Goal: Task Accomplishment & Management: Manage account settings

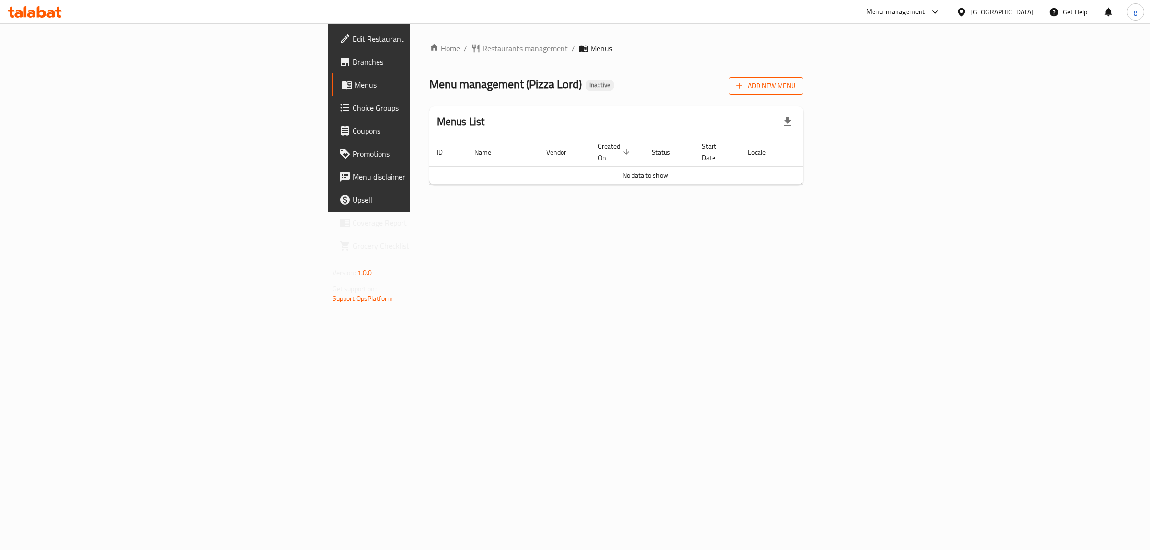
click at [803, 78] on button "Add New Menu" at bounding box center [766, 86] width 74 height 18
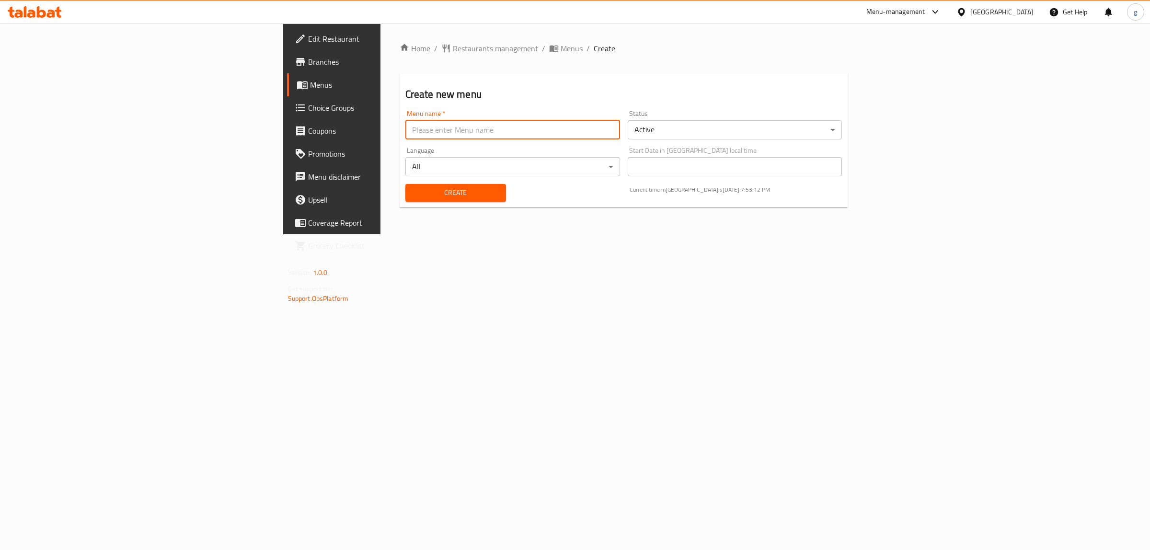
click at [437, 137] on input "text" at bounding box center [512, 129] width 215 height 19
click at [487, 234] on div "Home / Restaurants management / Menus / Create Create new menu Menu name   * Me…" at bounding box center [623, 128] width 487 height 211
click at [442, 125] on input "text" at bounding box center [512, 129] width 215 height 19
click at [405, 135] on input "text" at bounding box center [512, 129] width 215 height 19
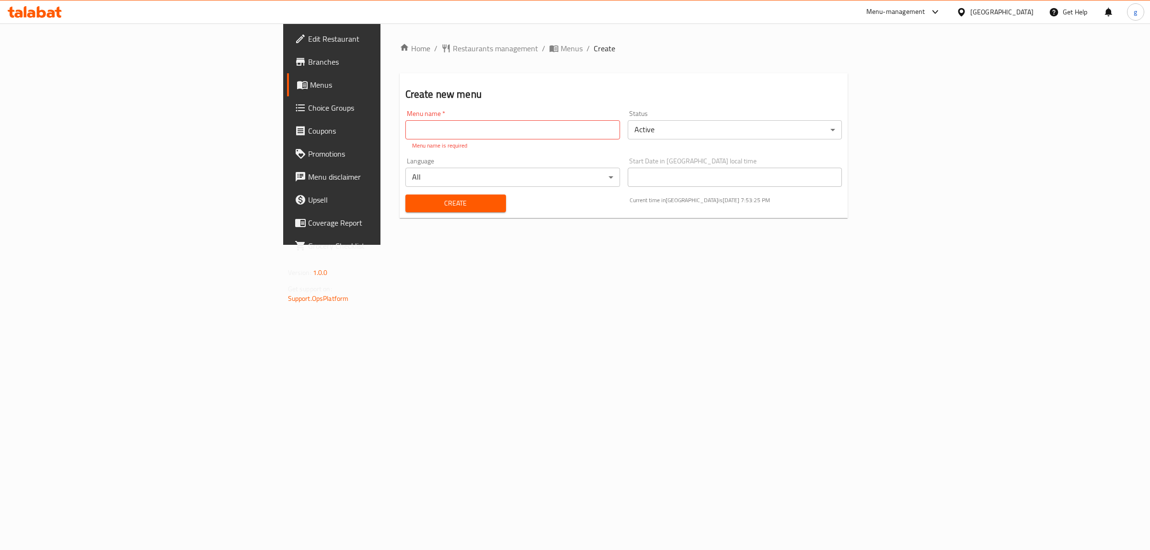
click at [479, 245] on div "Home / Restaurants management / Menus / Create Create new menu Menu name   * Me…" at bounding box center [623, 133] width 487 height 221
click at [405, 127] on input "text" at bounding box center [512, 129] width 215 height 19
click at [584, 135] on input "text" at bounding box center [512, 129] width 215 height 19
type input "l"
type input "Lord pizza"
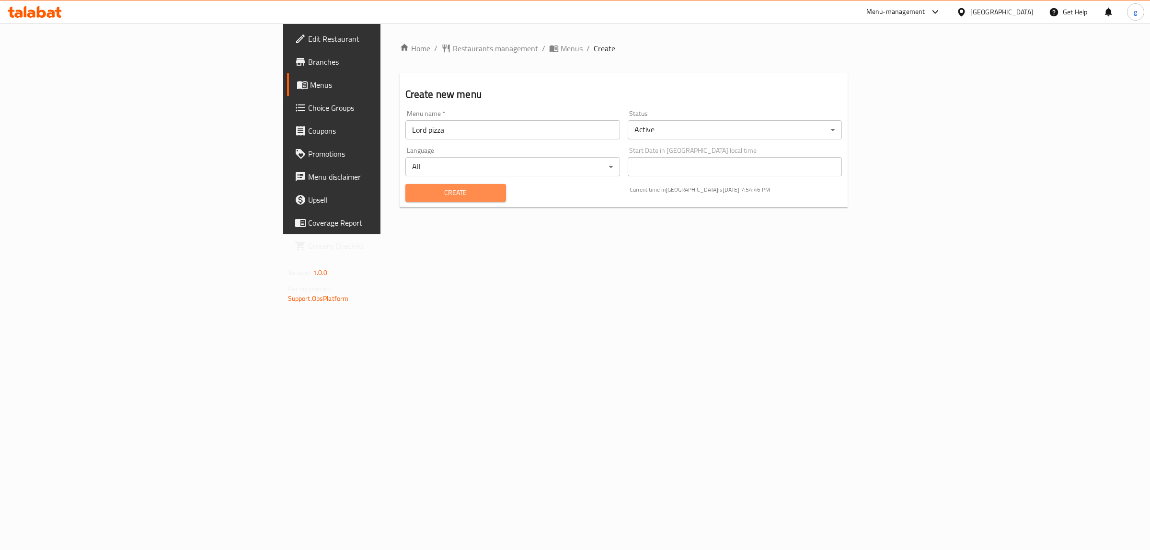
click at [405, 196] on button "Create" at bounding box center [455, 193] width 101 height 18
click at [287, 92] on link "Menus" at bounding box center [381, 84] width 188 height 23
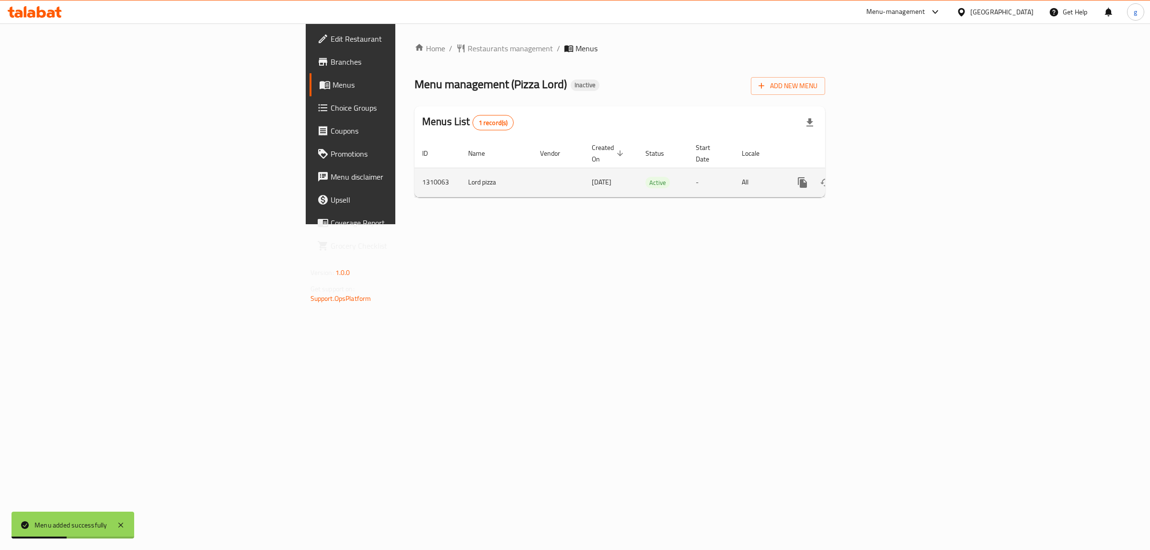
click at [734, 168] on td "-" at bounding box center [711, 182] width 46 height 29
click at [877, 177] on icon "enhanced table" at bounding box center [871, 182] width 11 height 11
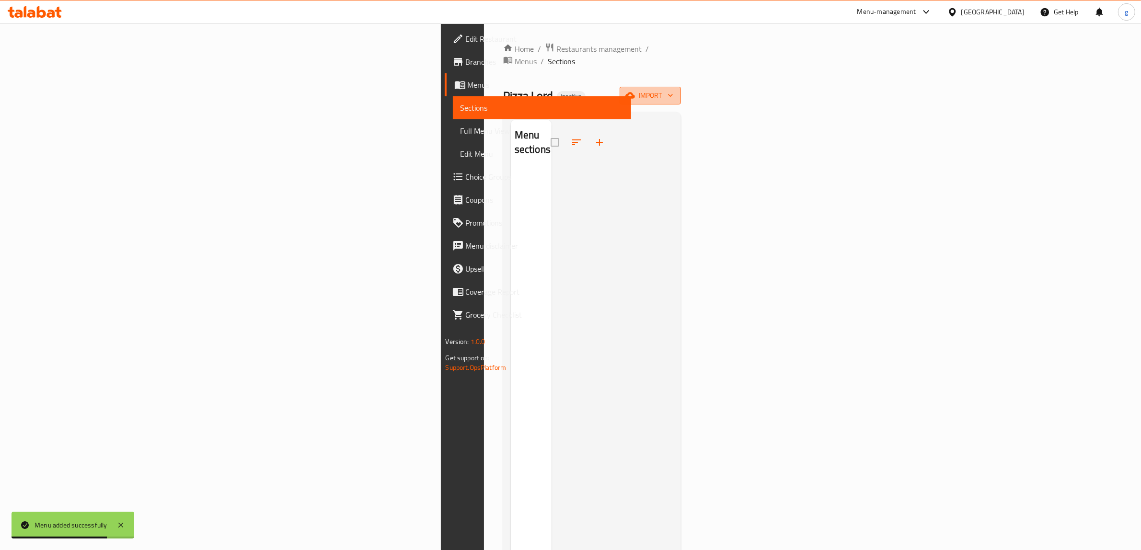
click at [635, 91] on icon "button" at bounding box center [630, 96] width 10 height 10
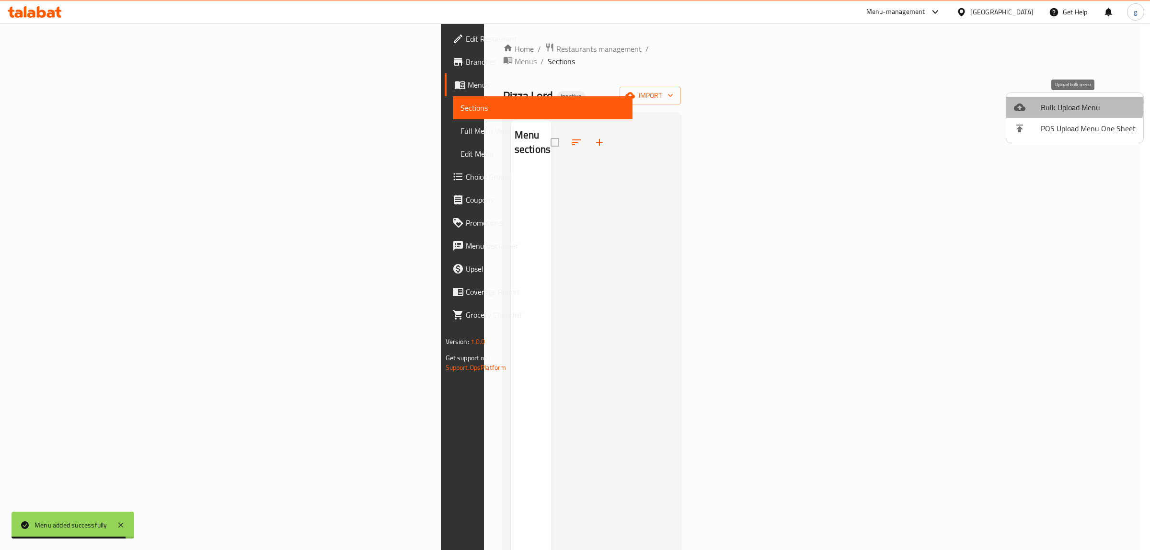
click at [1058, 106] on span "Bulk Upload Menu" at bounding box center [1088, 107] width 95 height 11
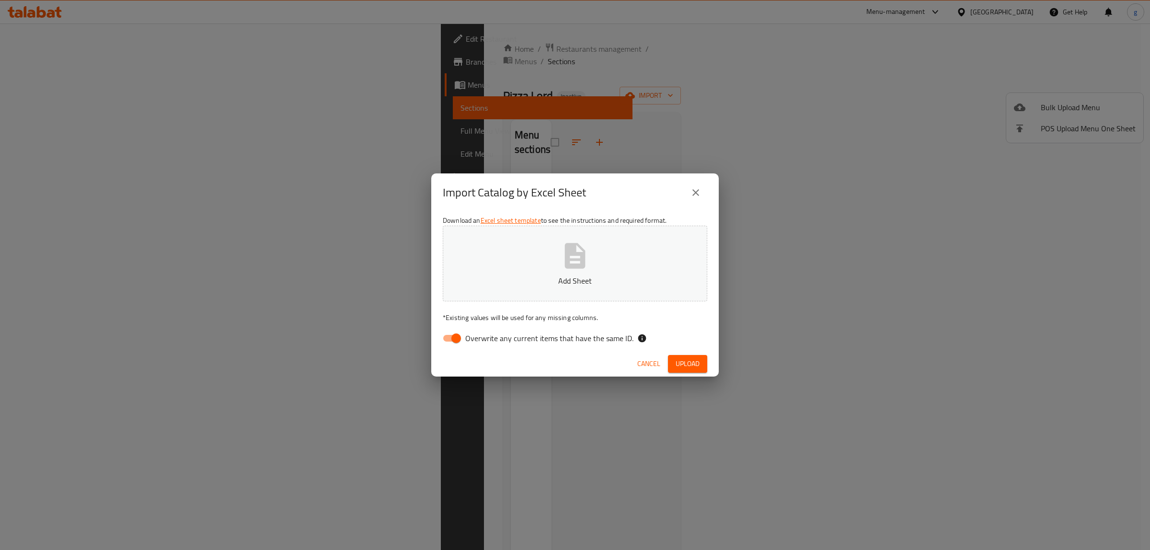
click at [465, 334] on label "Overwrite any current items that have the same ID." at bounding box center [535, 338] width 196 height 18
click at [450, 337] on input "Overwrite any current items that have the same ID." at bounding box center [456, 338] width 55 height 18
checkbox input "false"
click at [533, 283] on p "Add Sheet" at bounding box center [575, 280] width 235 height 11
click at [696, 360] on span "Upload" at bounding box center [687, 364] width 24 height 12
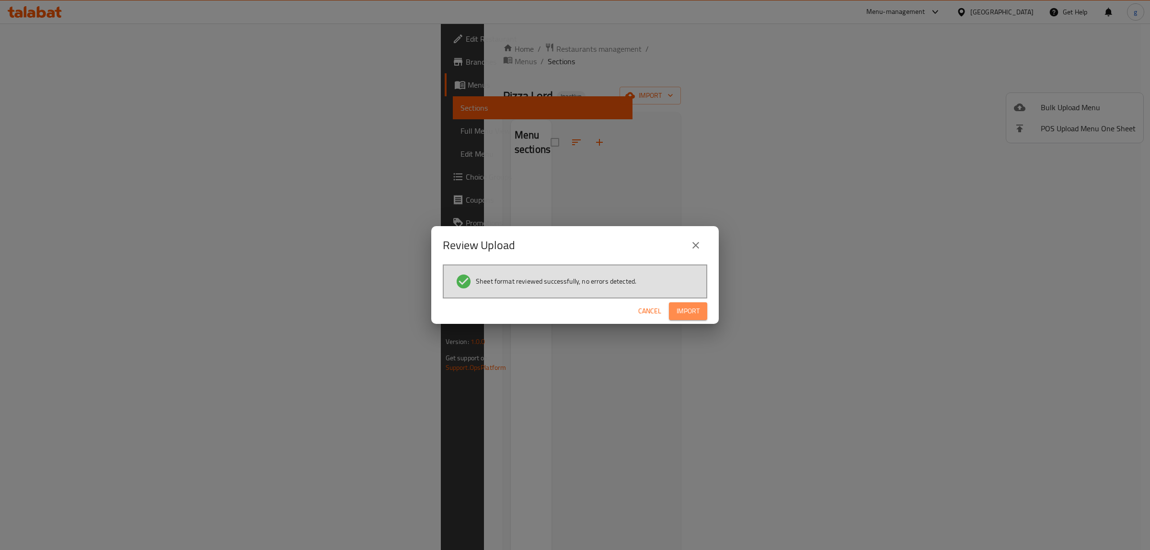
click at [688, 308] on span "Import" at bounding box center [687, 311] width 23 height 12
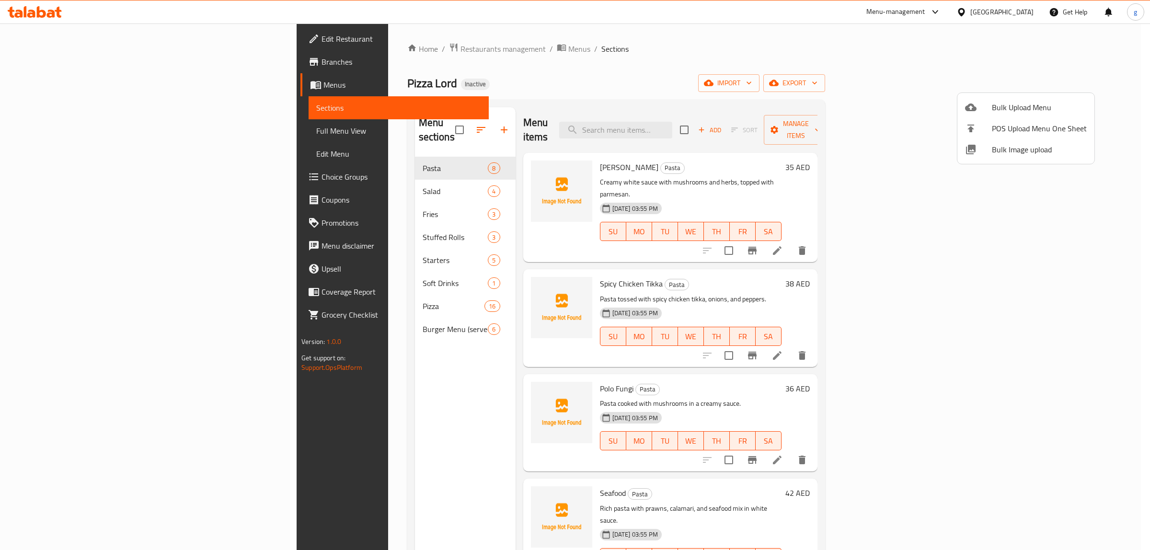
click at [430, 125] on div at bounding box center [575, 275] width 1150 height 550
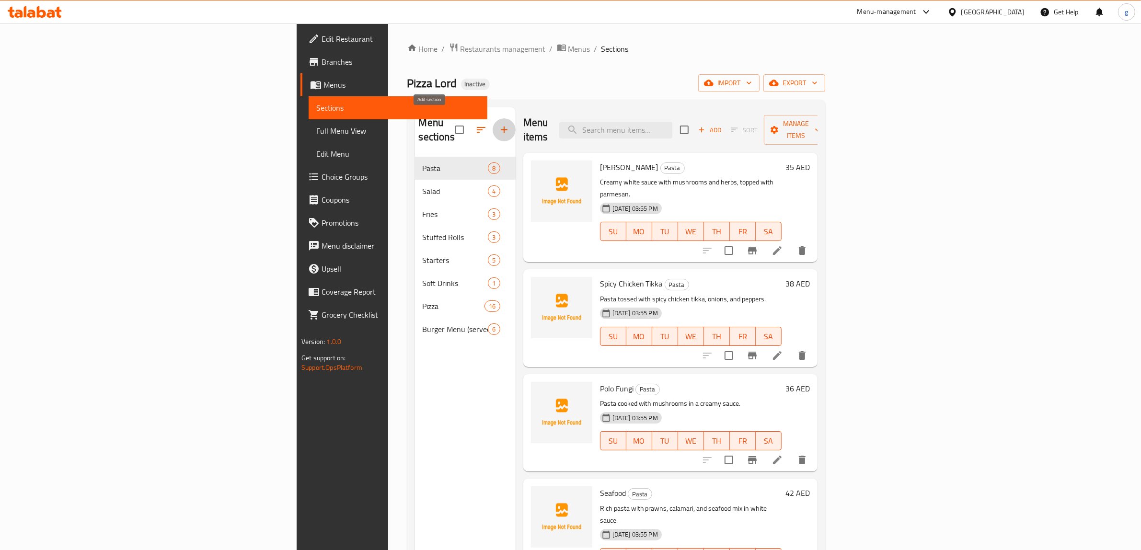
click at [498, 125] on icon "button" at bounding box center [503, 129] width 11 height 11
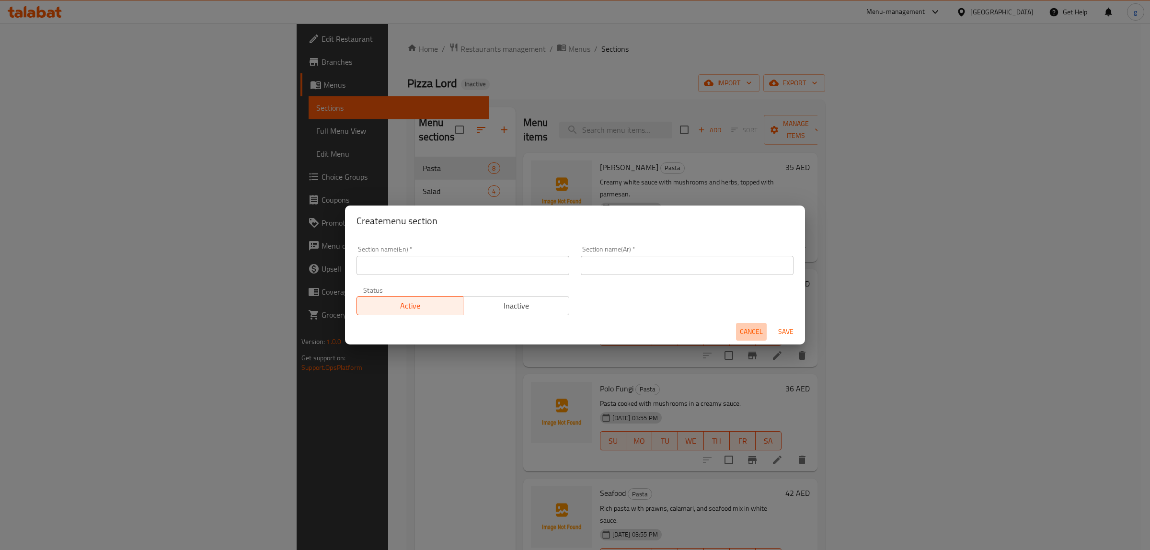
click at [754, 324] on button "Cancel" at bounding box center [751, 332] width 31 height 18
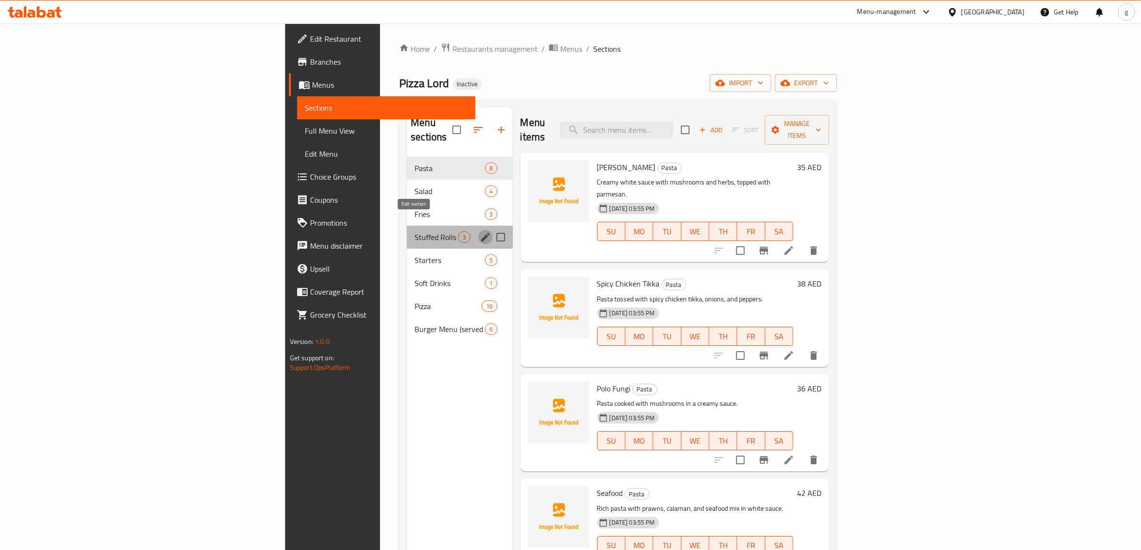
click at [480, 231] on icon "edit" at bounding box center [485, 236] width 11 height 11
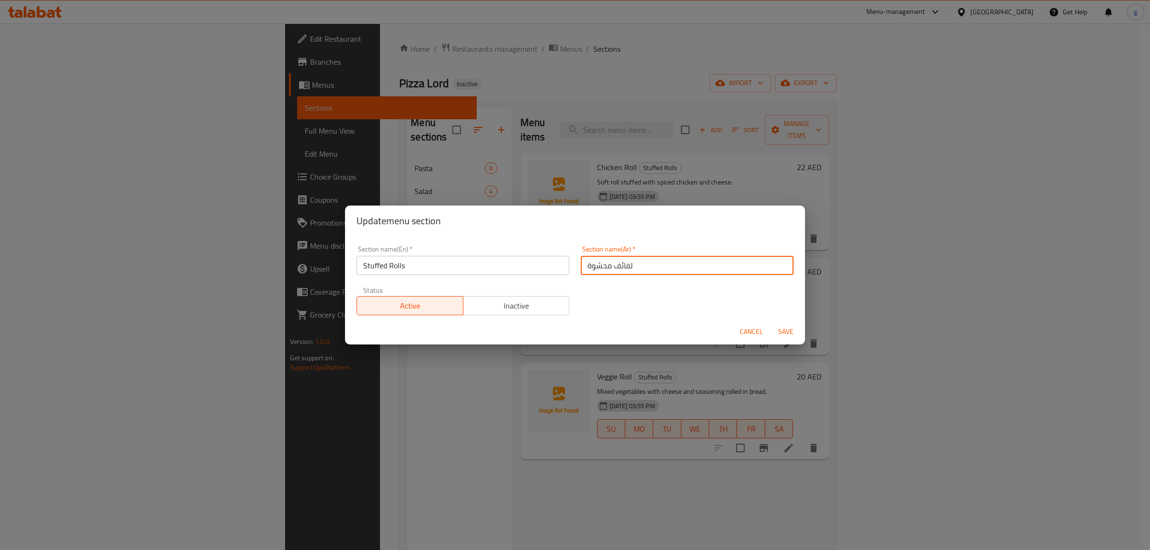
drag, startPoint x: 651, startPoint y: 272, endPoint x: 576, endPoint y: 281, distance: 74.8
click at [576, 281] on div "Section name(Ar)   * لفائف محشوة Section name(Ar) *" at bounding box center [687, 260] width 224 height 41
click at [620, 267] on input "لفائف محشوة" at bounding box center [687, 265] width 213 height 19
drag, startPoint x: 610, startPoint y: 267, endPoint x: 629, endPoint y: 267, distance: 18.7
click at [629, 267] on input "لفائف محشوة" at bounding box center [687, 265] width 213 height 19
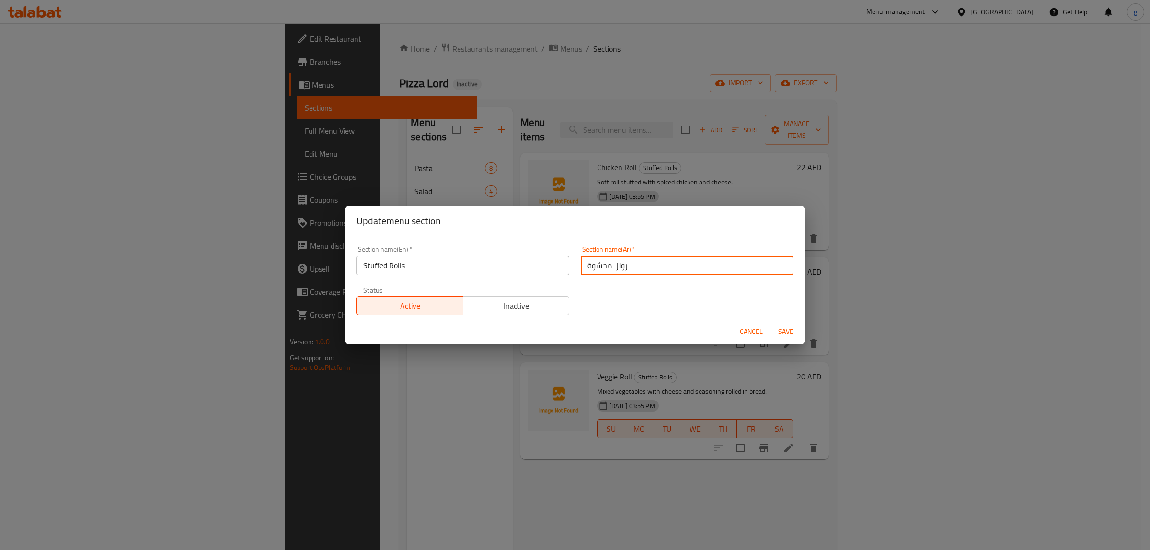
type input "رولز محشوة"
click at [780, 334] on span "Save" at bounding box center [785, 332] width 23 height 12
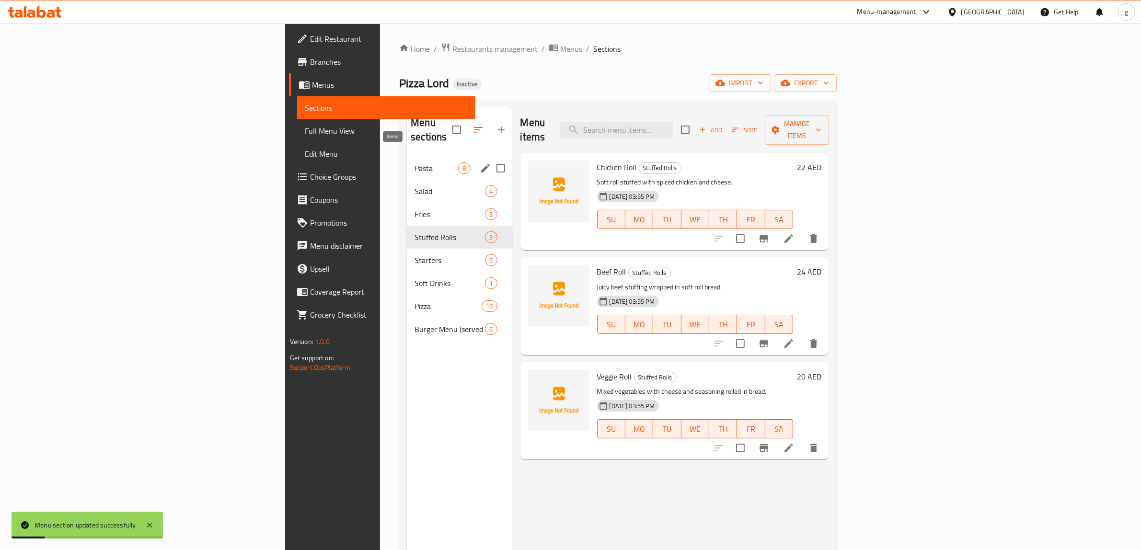
click at [458, 164] on span "8" at bounding box center [463, 168] width 11 height 9
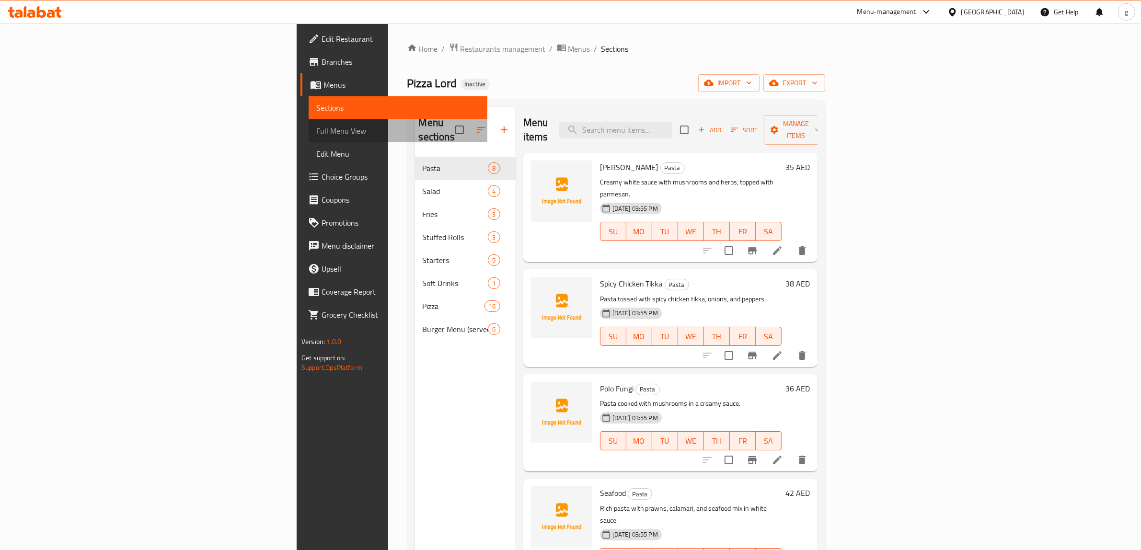
click at [316, 135] on span "Full Menu View" at bounding box center [397, 130] width 163 height 11
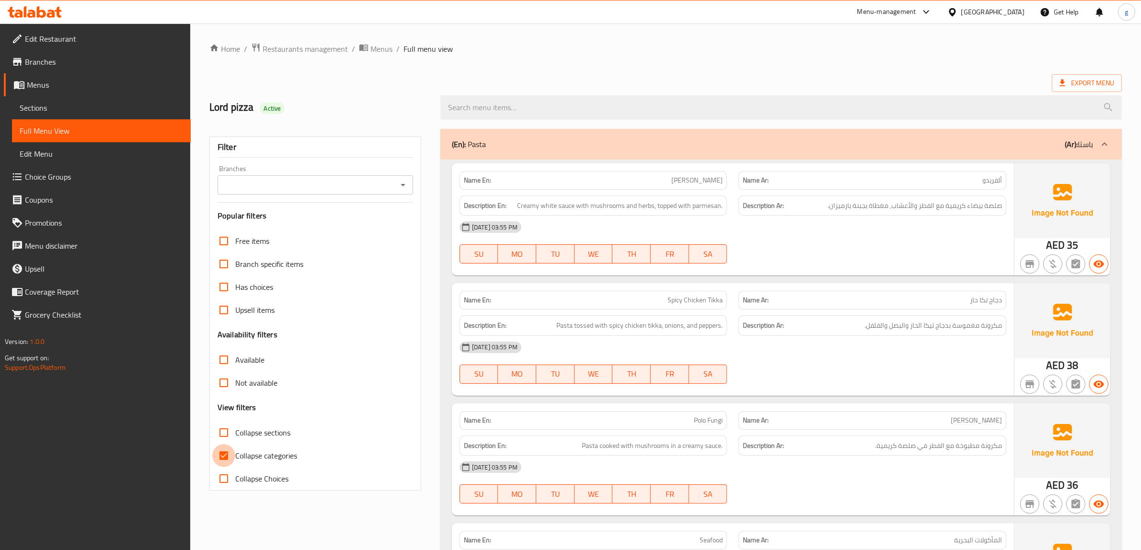
click at [224, 451] on input "Collapse categories" at bounding box center [223, 455] width 23 height 23
checkbox input "false"
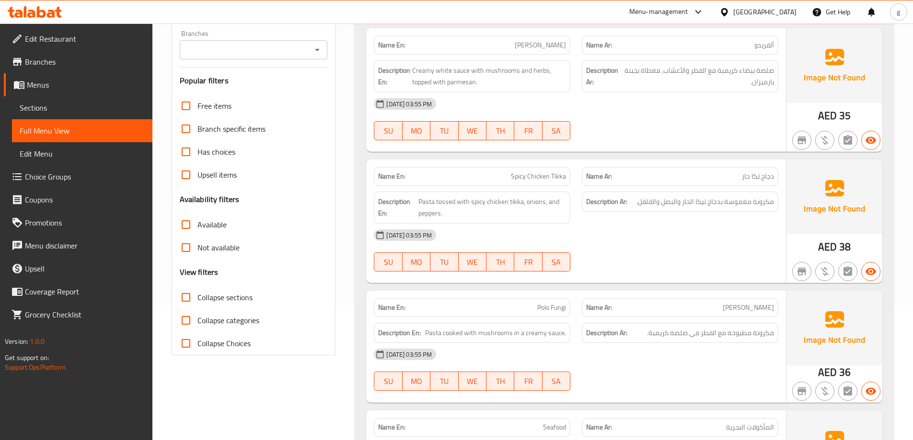
scroll to position [137, 0]
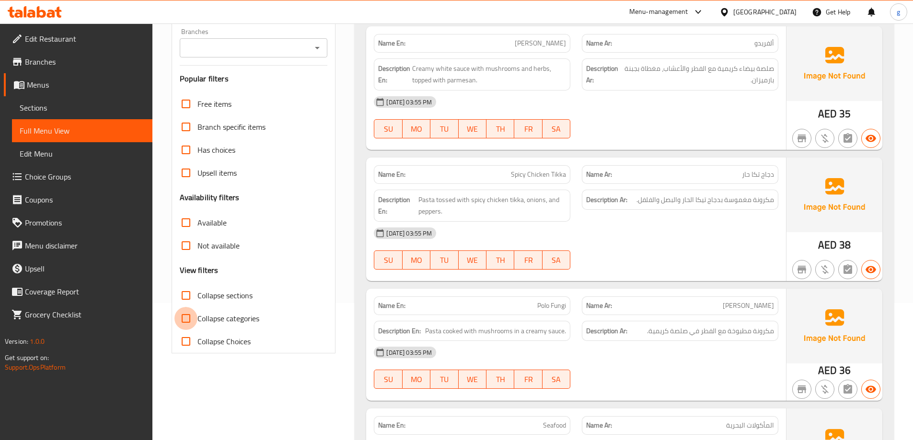
click at [644, 142] on div at bounding box center [680, 138] width 208 height 11
click at [488, 67] on span "Creamy white sauce with mushrooms and herbs, topped with parmesan." at bounding box center [489, 74] width 154 height 23
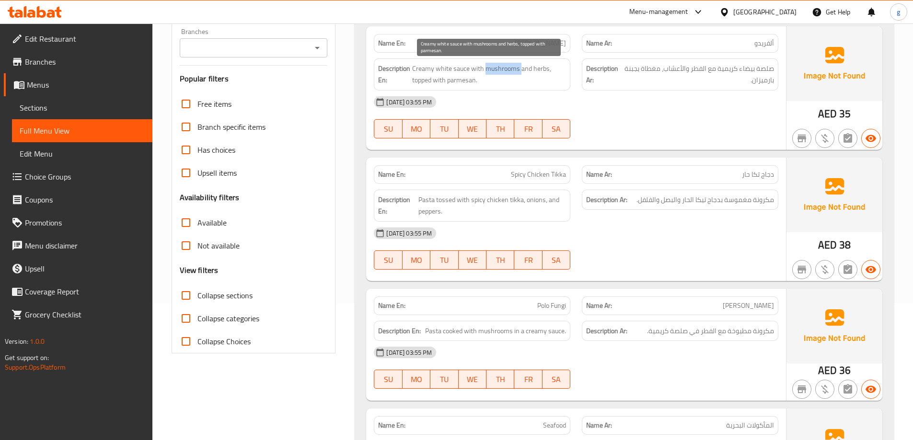
click at [488, 67] on span "Creamy white sauce with mushrooms and herbs, topped with parmesan." at bounding box center [489, 74] width 154 height 23
copy span "mushrooms"
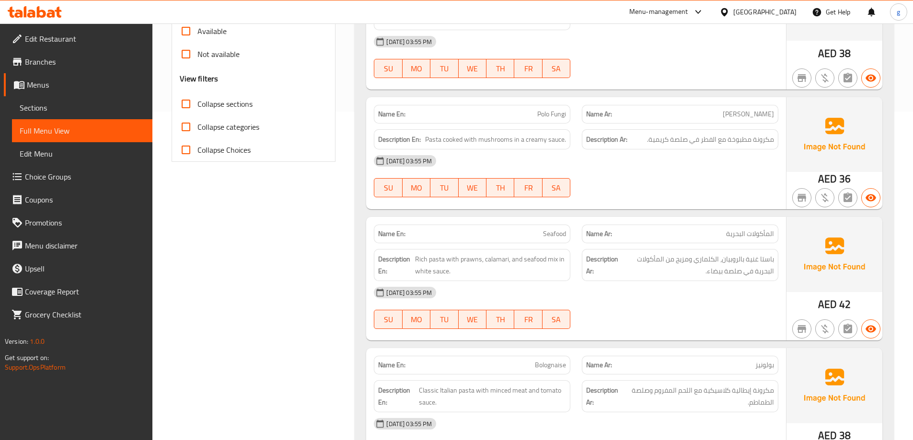
scroll to position [377, 0]
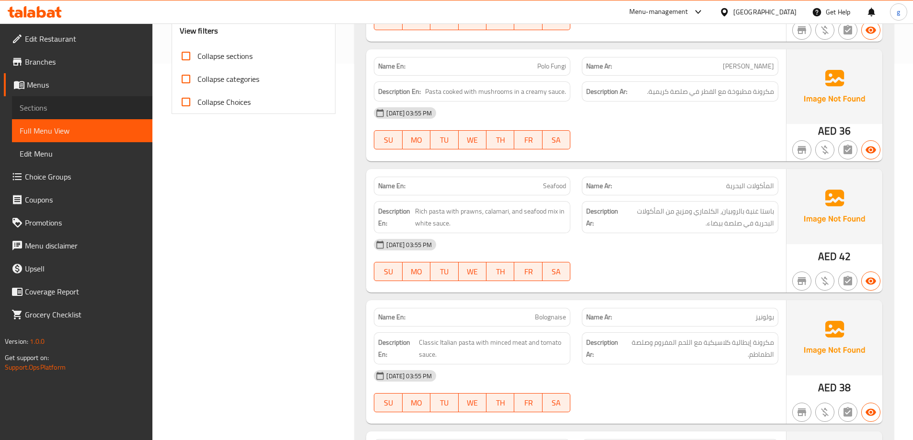
click at [56, 109] on span "Sections" at bounding box center [82, 107] width 125 height 11
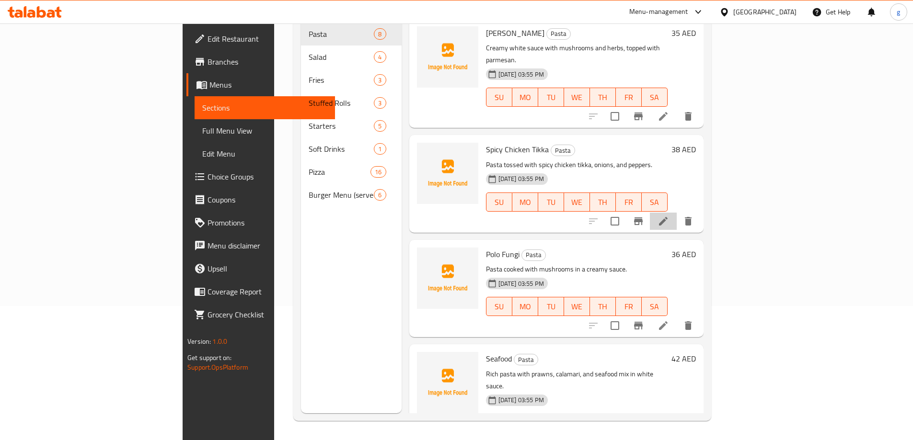
click at [669, 216] on icon at bounding box center [662, 221] width 11 height 11
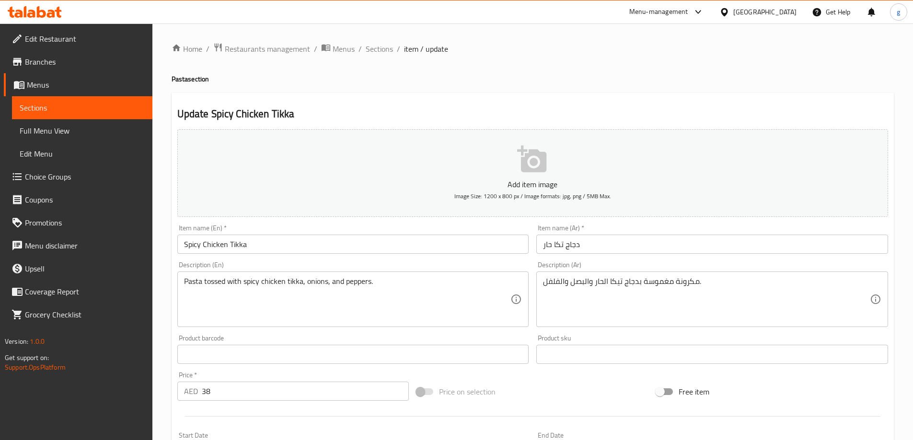
click at [43, 111] on span "Sections" at bounding box center [82, 107] width 125 height 11
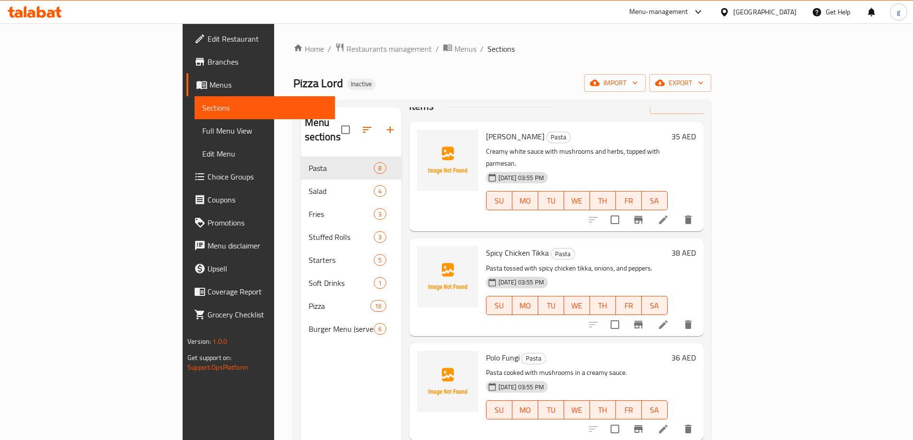
scroll to position [48, 0]
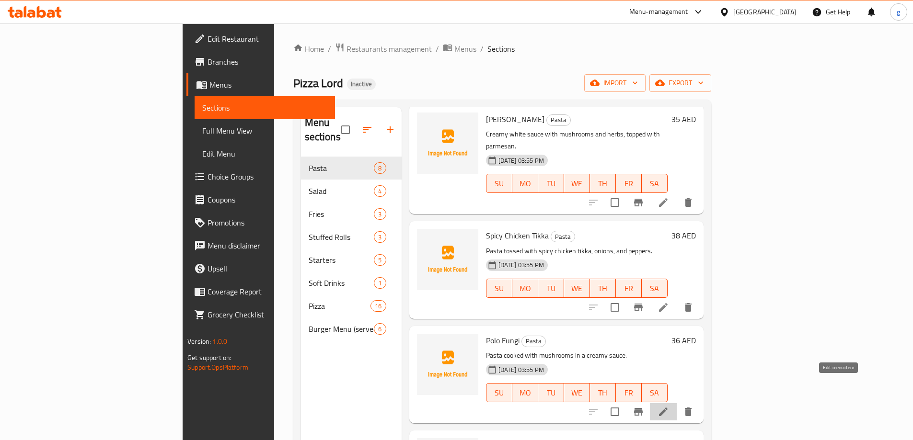
click at [669, 406] on icon at bounding box center [662, 411] width 11 height 11
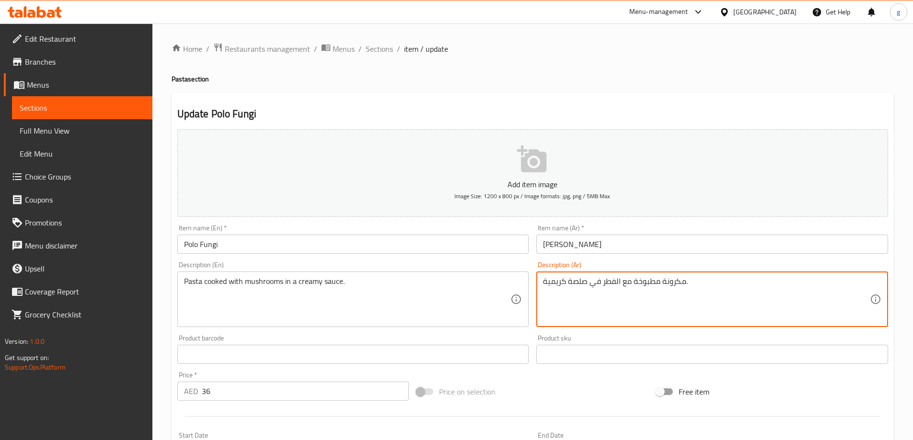
drag, startPoint x: 602, startPoint y: 282, endPoint x: 620, endPoint y: 286, distance: 18.6
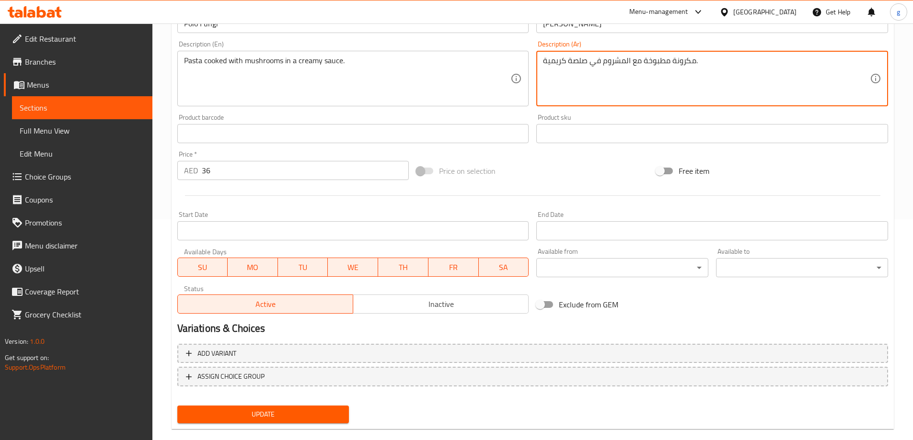
scroll to position [237, 0]
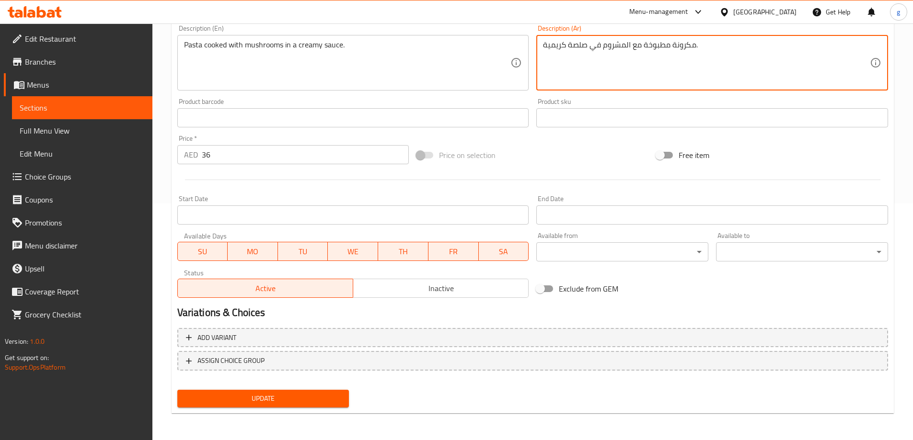
type textarea "مكرونة مطبوخة مع المشروم في صلصة كريمية."
click at [304, 408] on button "Update" at bounding box center [263, 399] width 172 height 18
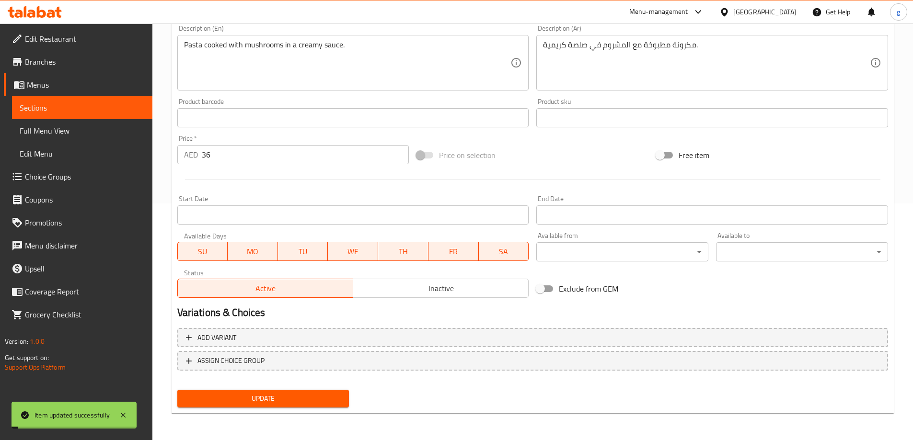
click at [57, 111] on span "Sections" at bounding box center [82, 107] width 125 height 11
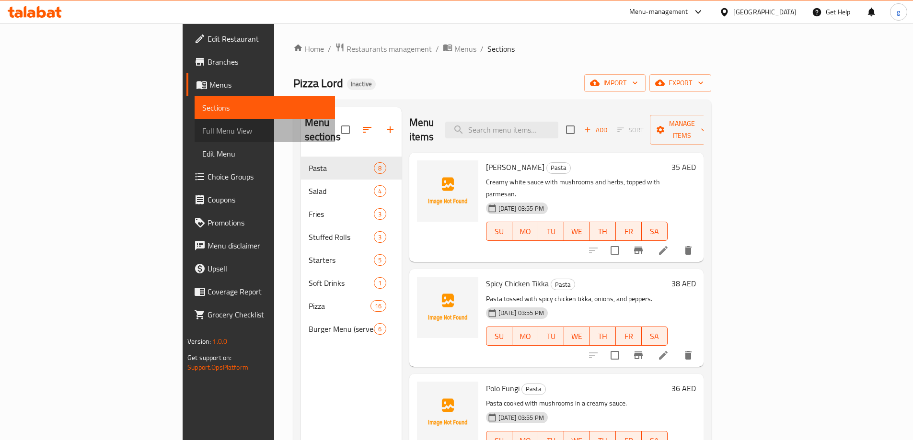
click at [202, 132] on span "Full Menu View" at bounding box center [264, 130] width 125 height 11
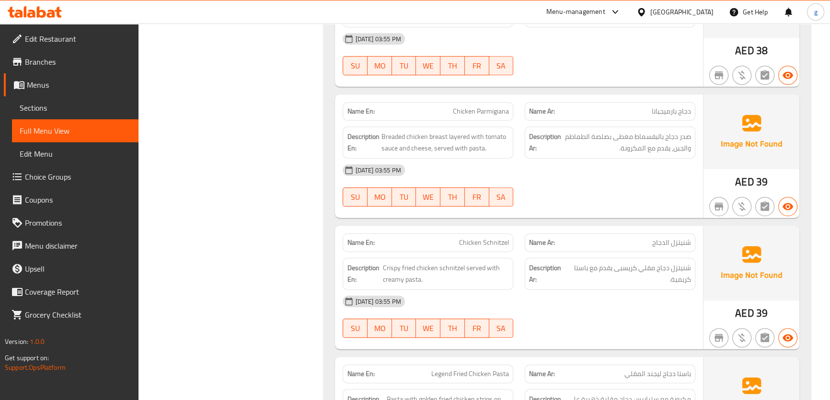
scroll to position [675, 0]
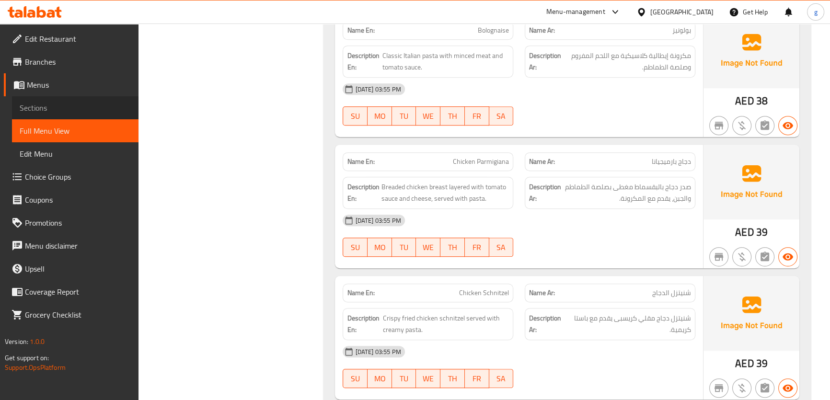
click at [35, 105] on span "Sections" at bounding box center [75, 107] width 111 height 11
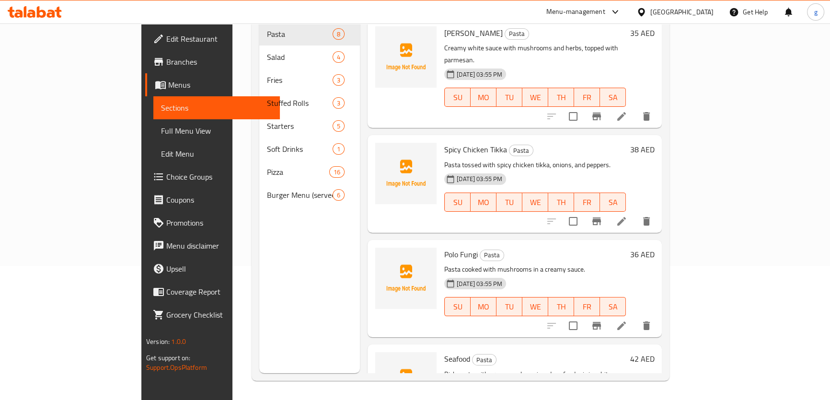
scroll to position [134, 0]
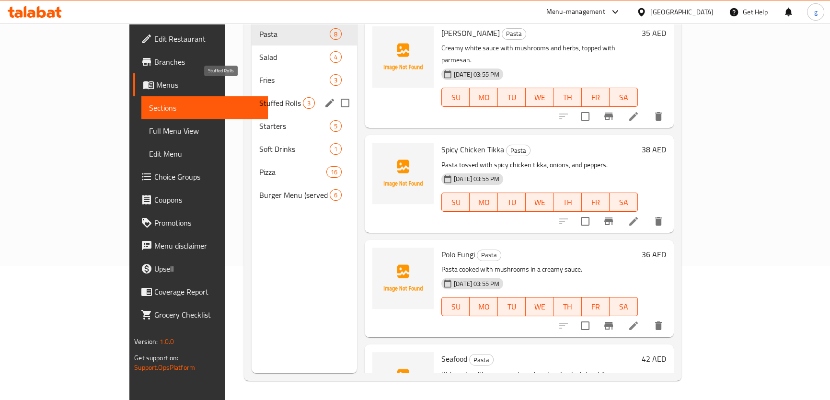
click at [259, 97] on span "Stuffed Rolls" at bounding box center [281, 102] width 44 height 11
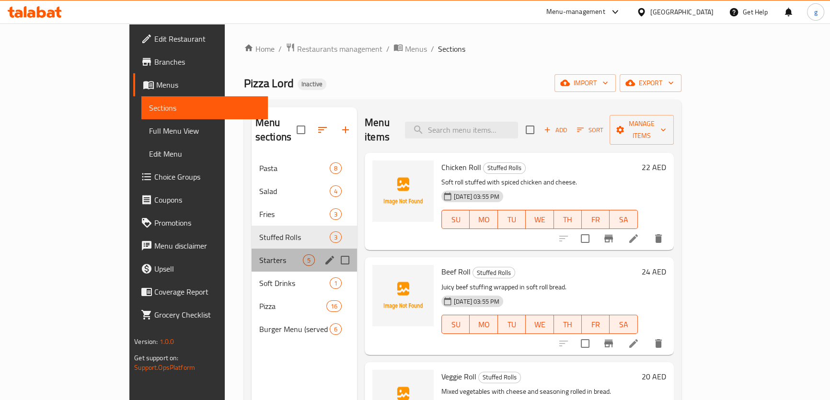
click at [252, 249] on div "Starters 5" at bounding box center [304, 260] width 105 height 23
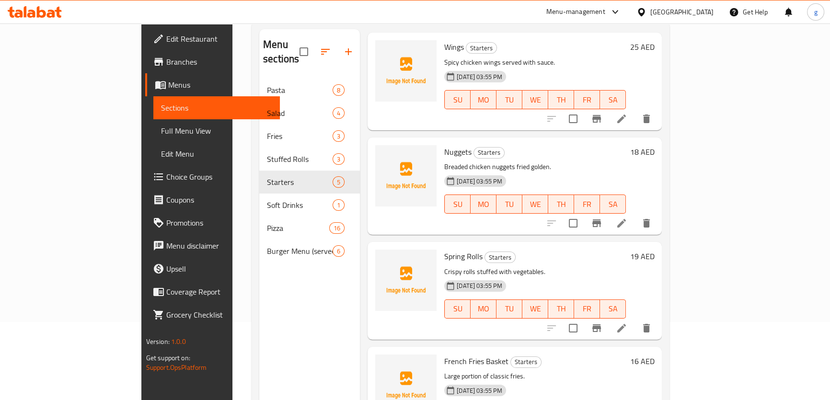
scroll to position [87, 0]
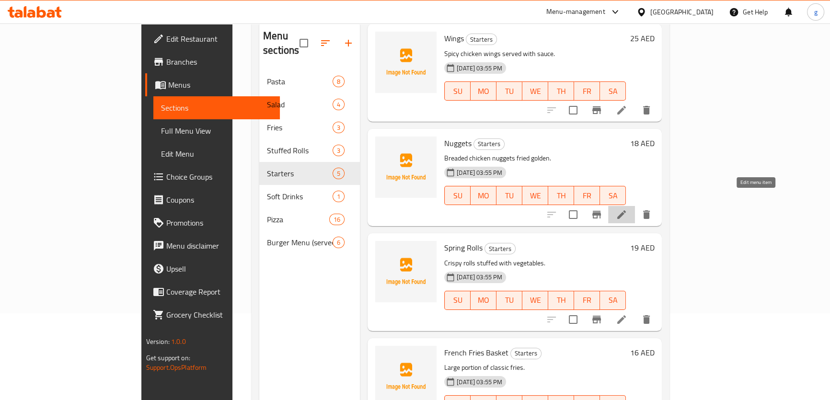
click at [627, 209] on icon at bounding box center [621, 214] width 11 height 11
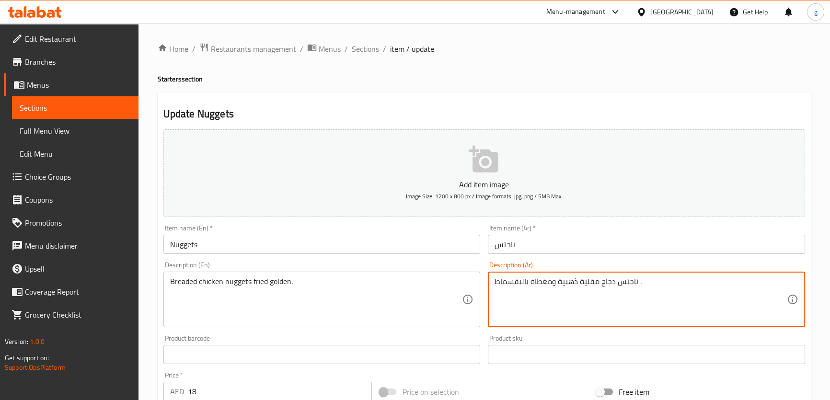
drag, startPoint x: 529, startPoint y: 283, endPoint x: 555, endPoint y: 288, distance: 27.0
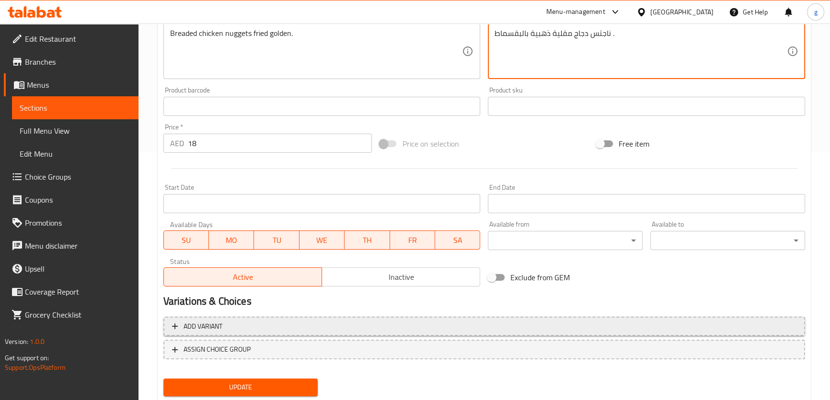
scroll to position [276, 0]
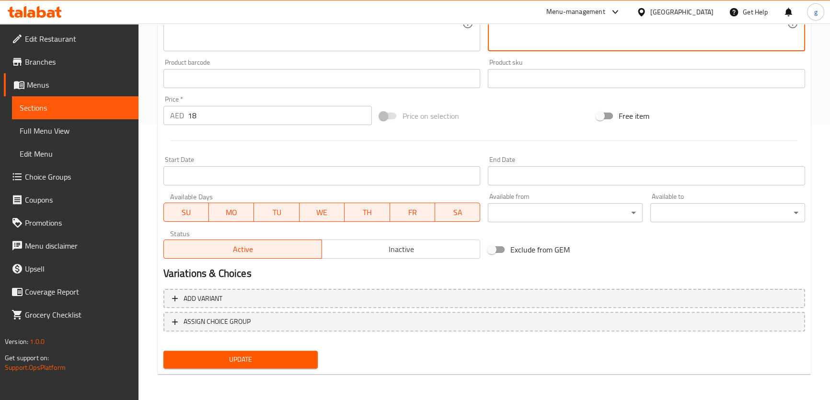
type textarea "ناجتس دجاج مقلية ذهبية بالبقسماط ."
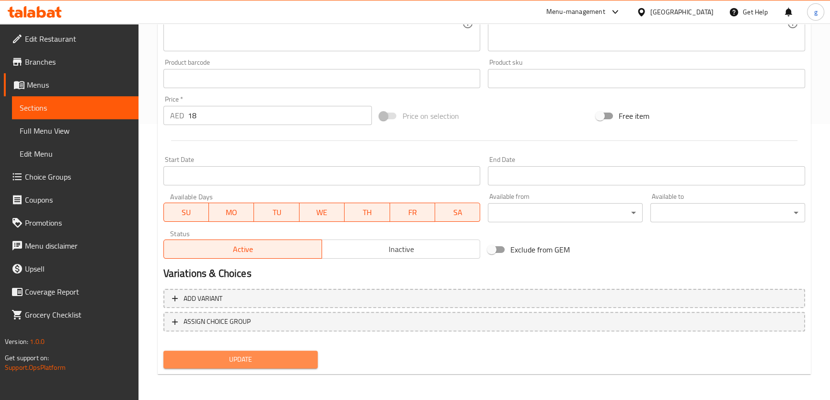
click at [262, 356] on span "Update" at bounding box center [240, 360] width 139 height 12
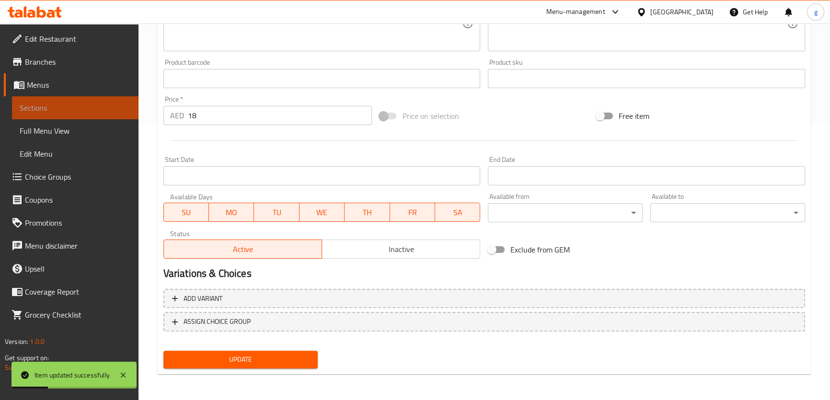
click at [74, 110] on span "Sections" at bounding box center [75, 107] width 111 height 11
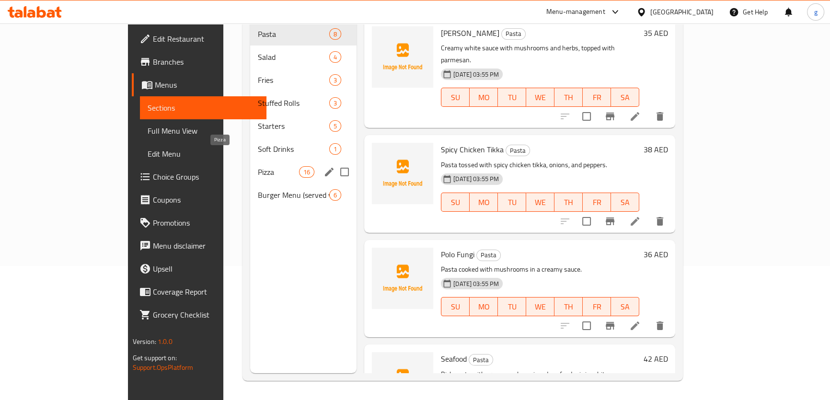
click at [258, 166] on span "Pizza" at bounding box center [278, 171] width 41 height 11
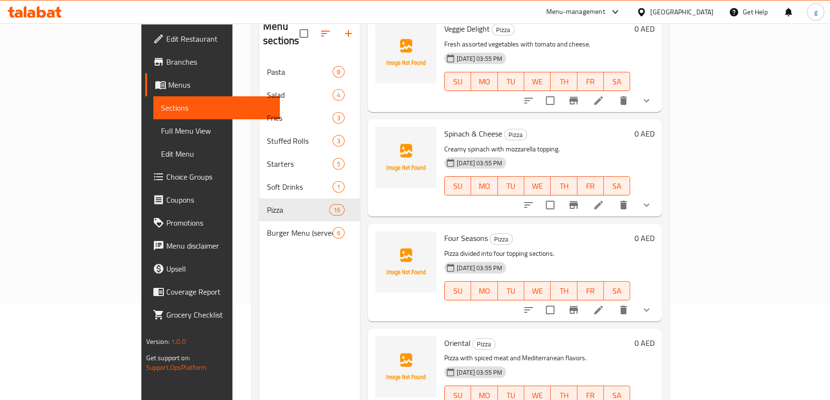
scroll to position [134, 0]
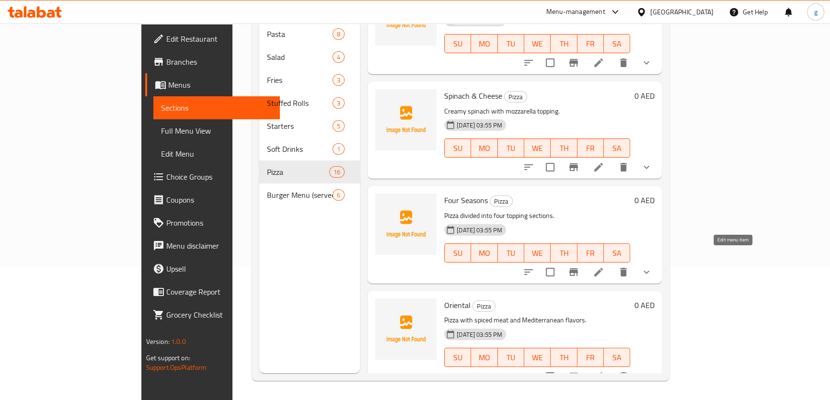
click at [604, 266] on icon at bounding box center [598, 271] width 11 height 11
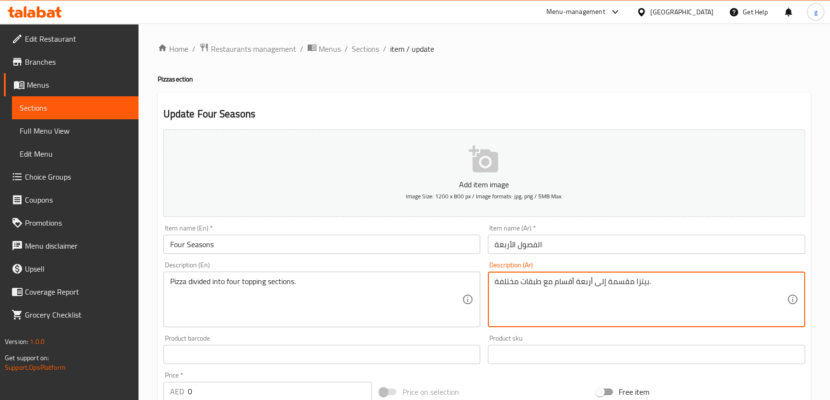
drag, startPoint x: 575, startPoint y: 283, endPoint x: 521, endPoint y: 283, distance: 54.1
click at [521, 283] on textarea "بيتزا مقسمة إلى أربعة أقسام مع طبقات مختلفة." at bounding box center [640, 300] width 292 height 46
drag, startPoint x: 574, startPoint y: 280, endPoint x: 494, endPoint y: 284, distance: 80.1
click at [494, 284] on textarea "بيتزا مقسمة إلى أربعة أقسام مع طبقات مختلفة." at bounding box center [640, 300] width 292 height 46
drag, startPoint x: 539, startPoint y: 281, endPoint x: 548, endPoint y: 286, distance: 10.1
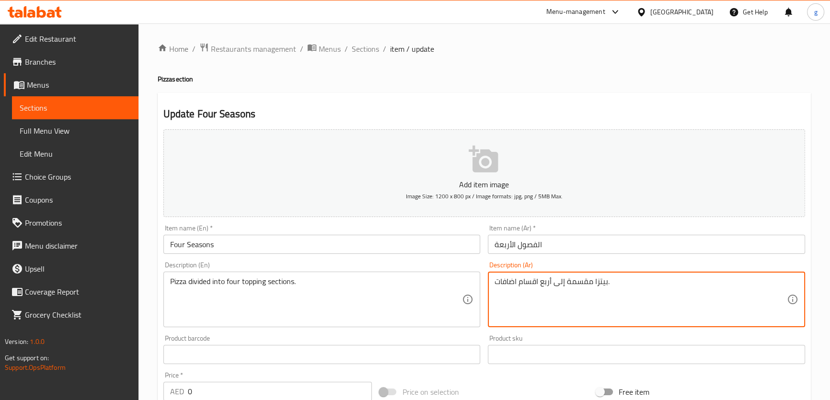
click at [548, 286] on textarea "بيتزا مقسمة إلى أربع اقسام اضافات." at bounding box center [640, 300] width 292 height 46
click at [542, 286] on textarea "بيتزا مقسمة إلى أربع اقسام اضافات." at bounding box center [640, 300] width 292 height 46
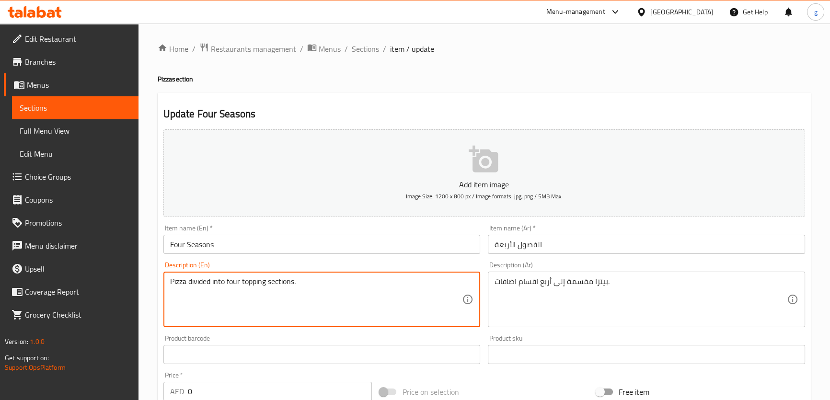
click at [199, 288] on textarea "Pizza divided into four topping sections." at bounding box center [316, 300] width 292 height 46
click at [228, 287] on textarea "Pizza divided into four topping sections." at bounding box center [316, 300] width 292 height 46
click at [282, 285] on textarea "Pizza divided into four topping sections." at bounding box center [316, 300] width 292 height 46
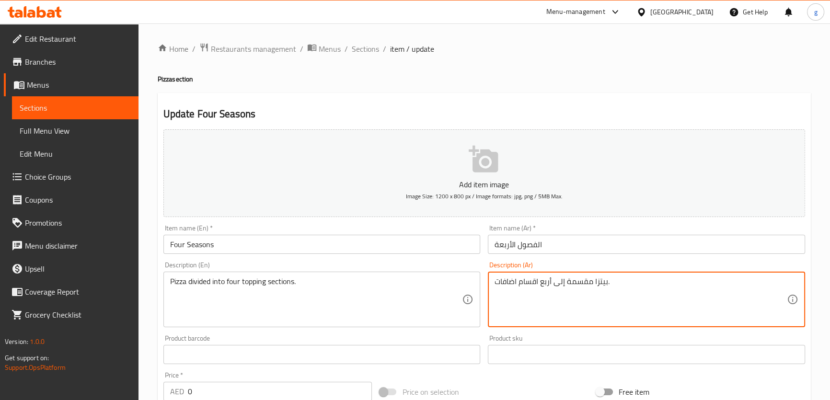
click at [594, 287] on textarea "بيتزا مقسمة إلى أربع اقسام اضافات." at bounding box center [640, 300] width 292 height 46
click at [562, 284] on textarea "بيتزا مقسمة إلى أربع اقسام اضافات." at bounding box center [640, 300] width 292 height 46
click at [538, 289] on textarea "بيتزا مقسمة إلى أربع اقسام اضافات." at bounding box center [640, 300] width 292 height 46
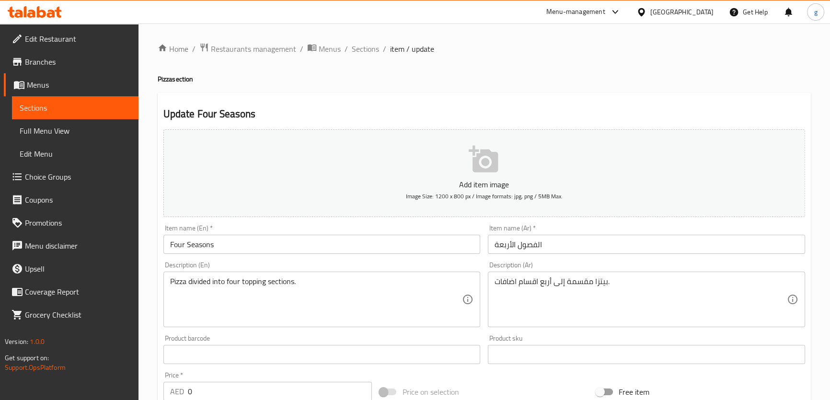
click at [492, 287] on div "بيتزا مقسمة إلى أربع اقسام اضافات. Description (Ar)" at bounding box center [646, 300] width 317 height 56
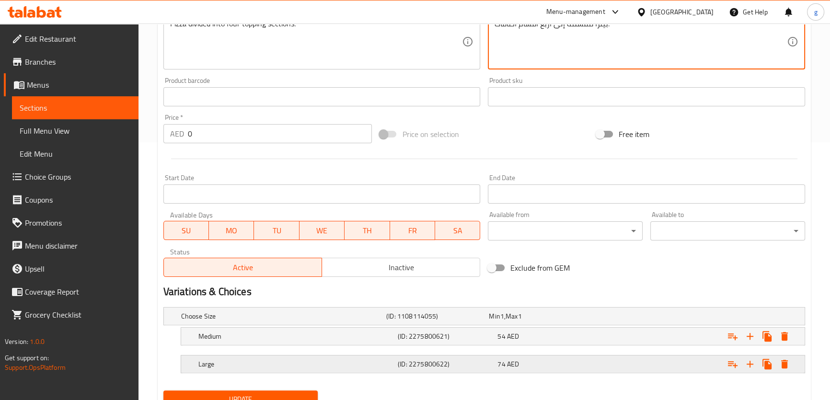
scroll to position [297, 0]
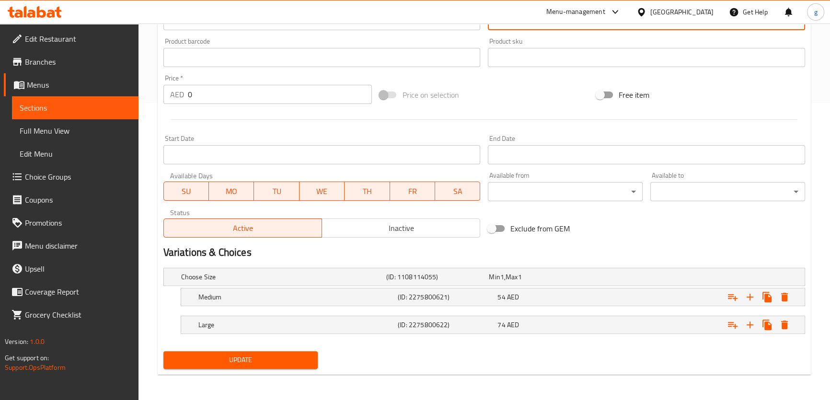
click at [264, 356] on span "Update" at bounding box center [240, 360] width 139 height 12
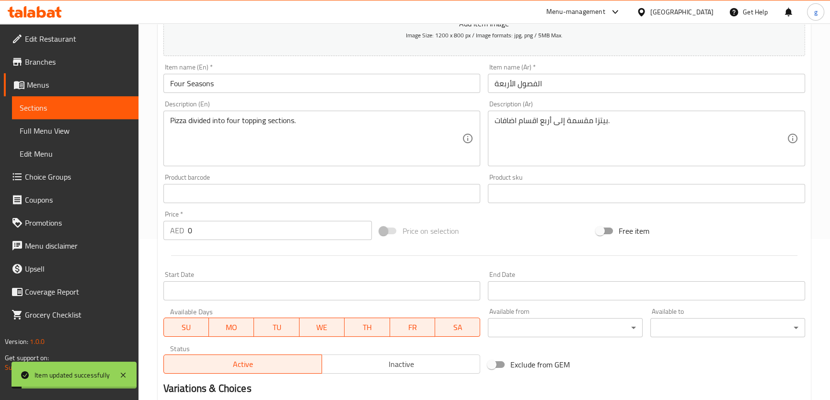
scroll to position [123, 0]
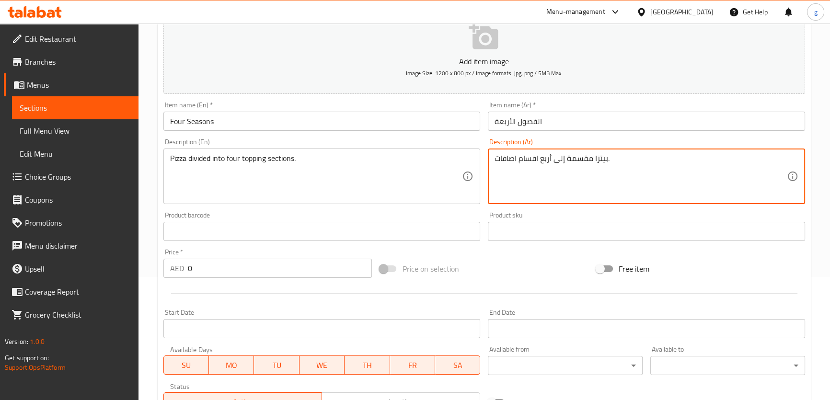
drag, startPoint x: 495, startPoint y: 157, endPoint x: 517, endPoint y: 165, distance: 22.9
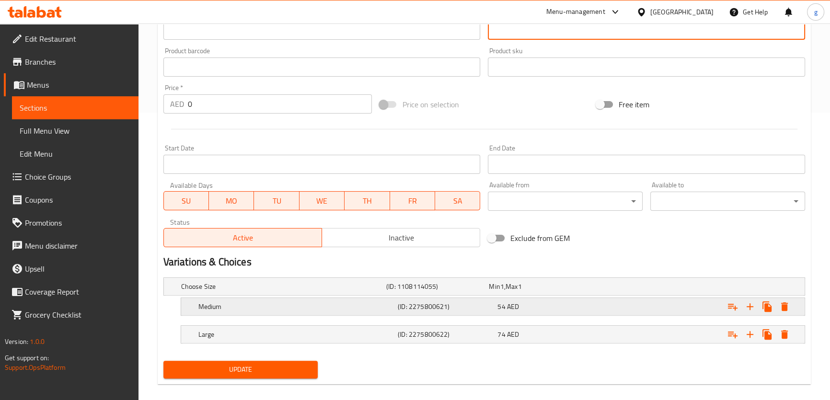
scroll to position [297, 0]
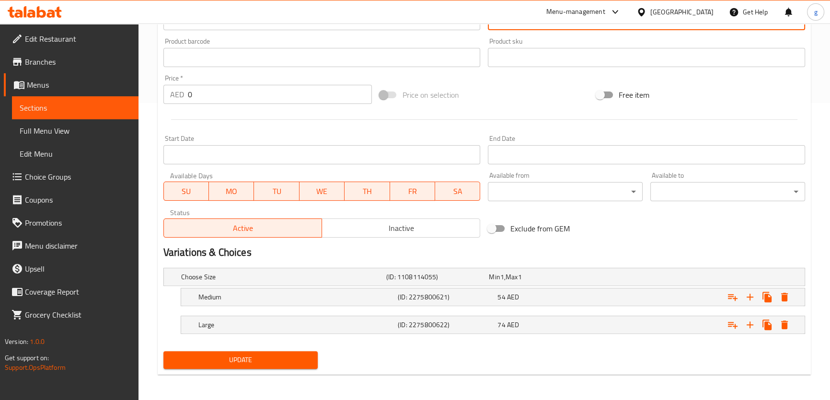
type textarea "بيتزا مقسمة إلى أربع اقسام توبينج."
click at [299, 360] on span "Update" at bounding box center [240, 360] width 139 height 12
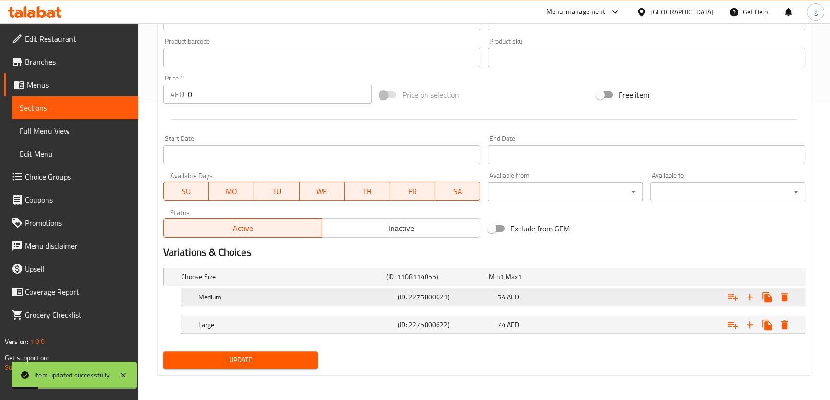
click at [640, 294] on div "Expand" at bounding box center [694, 296] width 199 height 21
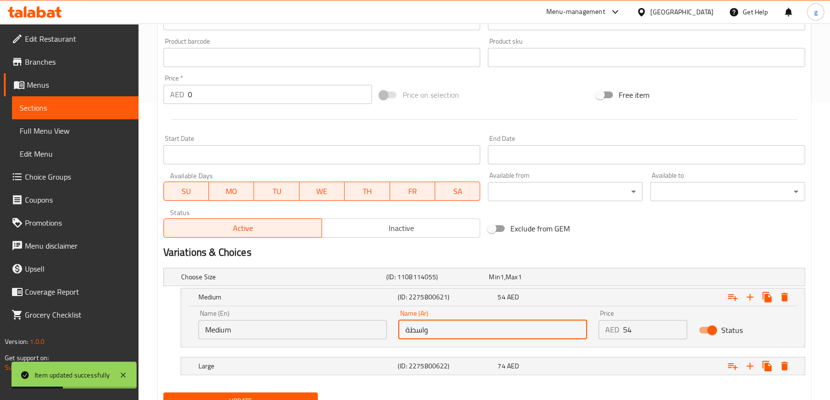
drag, startPoint x: 424, startPoint y: 328, endPoint x: 412, endPoint y: 331, distance: 13.3
click at [412, 331] on input "واسطة" at bounding box center [492, 329] width 189 height 19
click at [404, 331] on input "واسطة" at bounding box center [492, 329] width 189 height 19
click at [407, 330] on input "واسطة" at bounding box center [492, 329] width 189 height 19
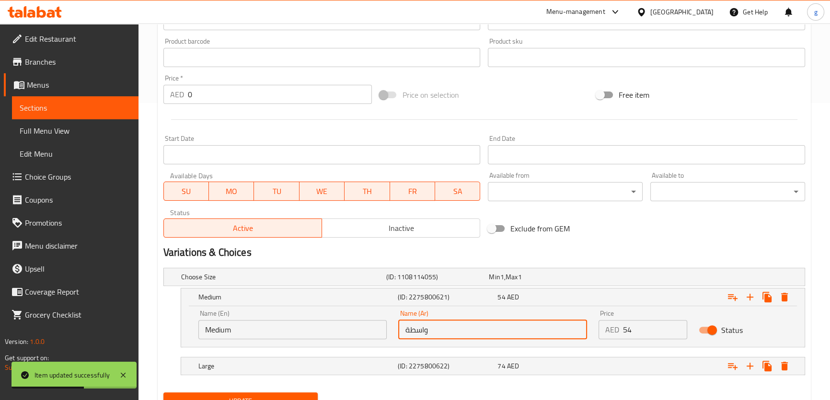
click at [407, 330] on input "واسطة" at bounding box center [492, 329] width 189 height 19
click at [406, 327] on input "واسطة" at bounding box center [492, 329] width 189 height 19
drag, startPoint x: 409, startPoint y: 329, endPoint x: 402, endPoint y: 331, distance: 7.0
click at [402, 331] on input "واسطة" at bounding box center [492, 329] width 189 height 19
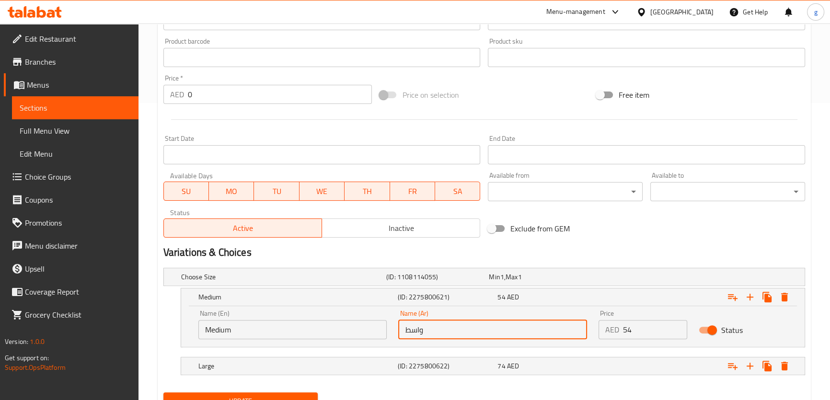
drag, startPoint x: 420, startPoint y: 328, endPoint x: 417, endPoint y: 333, distance: 6.0
click at [417, 333] on input "واسط" at bounding box center [492, 329] width 189 height 19
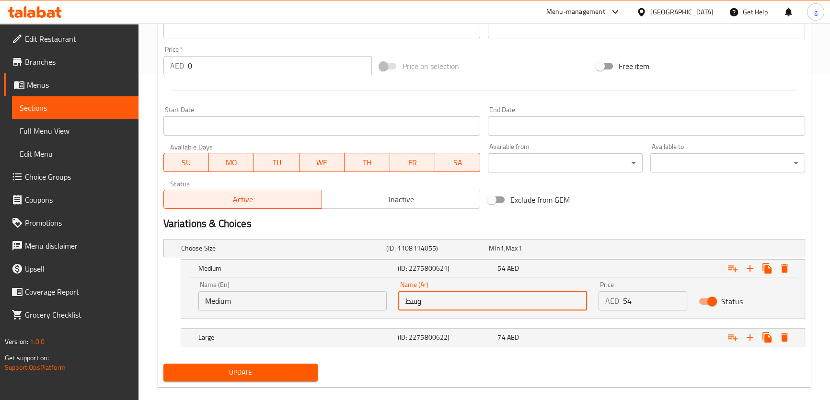
scroll to position [338, 0]
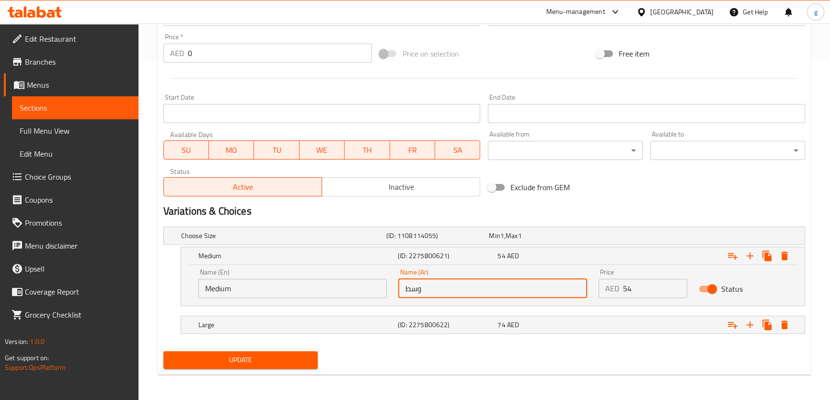
type input "وسط"
click at [267, 359] on span "Update" at bounding box center [240, 360] width 139 height 12
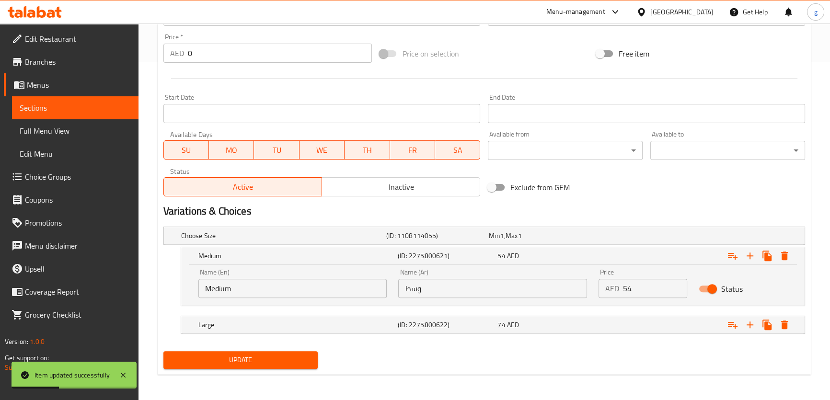
click at [35, 109] on span "Sections" at bounding box center [75, 107] width 111 height 11
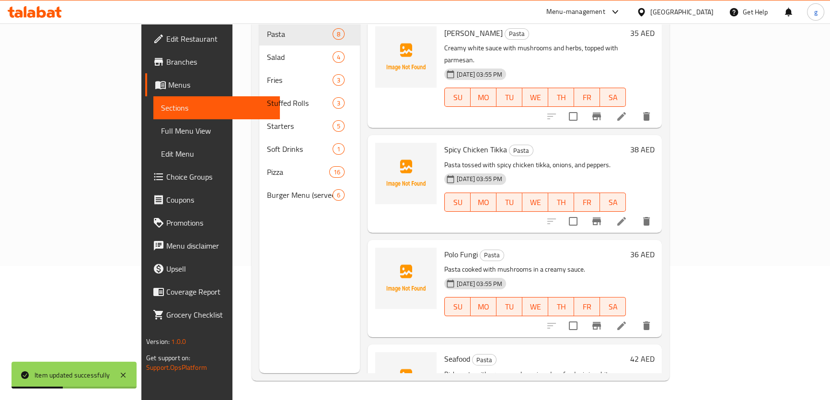
scroll to position [134, 0]
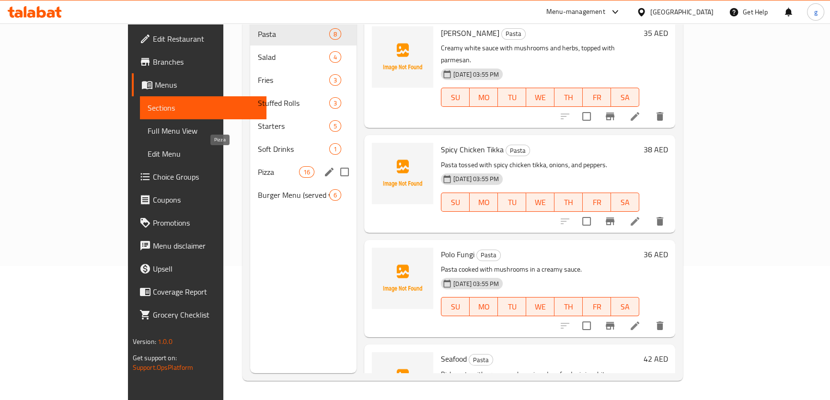
click at [258, 166] on span "Pizza" at bounding box center [278, 171] width 41 height 11
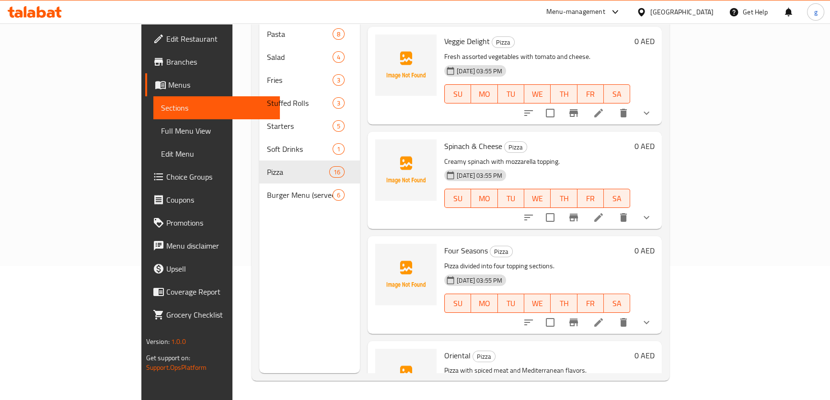
scroll to position [1263, 0]
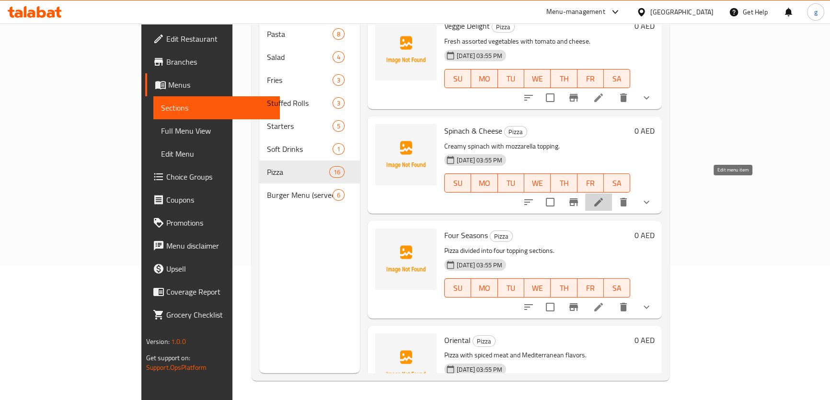
click at [604, 196] on icon at bounding box center [598, 201] width 11 height 11
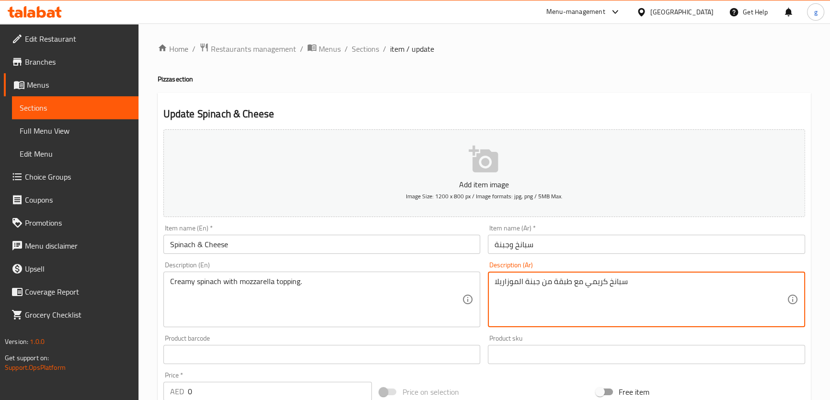
drag, startPoint x: 554, startPoint y: 283, endPoint x: 569, endPoint y: 287, distance: 15.5
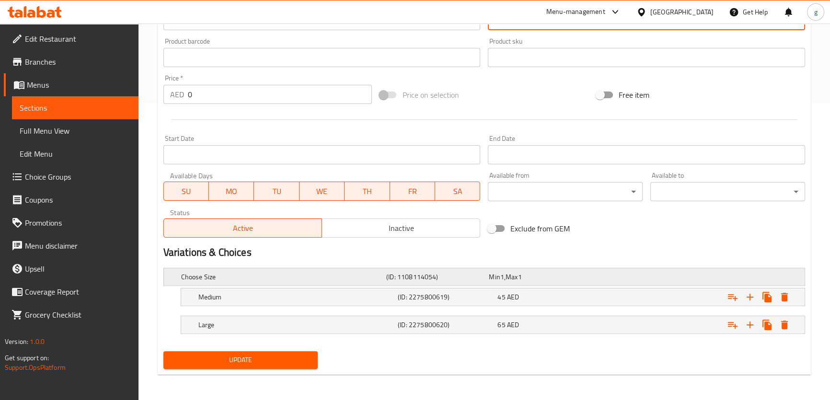
scroll to position [297, 0]
type textarea "[PERSON_NAME] مع توبينج من جبنة الموزاريلا"
click at [453, 297] on h5 "(ID: 2275800619)" at bounding box center [446, 297] width 96 height 10
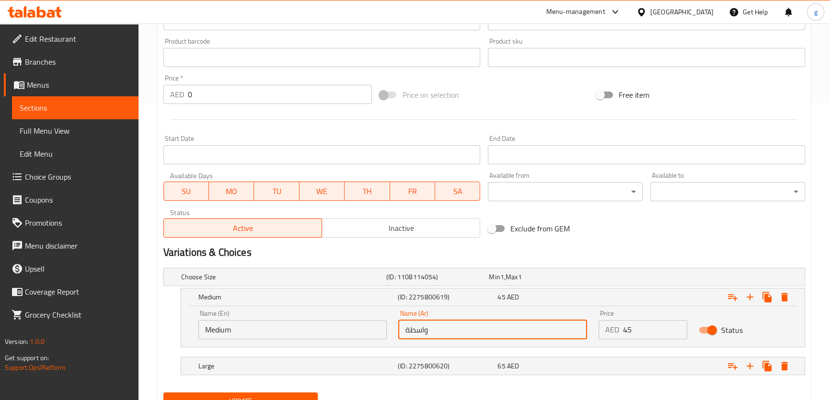
click at [413, 329] on input "واسطة" at bounding box center [492, 329] width 189 height 19
click at [424, 326] on input "واسطة" at bounding box center [492, 329] width 189 height 19
click at [403, 331] on input "وسطة" at bounding box center [492, 329] width 189 height 19
click at [409, 331] on input "وسطة" at bounding box center [492, 329] width 189 height 19
type input "وسط"
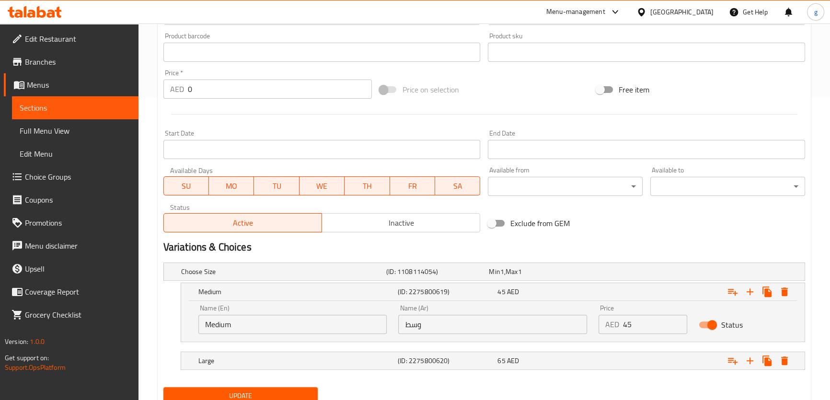
scroll to position [338, 0]
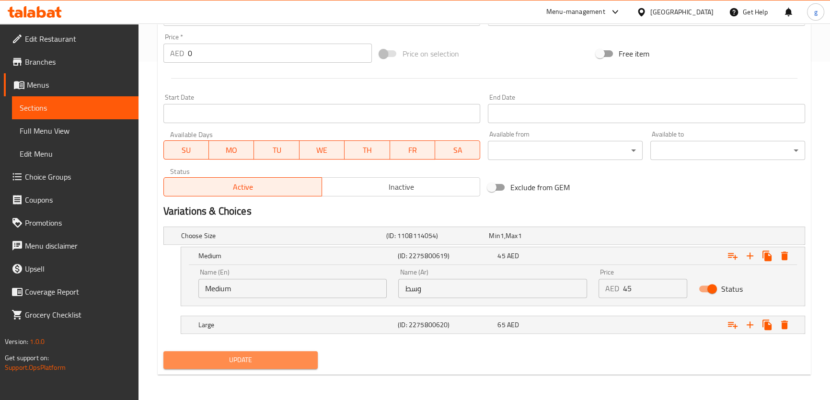
click at [301, 356] on span "Update" at bounding box center [240, 360] width 139 height 12
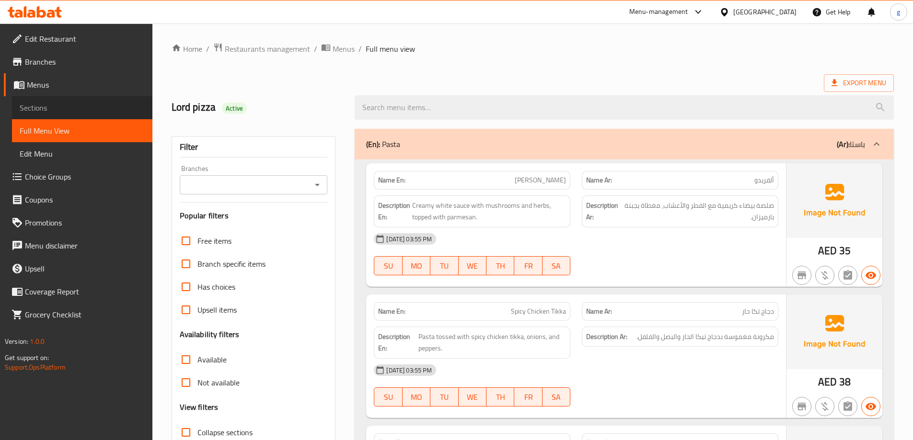
click at [69, 108] on span "Sections" at bounding box center [82, 107] width 125 height 11
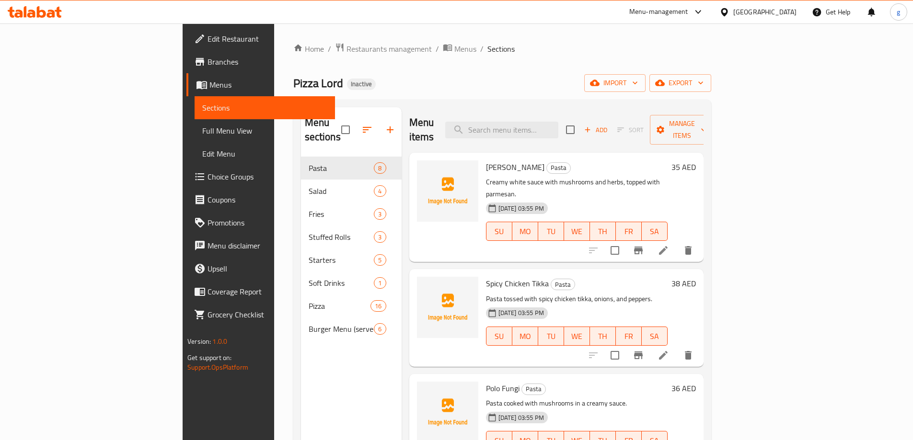
click at [676, 242] on li at bounding box center [663, 250] width 27 height 17
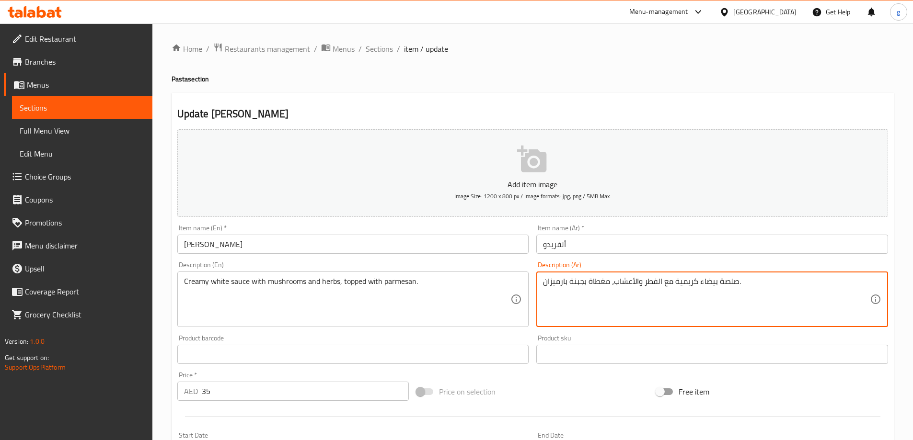
drag, startPoint x: 615, startPoint y: 288, endPoint x: 625, endPoint y: 288, distance: 10.6
click at [625, 288] on textarea "صلصة بيضاء كريمية مع الفطر والأعشاب، مغطاة بجبنة بارميزان." at bounding box center [706, 300] width 327 height 46
click at [619, 286] on textarea "صلصة بيضاء كريمية مع الفطر والأعشاب، مغطاة بجبنة بارميزان." at bounding box center [706, 300] width 327 height 46
drag, startPoint x: 645, startPoint y: 283, endPoint x: 655, endPoint y: 287, distance: 11.4
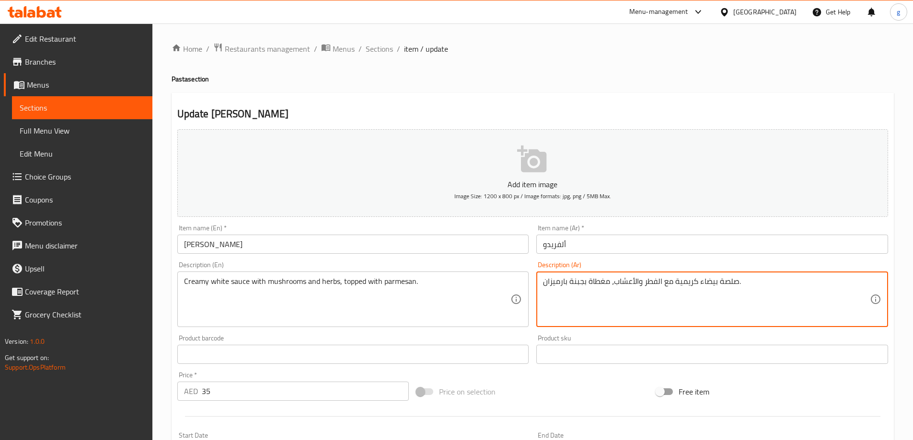
click at [655, 287] on textarea "صلصة بيضاء كريمية مع الفطر والأعشاب، مغطاة بجبنة بارميزان." at bounding box center [706, 300] width 327 height 46
click at [650, 282] on textarea "صلصة بيضاء كريمية مع الفطر والأعشاب، مغطاة بجبنة بارميزان." at bounding box center [706, 300] width 327 height 46
click at [643, 282] on textarea "صلصة بيضاء كريمية مع الفطر والأعشاب، مغطاة بجبنة بارميزان." at bounding box center [706, 300] width 327 height 46
drag, startPoint x: 646, startPoint y: 282, endPoint x: 656, endPoint y: 283, distance: 10.6
click at [656, 283] on textarea "صلصة بيضاء كريمية مع الفطر والأعشاب، مغطاة بجبنة بارميزان." at bounding box center [706, 300] width 327 height 46
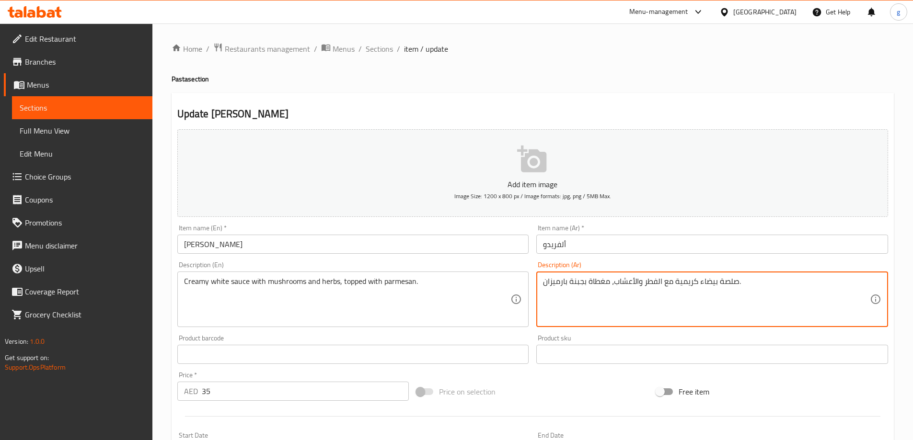
drag, startPoint x: 645, startPoint y: 282, endPoint x: 656, endPoint y: 284, distance: 11.1
click at [656, 284] on textarea "صلصة بيضاء كريمية مع الفطر والأعشاب، مغطاة بجبنة بارميزان." at bounding box center [706, 300] width 327 height 46
click at [686, 300] on textarea "صلصة بيضاء كريمية مع المشروم والأعشاب، مغطاة بجبنة بارميزان." at bounding box center [706, 300] width 327 height 46
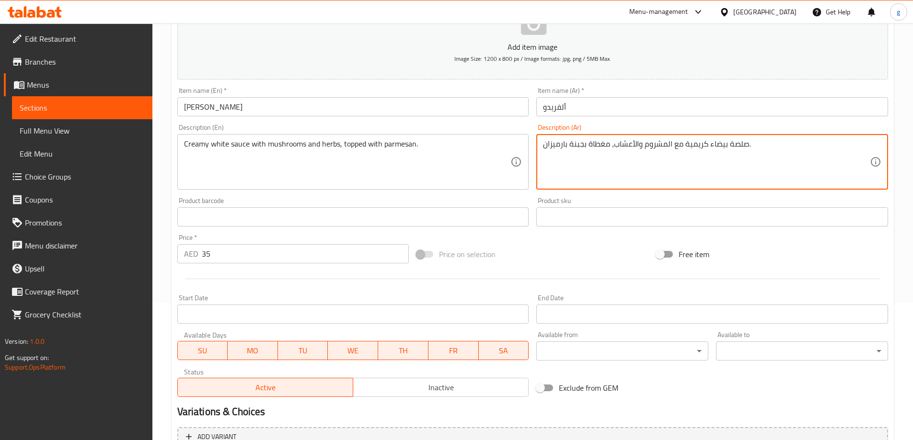
scroll to position [237, 0]
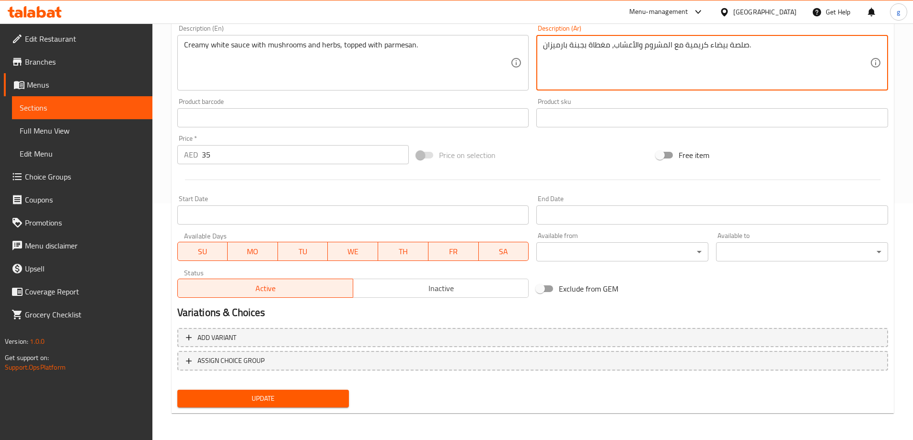
type textarea "صلصة بيضاء كريمية مع المشروم والأعشاب، مغطاة بجبنة بارميزان."
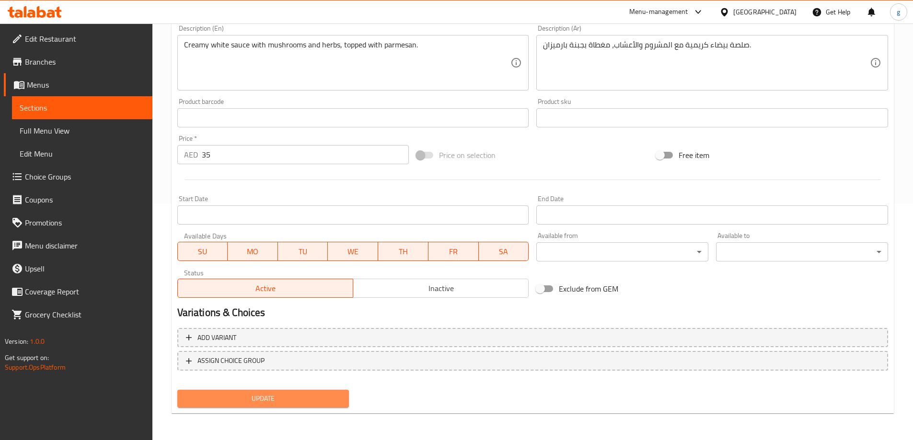
click at [234, 408] on button "Update" at bounding box center [263, 399] width 172 height 18
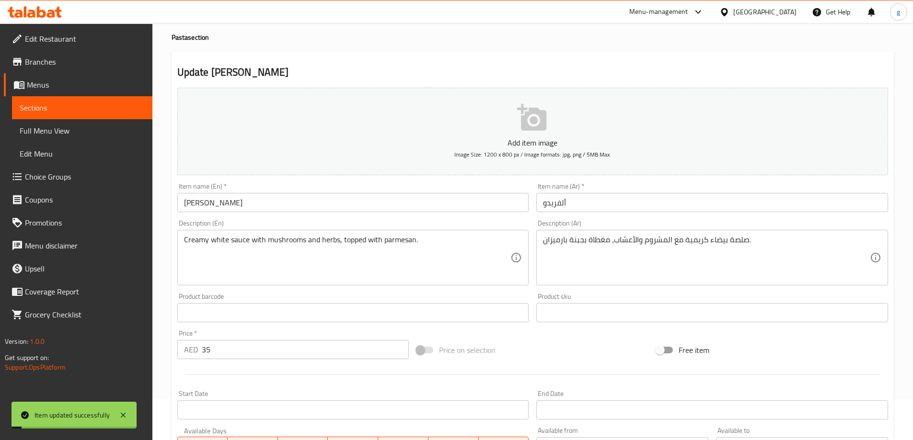
scroll to position [0, 0]
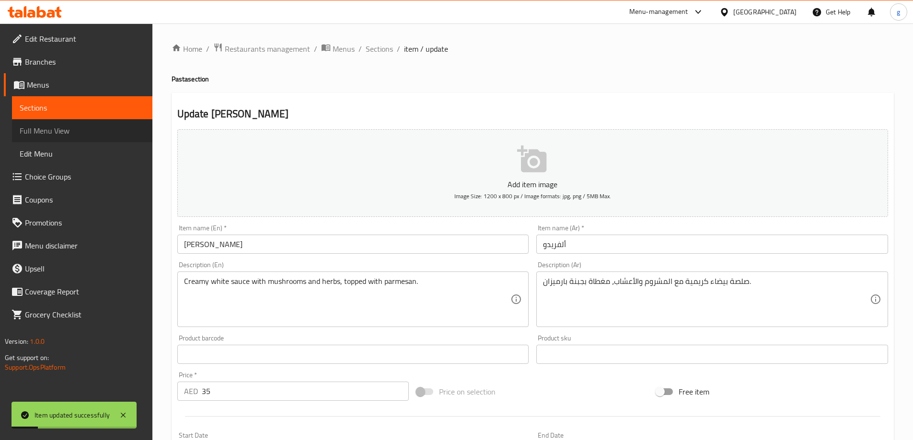
click at [49, 130] on span "Full Menu View" at bounding box center [82, 130] width 125 height 11
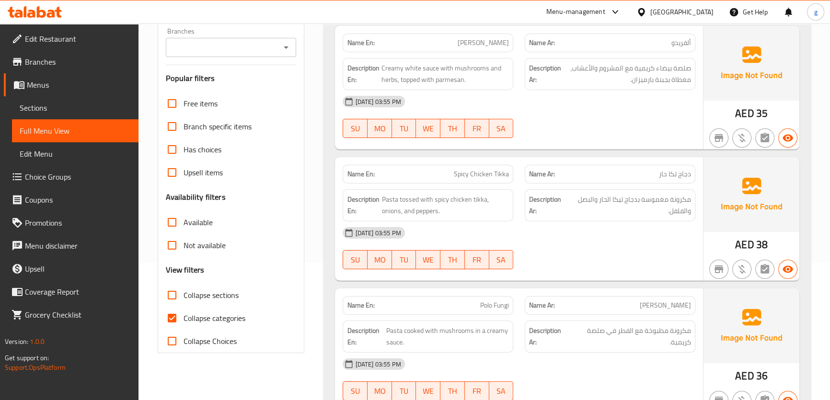
scroll to position [52, 0]
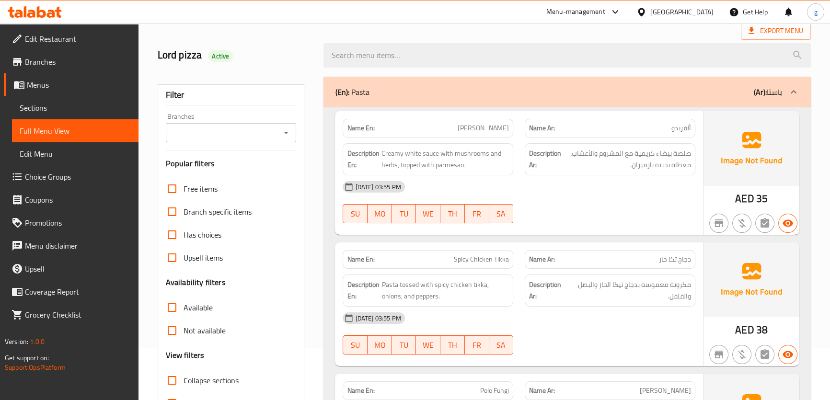
click at [61, 107] on span "Sections" at bounding box center [75, 107] width 111 height 11
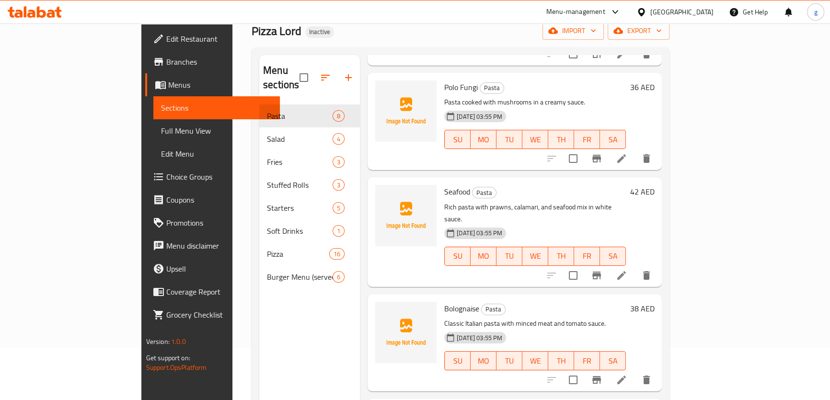
scroll to position [243, 0]
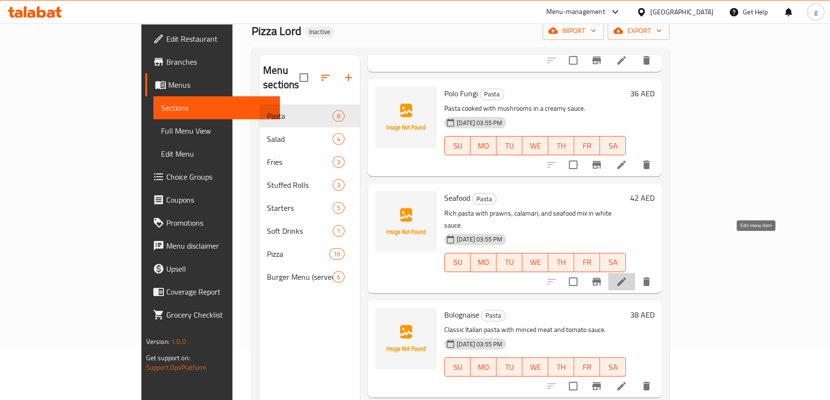
click at [627, 276] on icon at bounding box center [621, 281] width 11 height 11
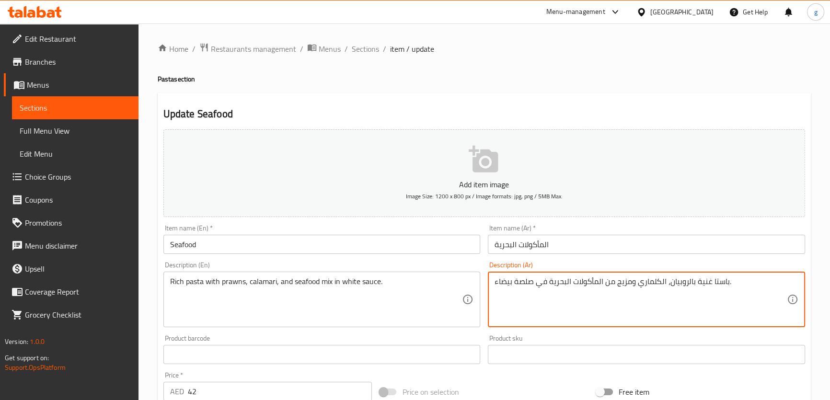
drag, startPoint x: 714, startPoint y: 287, endPoint x: 720, endPoint y: 289, distance: 6.4
click at [716, 285] on textarea "باستا غنية بالروبيان، الكلماري ومزيج من المأكولات البحرية في صلصة بيضاء." at bounding box center [640, 300] width 292 height 46
drag, startPoint x: 713, startPoint y: 281, endPoint x: 727, endPoint y: 286, distance: 15.0
click at [727, 286] on textarea "باستا غنية بالروبيان، الكلماري ومزيج من المأكولات البحرية في صلصة بيضاء." at bounding box center [640, 300] width 292 height 46
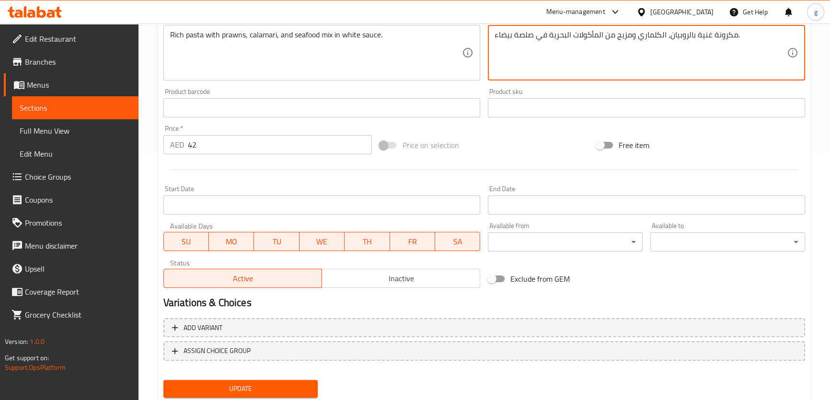
scroll to position [276, 0]
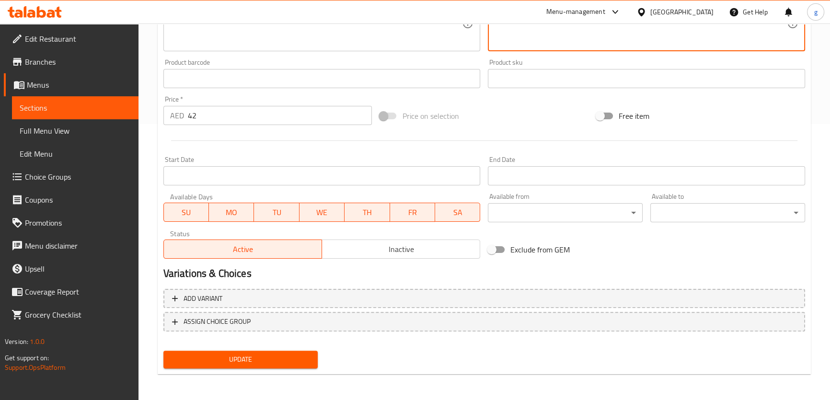
type textarea "مكرونة غنية بالروبيان، الكلماري ومزيج من المأكولات البحرية في صلصة بيضاء."
click at [282, 359] on span "Update" at bounding box center [240, 360] width 139 height 12
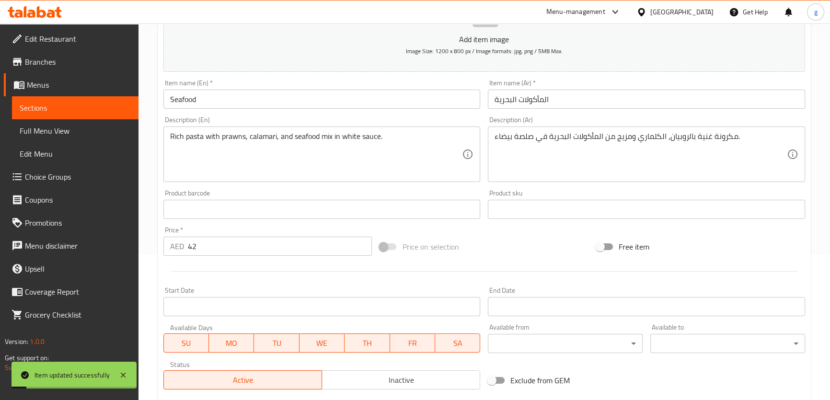
click at [73, 104] on span "Sections" at bounding box center [75, 107] width 111 height 11
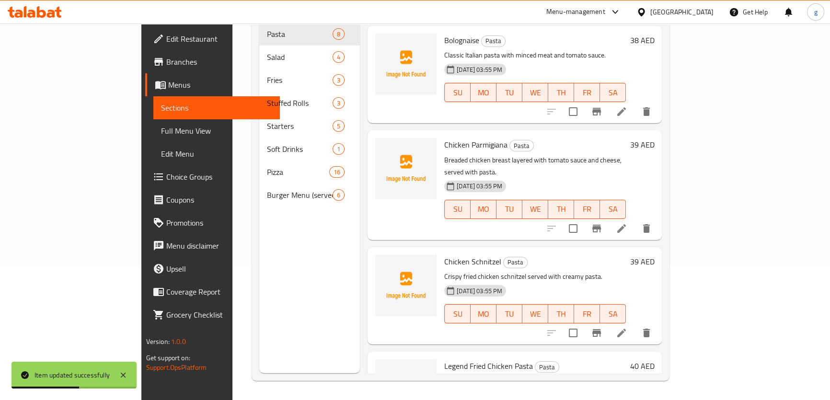
scroll to position [460, 0]
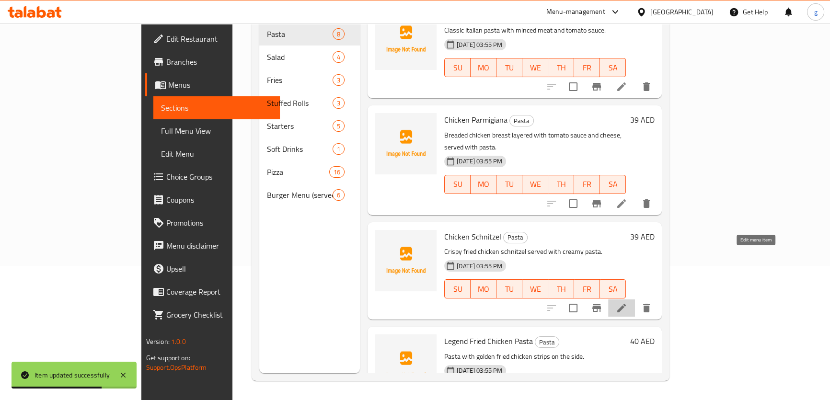
click at [627, 302] on icon at bounding box center [621, 307] width 11 height 11
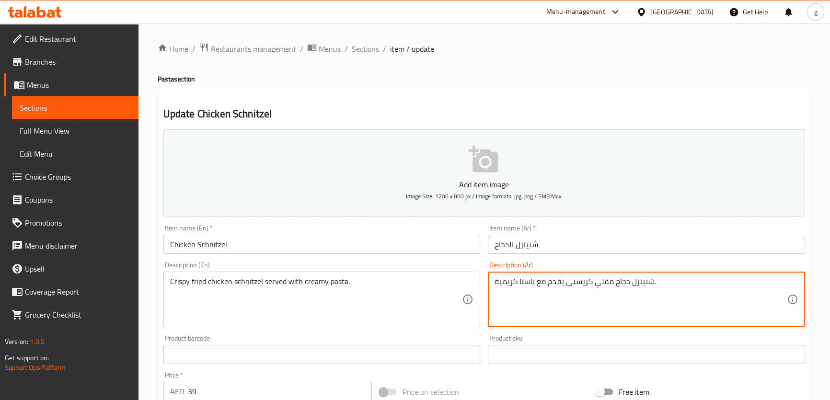
drag, startPoint x: 520, startPoint y: 282, endPoint x: 534, endPoint y: 286, distance: 15.1
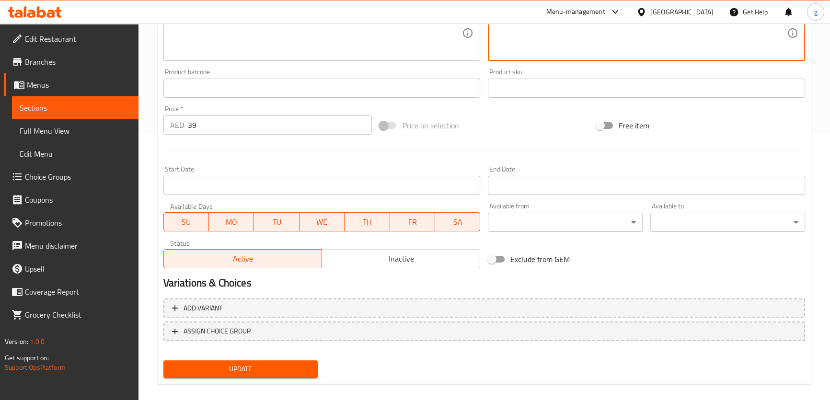
scroll to position [276, 0]
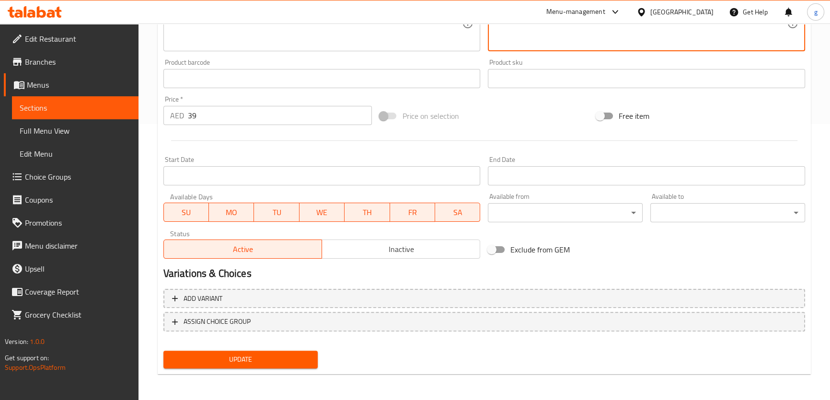
type textarea "شنيتزل دجاج مقلي كريسبى يقدم مع مكرونة كريمية."
click at [289, 358] on span "Update" at bounding box center [240, 360] width 139 height 12
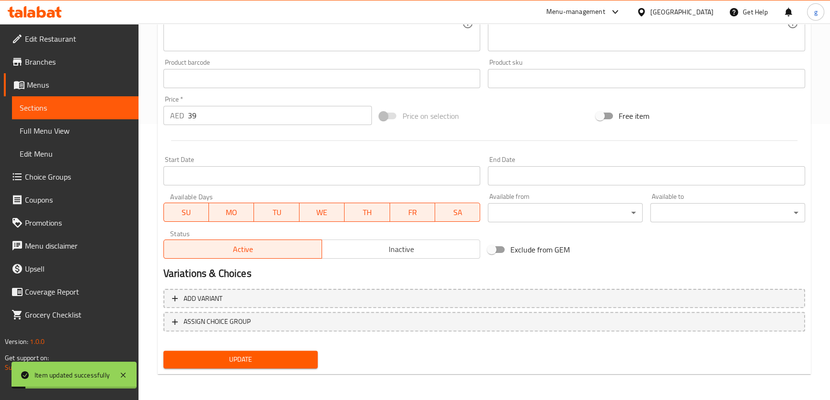
click at [38, 128] on span "Full Menu View" at bounding box center [75, 130] width 111 height 11
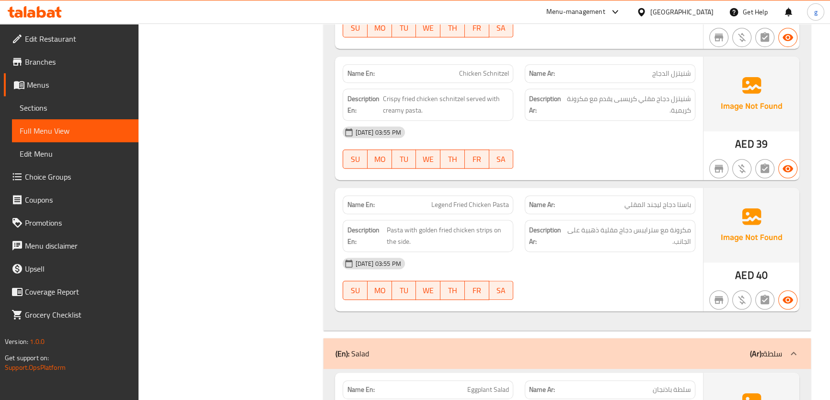
scroll to position [886, 0]
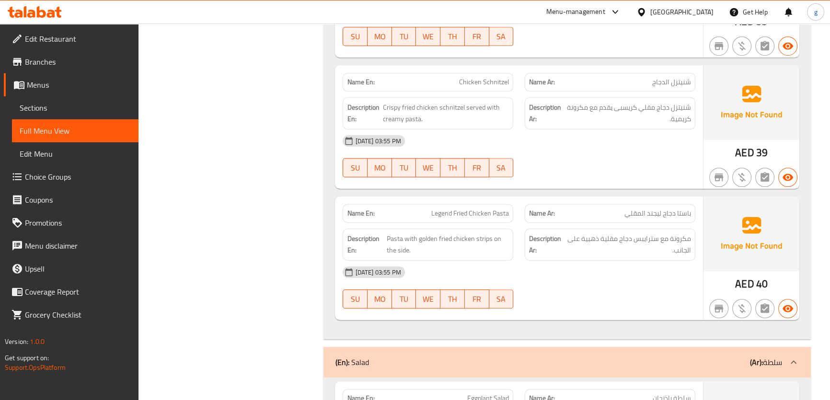
click at [664, 216] on span "باستا دجاج ليجند المقلي" at bounding box center [657, 213] width 67 height 10
click at [493, 214] on span "Legend Fried Chicken Pasta" at bounding box center [470, 213] width 78 height 10
copy span "Pasta"
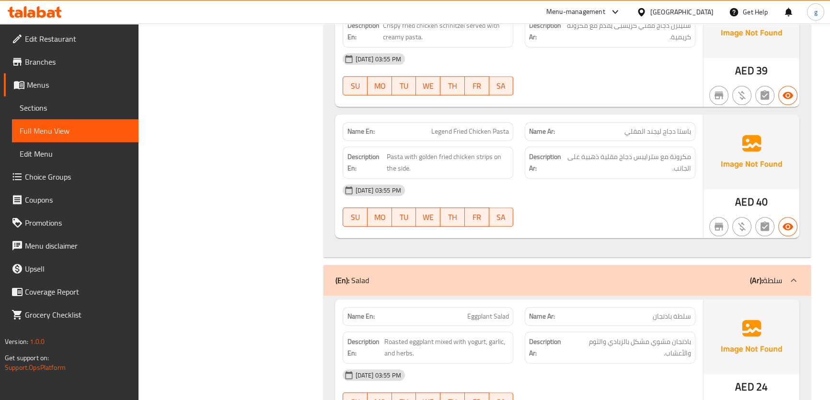
scroll to position [963, 0]
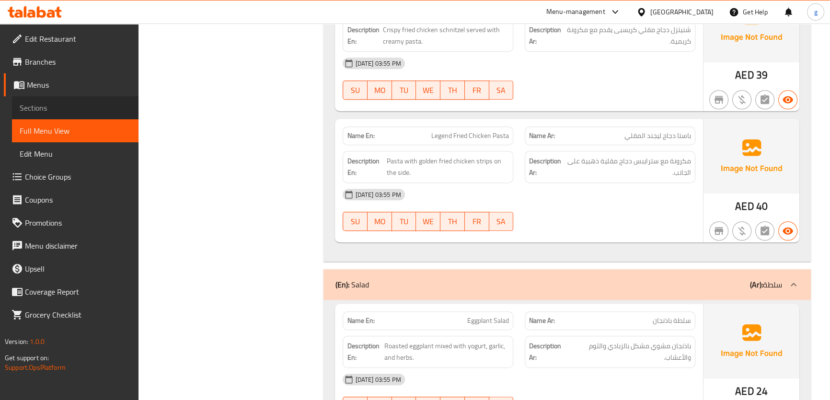
click at [56, 106] on span "Sections" at bounding box center [75, 107] width 111 height 11
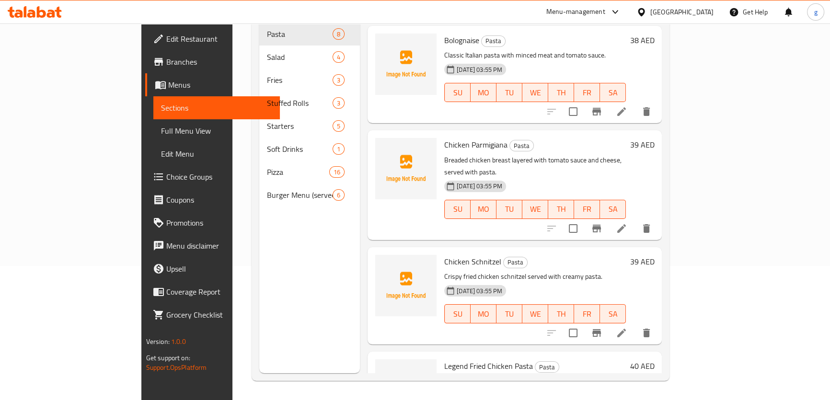
scroll to position [460, 0]
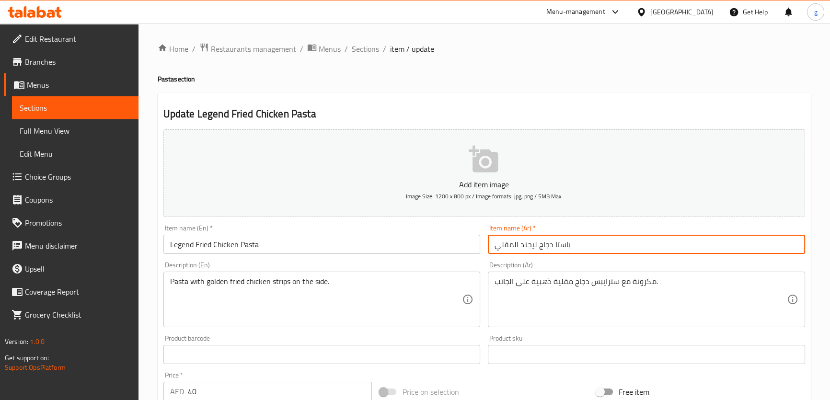
drag, startPoint x: 555, startPoint y: 245, endPoint x: 563, endPoint y: 247, distance: 7.9
click at [563, 247] on input "باستا دجاج ليجند المقلي" at bounding box center [646, 244] width 317 height 19
click at [556, 246] on input "باستا دجاج ليجند المقلي" at bounding box center [646, 244] width 317 height 19
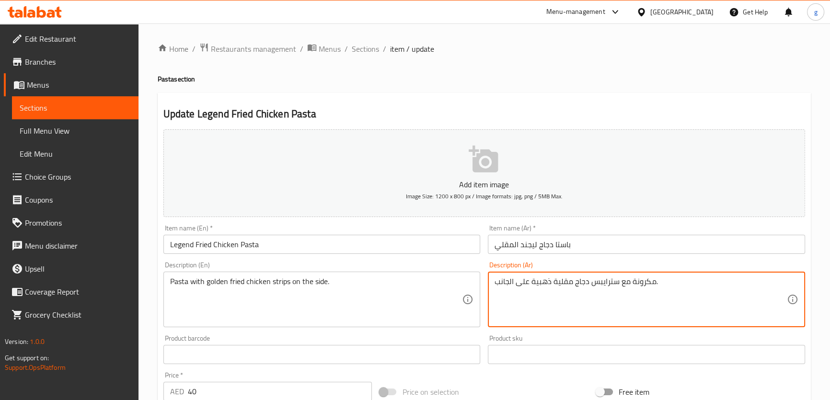
drag, startPoint x: 632, startPoint y: 283, endPoint x: 653, endPoint y: 286, distance: 21.3
click at [653, 286] on textarea "مكرونة مع سترايبس دجاج مقلية ذهبية على الجانب." at bounding box center [640, 300] width 292 height 46
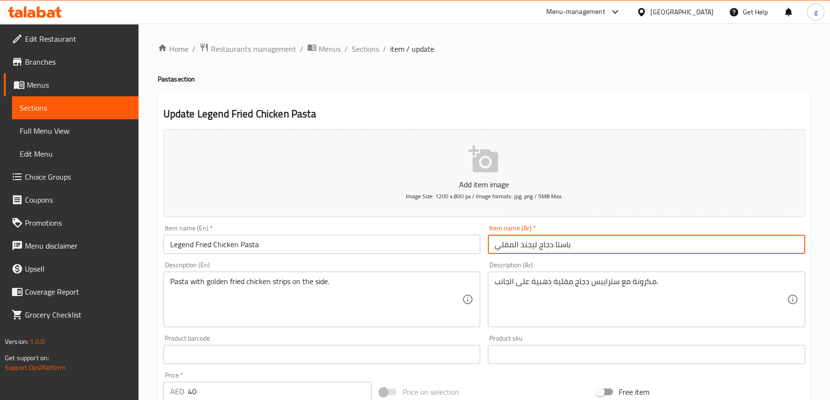
drag, startPoint x: 552, startPoint y: 245, endPoint x: 561, endPoint y: 244, distance: 8.6
click at [561, 244] on input "باستا دجاج ليجند المقلي" at bounding box center [646, 244] width 317 height 19
drag, startPoint x: 555, startPoint y: 245, endPoint x: 574, endPoint y: 250, distance: 19.9
click at [574, 250] on input "باستا دجاج ليجند المقلي" at bounding box center [646, 244] width 317 height 19
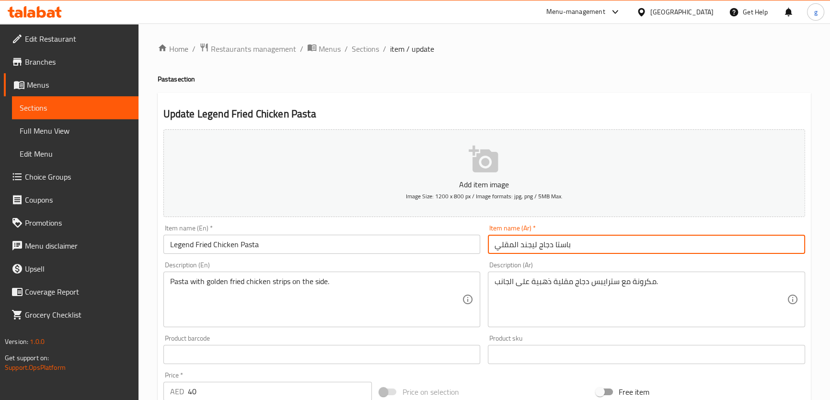
paste input "مكرونة"
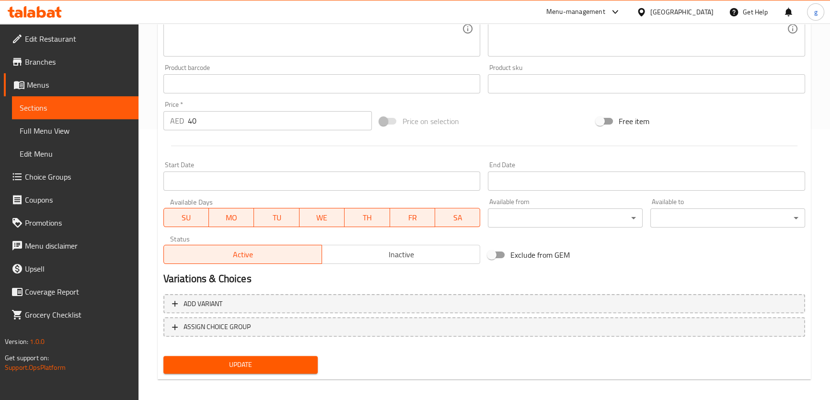
scroll to position [276, 0]
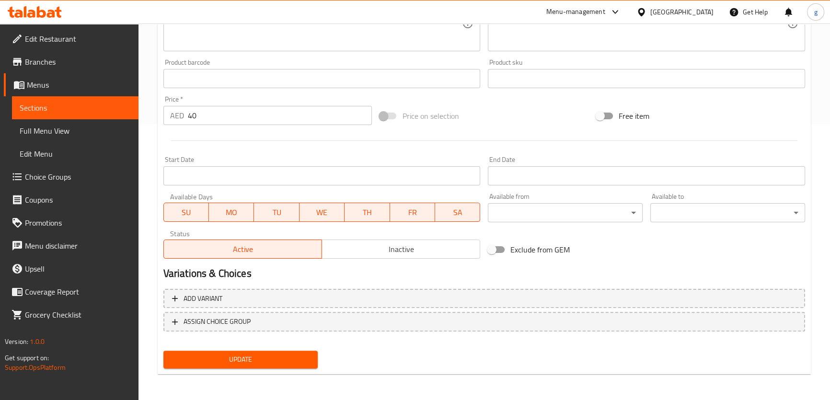
type input "مكرونة دجاج ليجند المقلي"
click at [247, 358] on span "Update" at bounding box center [240, 360] width 139 height 12
click at [48, 104] on span "Sections" at bounding box center [75, 107] width 111 height 11
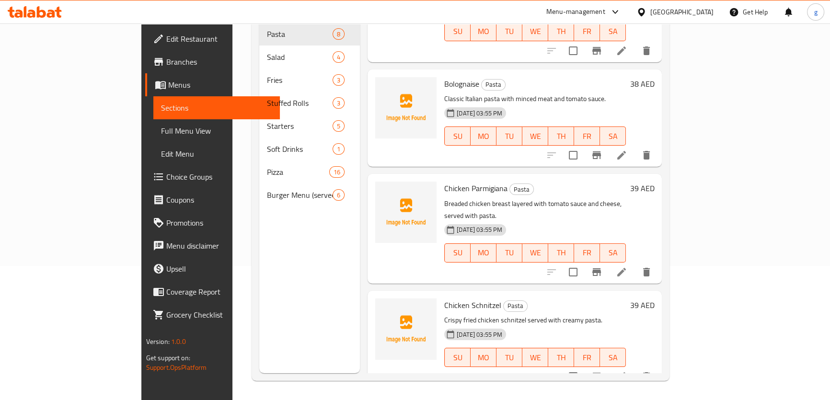
scroll to position [460, 0]
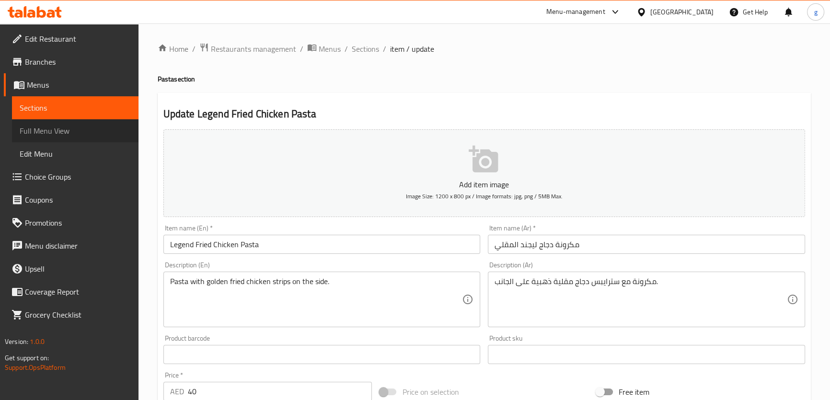
click at [72, 123] on link "Full Menu View" at bounding box center [75, 130] width 126 height 23
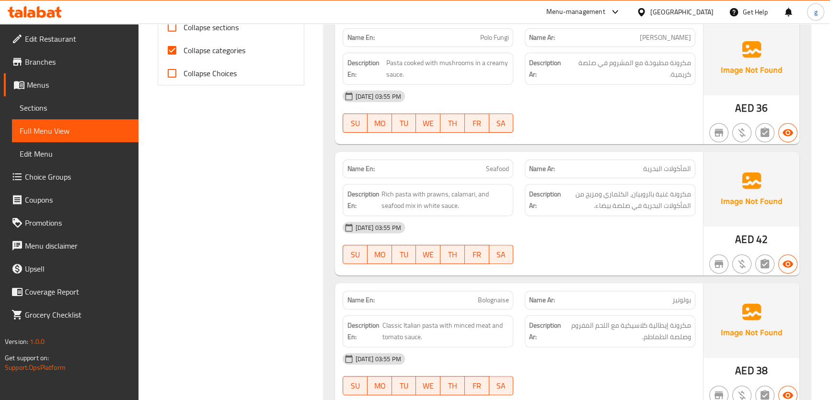
scroll to position [348, 0]
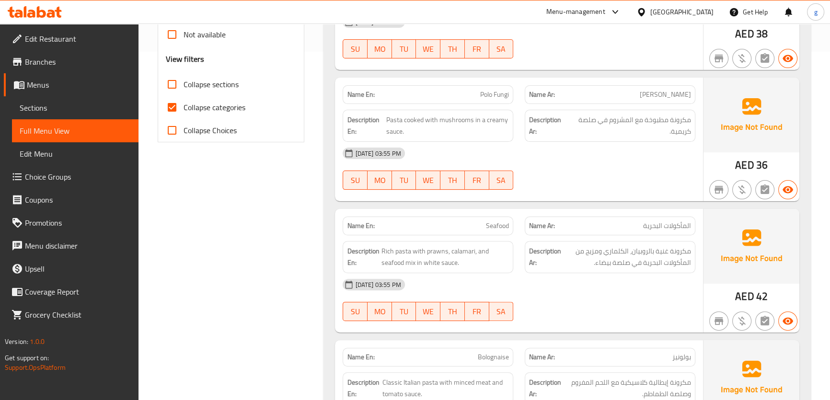
click at [168, 108] on input "Collapse categories" at bounding box center [171, 107] width 23 height 23
checkbox input "false"
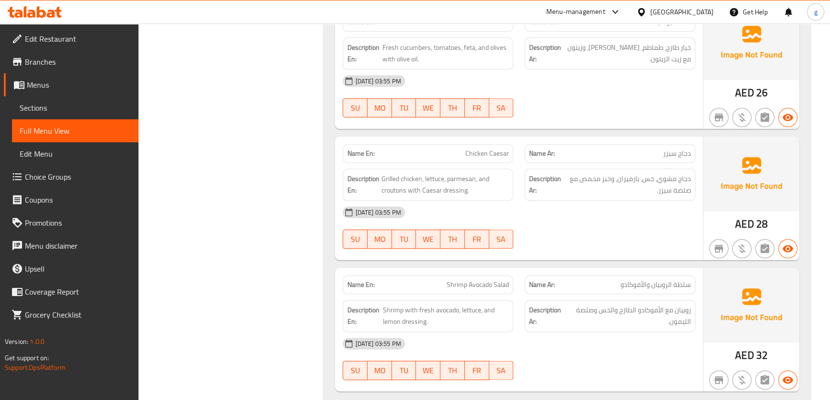
scroll to position [1394, 0]
click at [459, 174] on span "Grilled chicken, lettuce, parmesan, and croutons with Caesar dressing." at bounding box center [445, 183] width 128 height 23
copy span "parmesan"
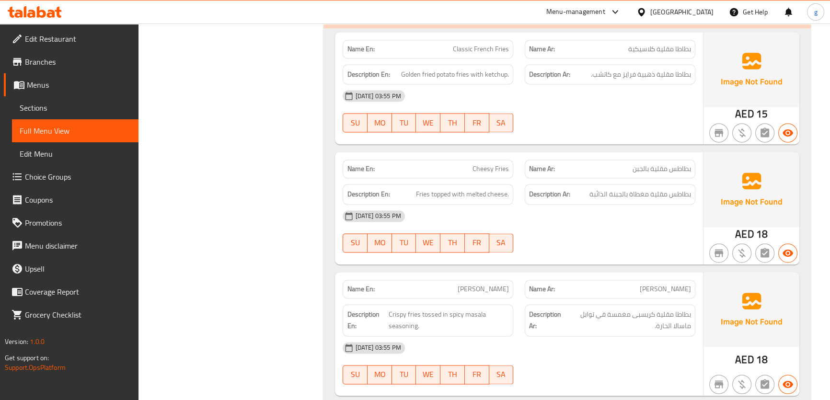
scroll to position [1829, 0]
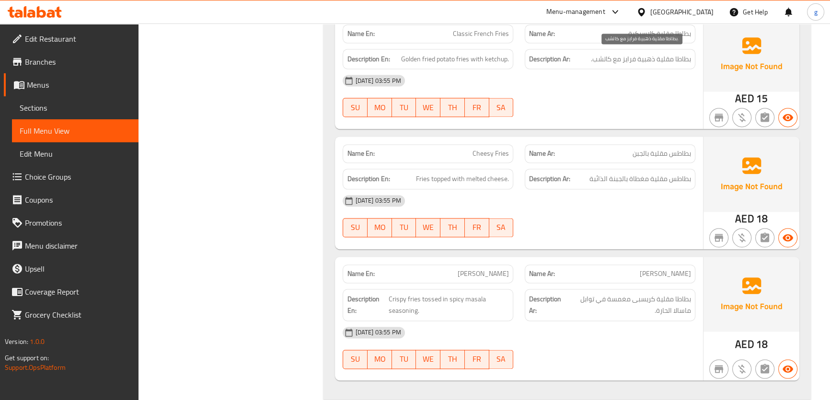
click at [634, 60] on span "بطاطا مقلية ذهبية فرايز مع كاتشب." at bounding box center [641, 59] width 100 height 12
click at [673, 154] on span "بطاطس مقلية بالجبن" at bounding box center [661, 154] width 58 height 10
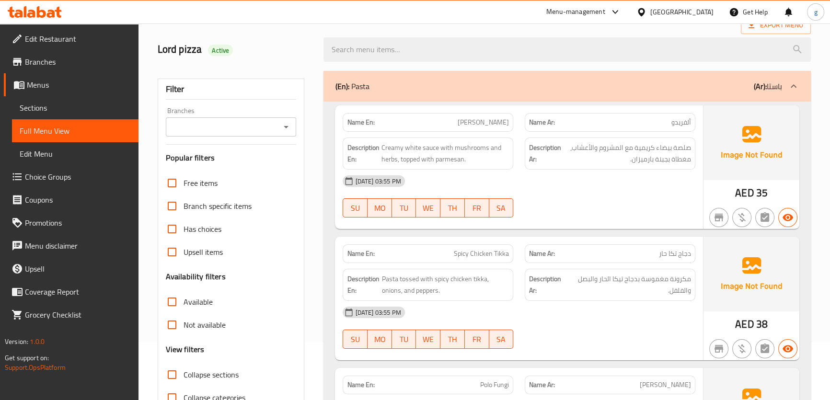
scroll to position [0, 0]
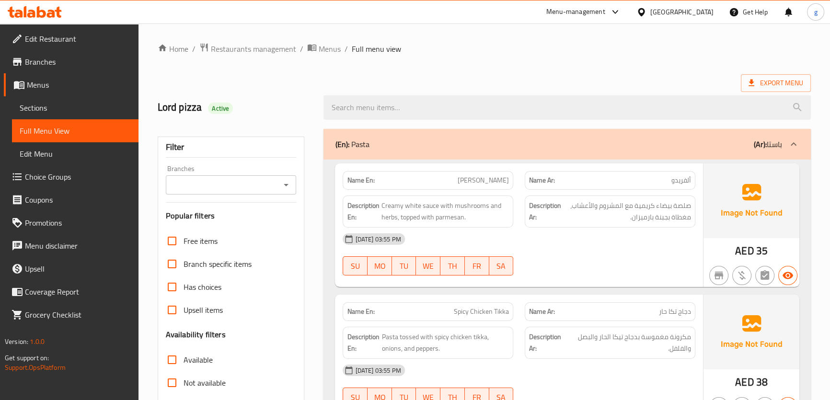
click at [654, 265] on div "04-09-2025 03:55 PM SU MO TU WE TH FR SA" at bounding box center [519, 255] width 364 height 54
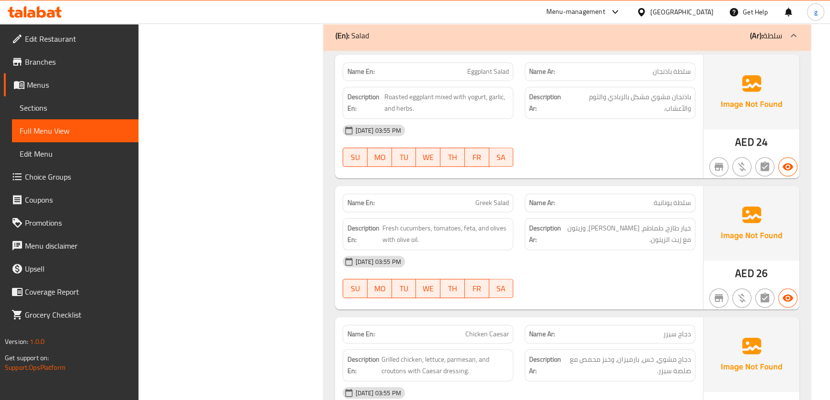
scroll to position [1387, 0]
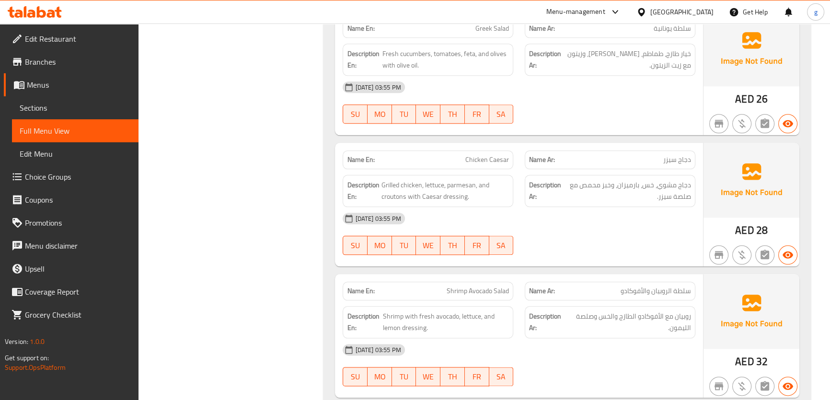
click at [642, 218] on div "[DATE] 03:55 PM" at bounding box center [519, 218] width 364 height 23
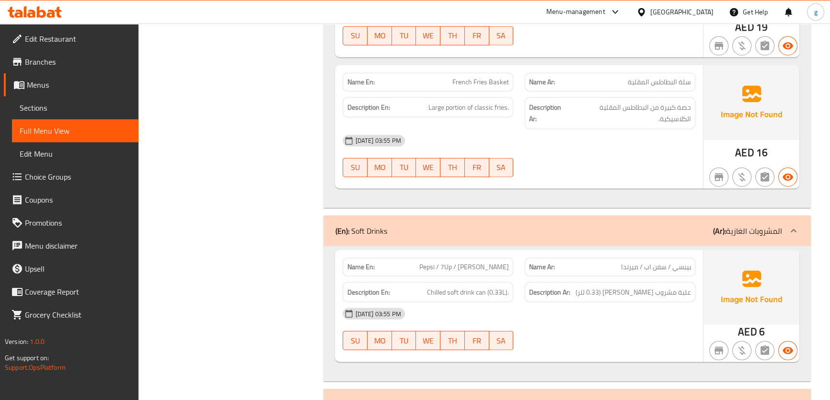
scroll to position [3147, 0]
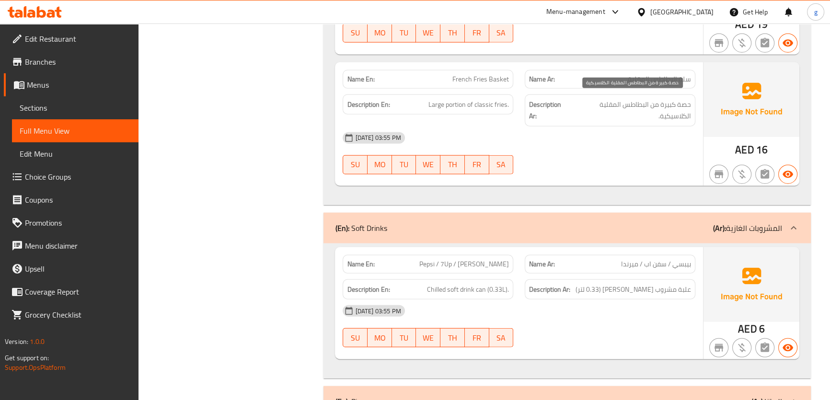
click at [606, 104] on span "حصة كبيرة من البطاطس المقلية الكلاسيكية." at bounding box center [631, 110] width 120 height 23
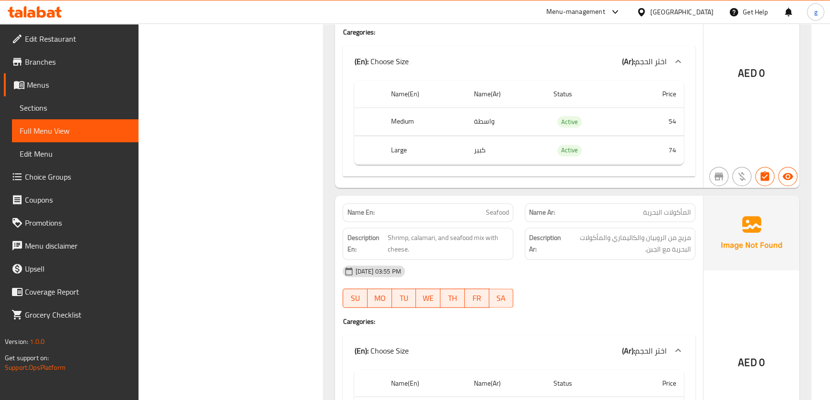
scroll to position [6501, 0]
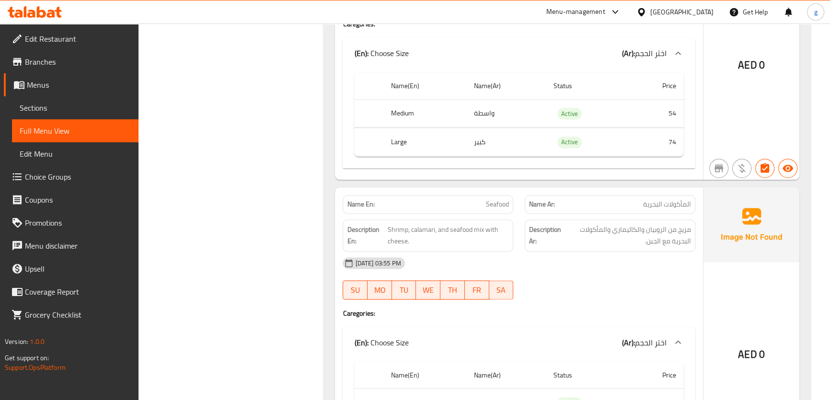
click at [641, 116] on td "54" at bounding box center [656, 113] width 56 height 28
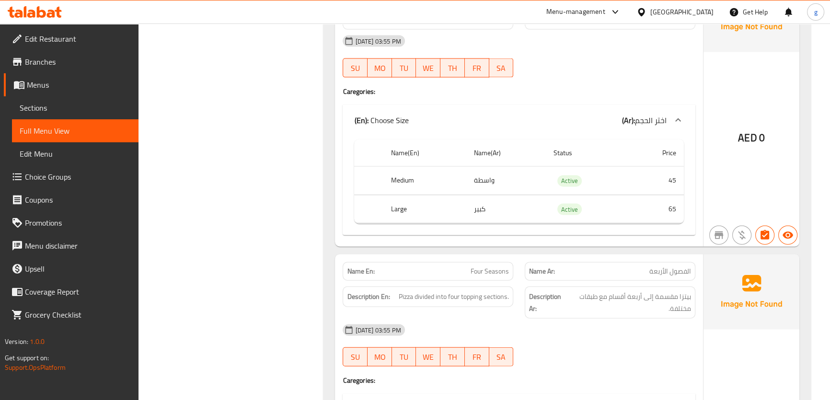
scroll to position [7290, 0]
drag, startPoint x: 675, startPoint y: 301, endPoint x: 647, endPoint y: 309, distance: 29.3
click at [647, 309] on span "بيتزا مقسمة إلى أربعة أقسام مع طبقات مختلفة." at bounding box center [629, 301] width 123 height 23
click at [573, 304] on span "بيتزا مقسمة إلى أربعة أقسام مع طبقات مختلفة." at bounding box center [629, 301] width 123 height 23
click at [412, 301] on span "Pizza divided into four topping sections." at bounding box center [454, 296] width 110 height 12
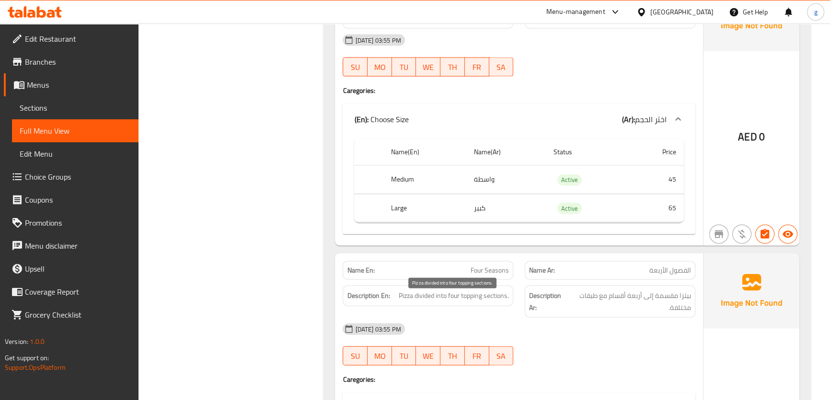
click at [442, 302] on span "Pizza divided into four topping sections." at bounding box center [454, 296] width 110 height 12
click at [459, 302] on span "Pizza divided into four topping sections." at bounding box center [454, 296] width 110 height 12
click at [483, 302] on span "Pizza divided into four topping sections." at bounding box center [454, 296] width 110 height 12
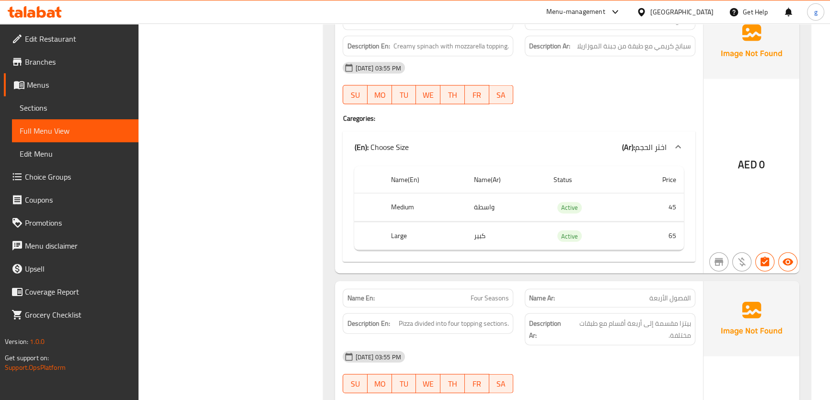
scroll to position [7246, 0]
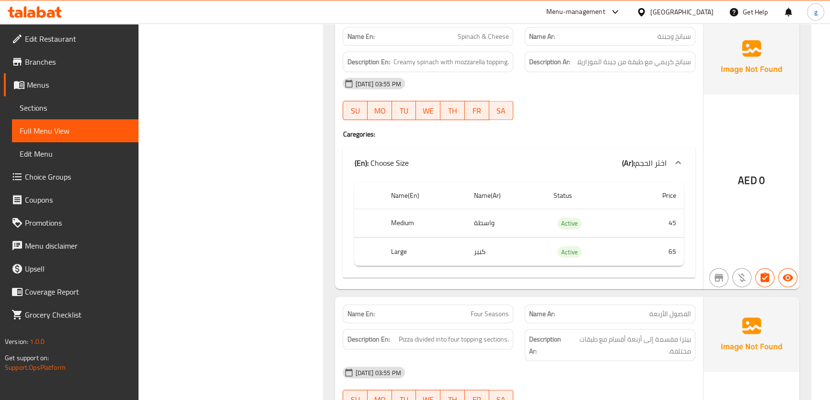
click at [672, 42] on span "سبانخ وجبنة" at bounding box center [674, 37] width 34 height 10
click at [412, 345] on span "Pizza divided into four topping sections." at bounding box center [454, 339] width 110 height 12
drag, startPoint x: 397, startPoint y: 343, endPoint x: 514, endPoint y: 343, distance: 116.4
click at [514, 343] on div "Description En: Pizza divided into four topping sections." at bounding box center [428, 345] width 182 height 44
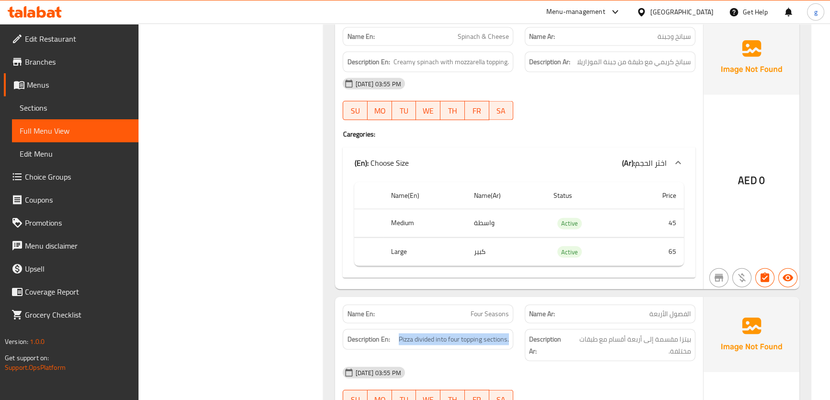
copy span "Pizza divided into four topping sections."
click at [657, 368] on div "[DATE] 03:55 PM" at bounding box center [519, 372] width 364 height 23
click at [466, 345] on span "Pizza divided into four topping sections." at bounding box center [454, 339] width 110 height 12
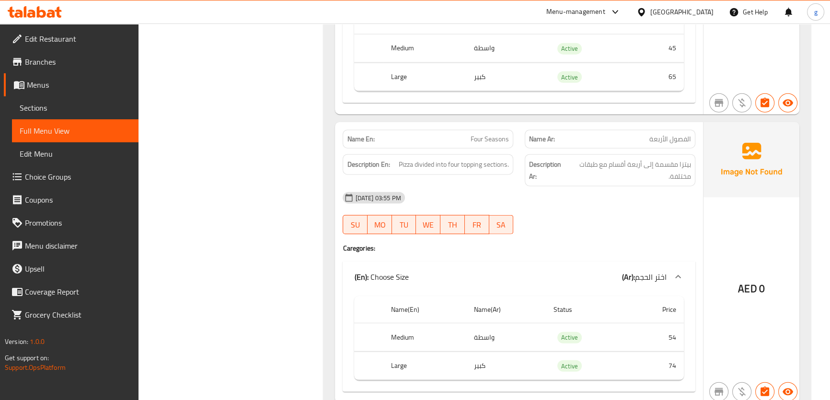
scroll to position [7420, 0]
click at [470, 171] on span "Pizza divided into four topping sections." at bounding box center [454, 165] width 110 height 12
copy span "topping"
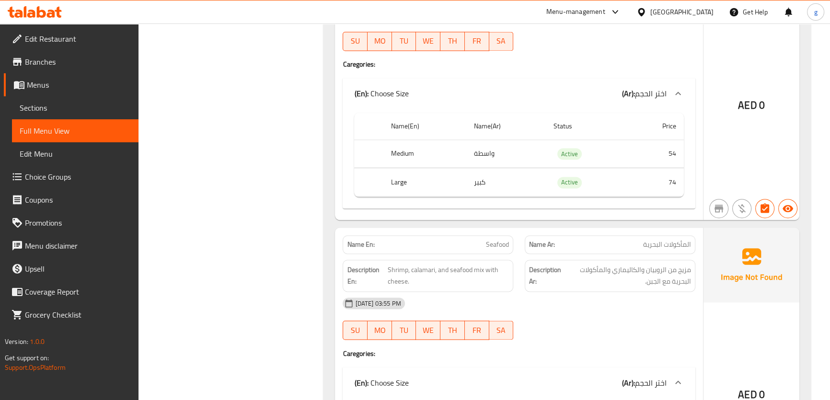
scroll to position [6460, 0]
click at [43, 110] on span "Sections" at bounding box center [75, 107] width 111 height 11
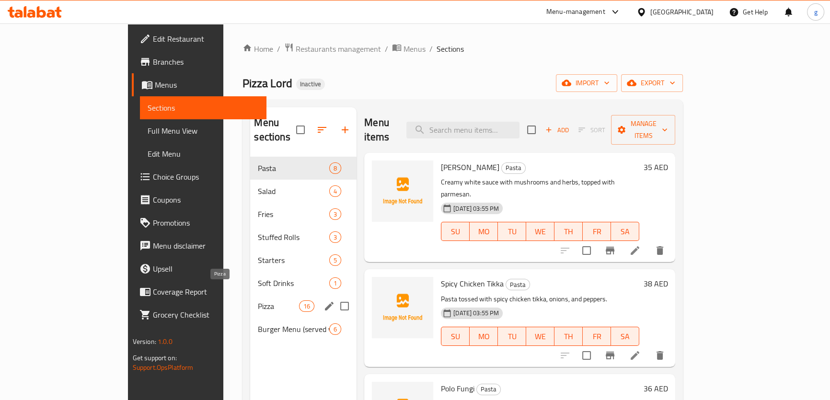
click at [265, 300] on span "Pizza" at bounding box center [278, 305] width 41 height 11
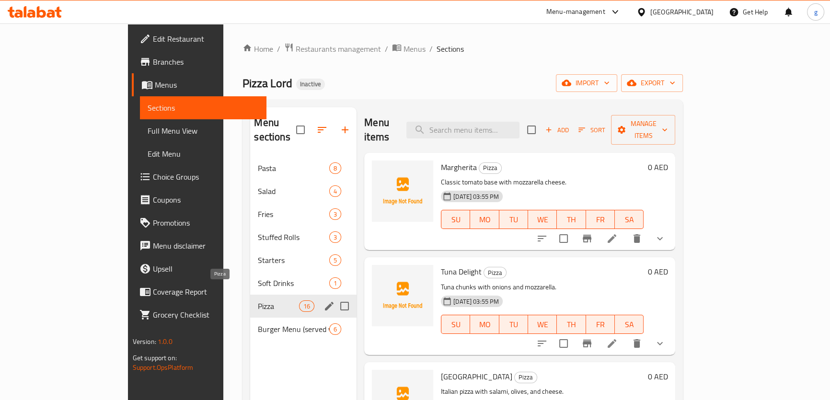
click at [258, 300] on span "Pizza" at bounding box center [278, 305] width 41 height 11
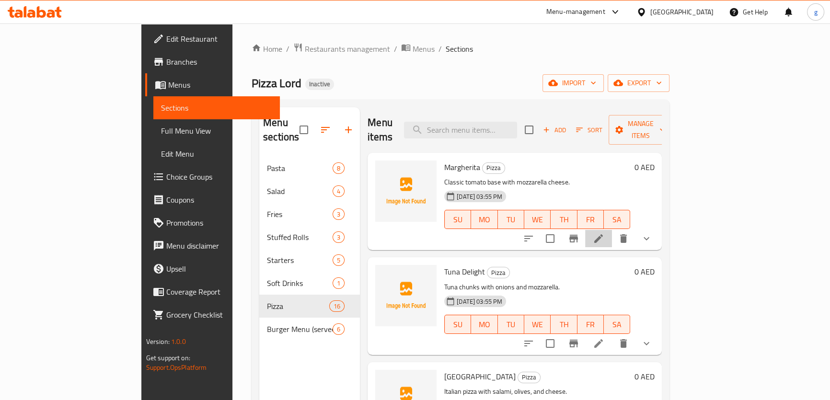
click at [612, 230] on li at bounding box center [598, 238] width 27 height 17
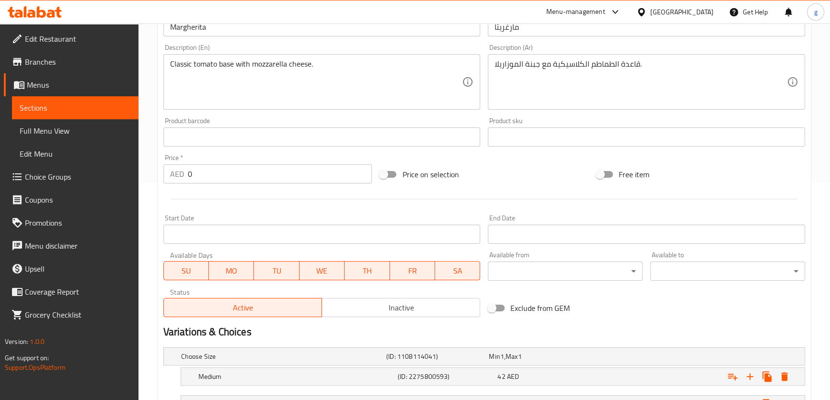
scroll to position [297, 0]
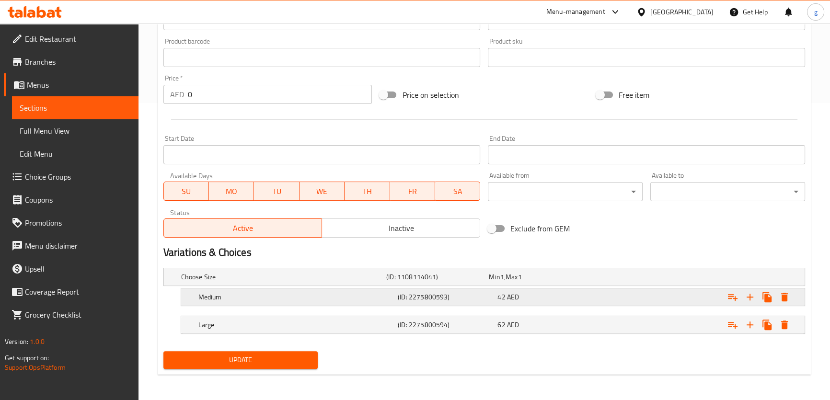
click at [471, 297] on h5 "(ID: 2275800593)" at bounding box center [446, 297] width 96 height 10
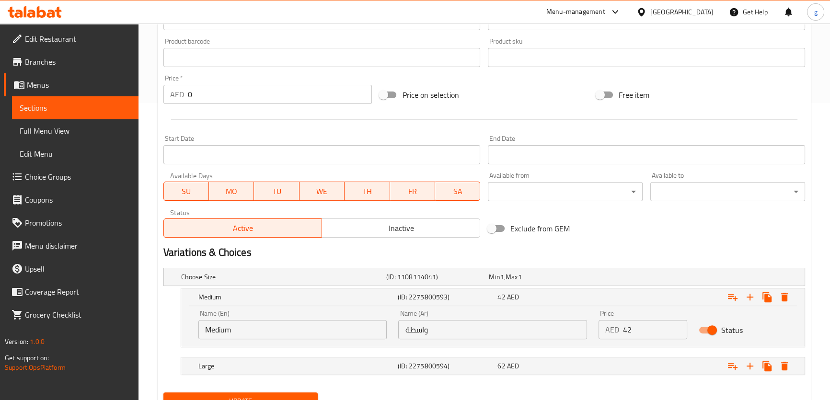
scroll to position [338, 0]
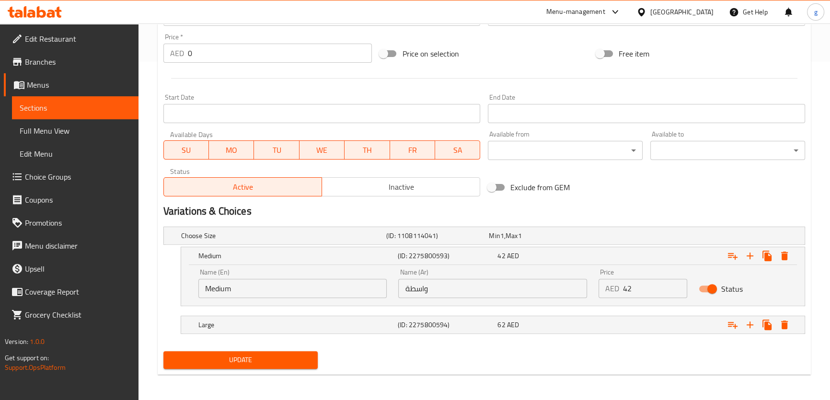
click at [405, 287] on input "واسطة" at bounding box center [492, 288] width 189 height 19
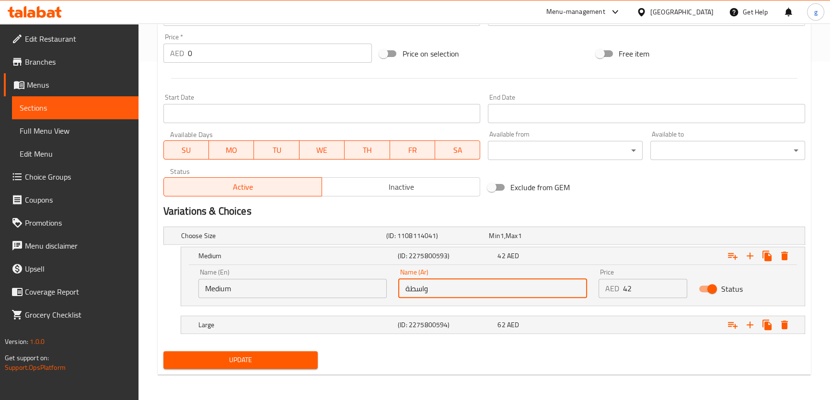
drag, startPoint x: 410, startPoint y: 289, endPoint x: 404, endPoint y: 291, distance: 6.1
click at [404, 291] on input "واسطة" at bounding box center [492, 288] width 189 height 19
click at [420, 288] on input "واسط" at bounding box center [492, 288] width 189 height 19
type input "وسط"
click at [300, 354] on span "Update" at bounding box center [240, 360] width 139 height 12
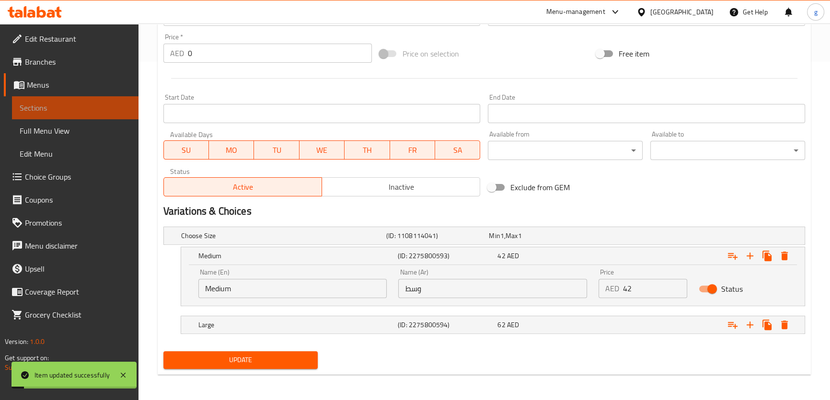
click at [60, 110] on span "Sections" at bounding box center [75, 107] width 111 height 11
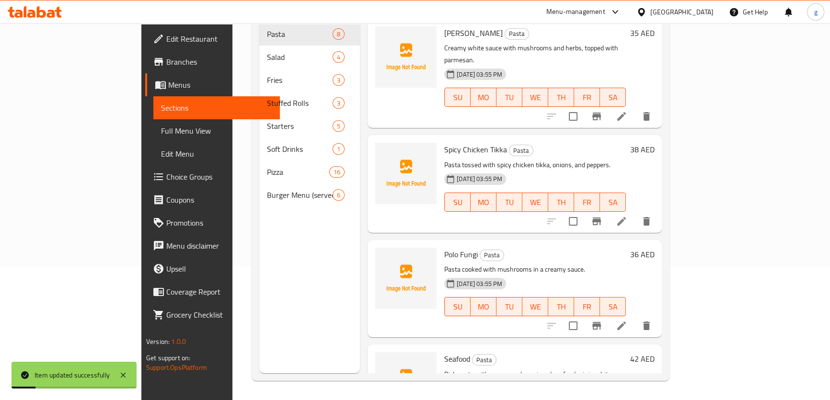
scroll to position [47, 0]
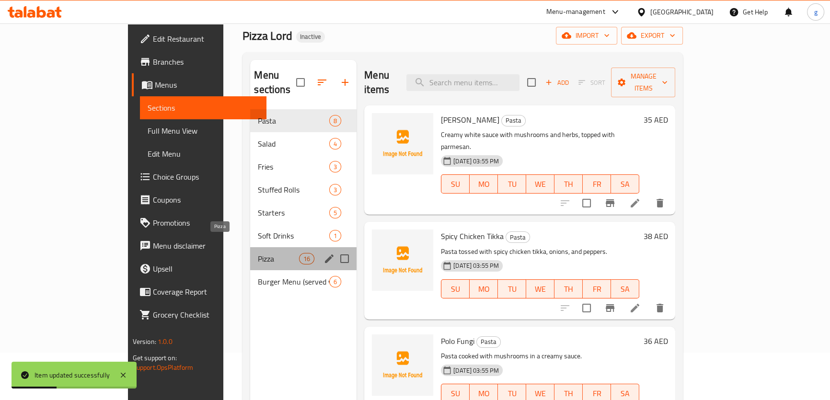
click at [258, 253] on span "Pizza" at bounding box center [278, 258] width 41 height 11
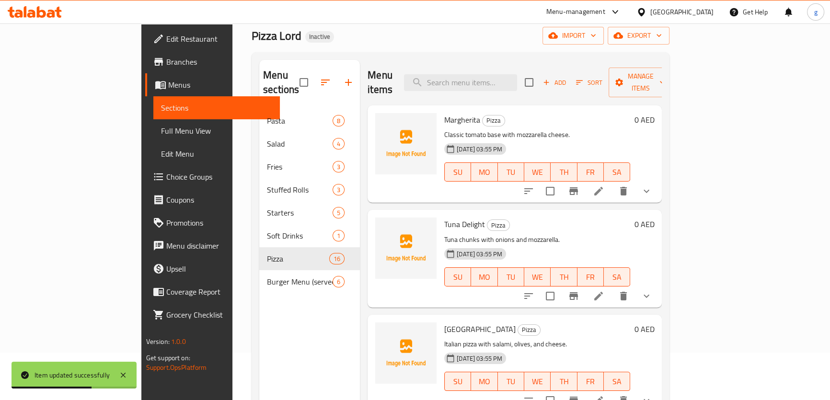
click at [612, 287] on li at bounding box center [598, 295] width 27 height 17
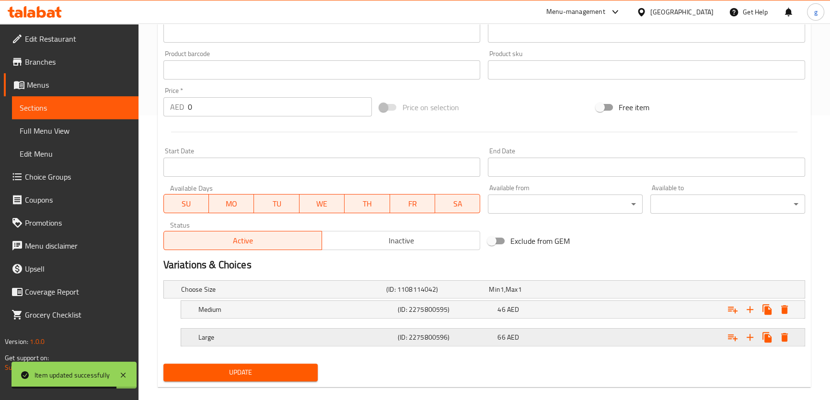
scroll to position [297, 0]
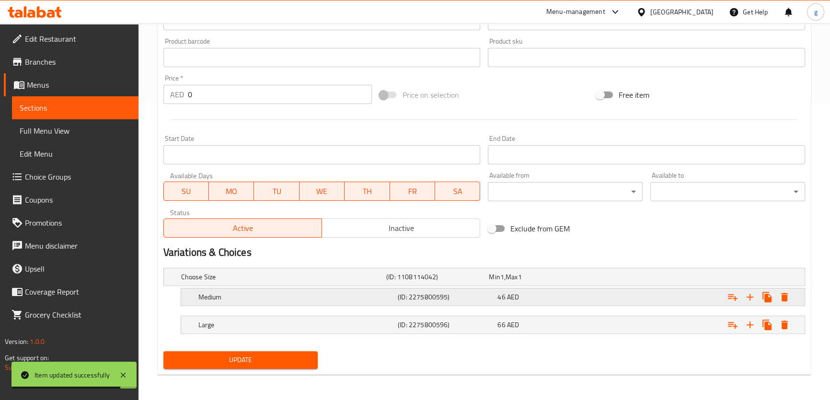
click at [426, 302] on div "(ID: 2275800595)" at bounding box center [446, 296] width 100 height 13
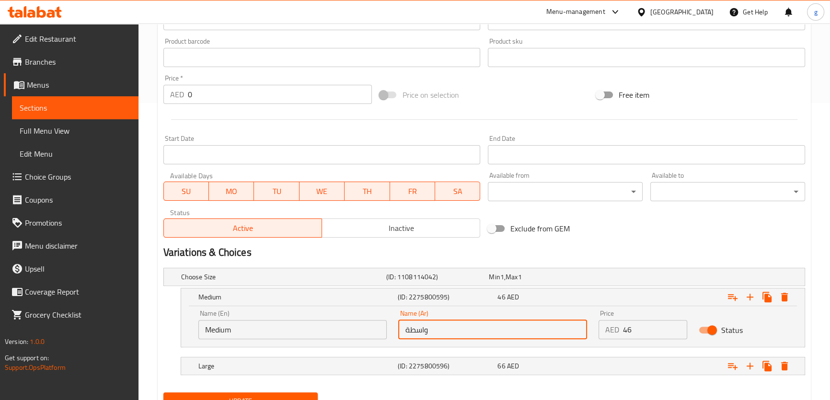
click at [409, 330] on input "واسطة" at bounding box center [492, 329] width 189 height 19
click at [414, 330] on input "واسط" at bounding box center [492, 329] width 189 height 19
click at [417, 329] on input "واسط" at bounding box center [492, 329] width 189 height 19
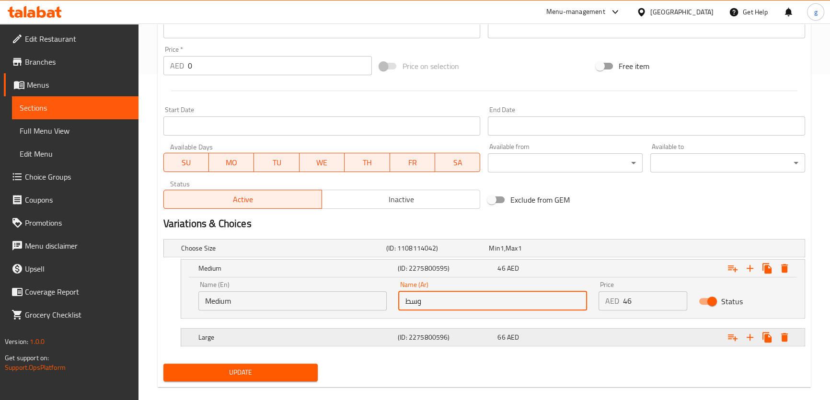
scroll to position [338, 0]
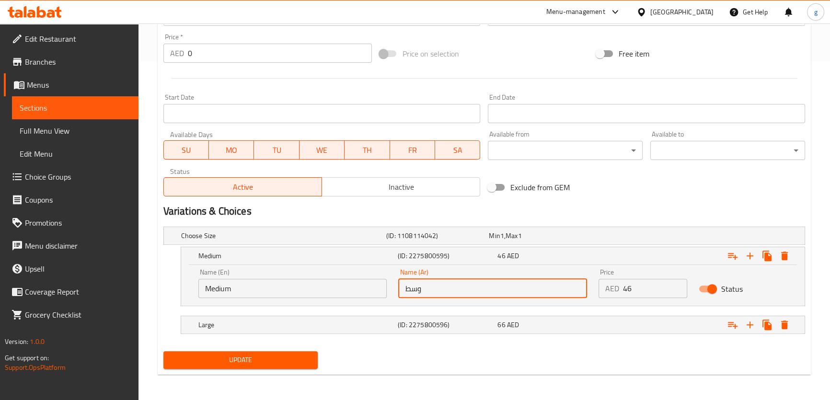
type input "وسط"
click at [291, 357] on span "Update" at bounding box center [240, 360] width 139 height 12
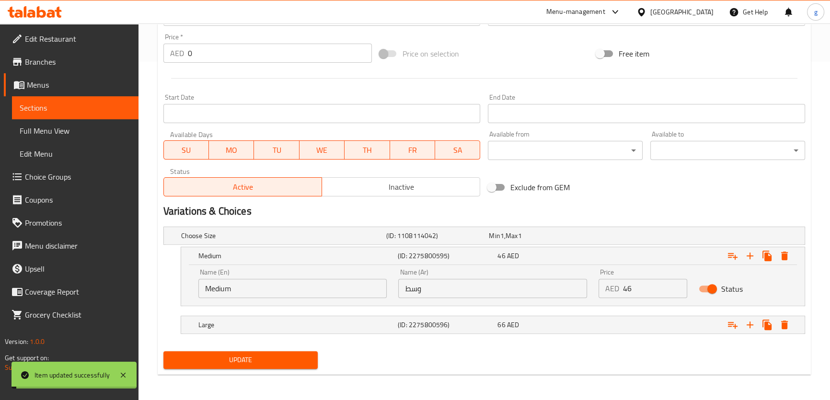
click at [52, 130] on span "Full Menu View" at bounding box center [75, 130] width 111 height 11
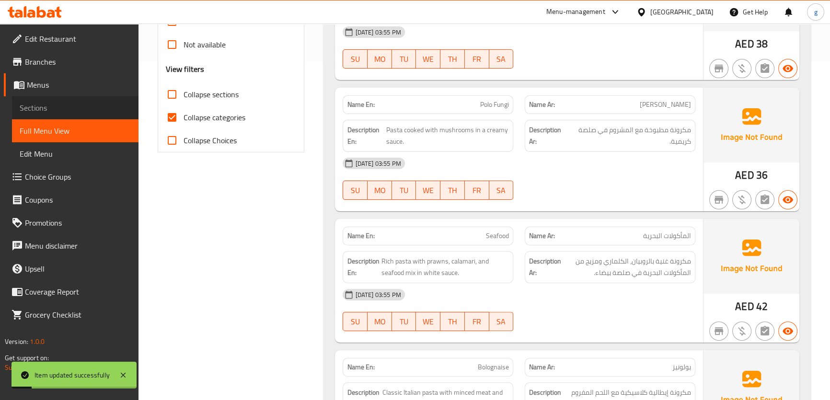
click at [61, 118] on link "Sections" at bounding box center [75, 107] width 126 height 23
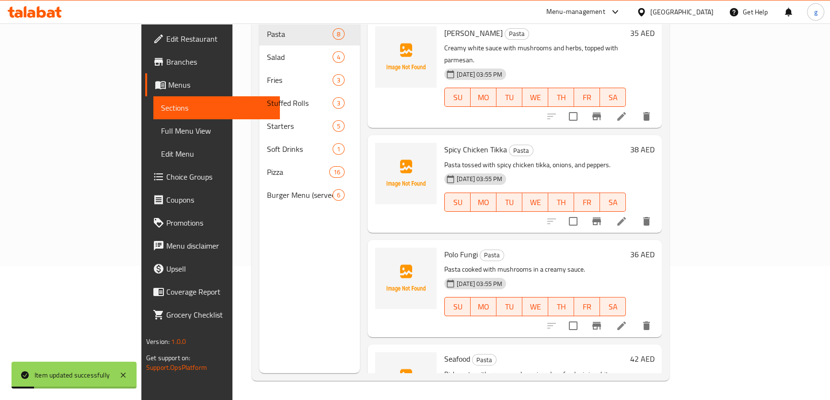
scroll to position [134, 0]
click at [161, 107] on span "Sections" at bounding box center [216, 107] width 111 height 11
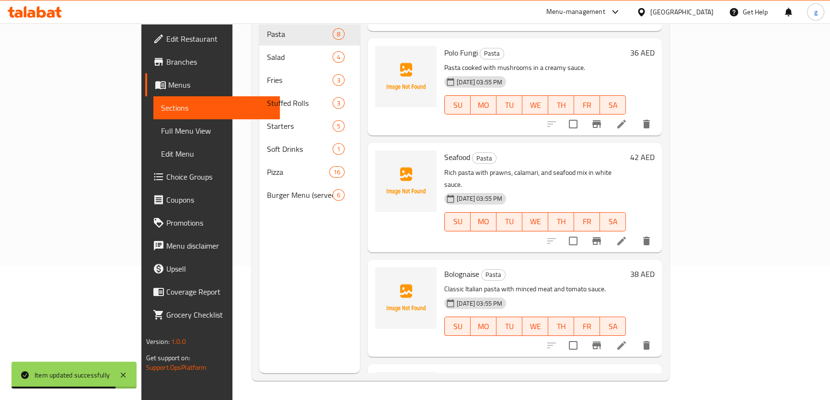
scroll to position [218, 0]
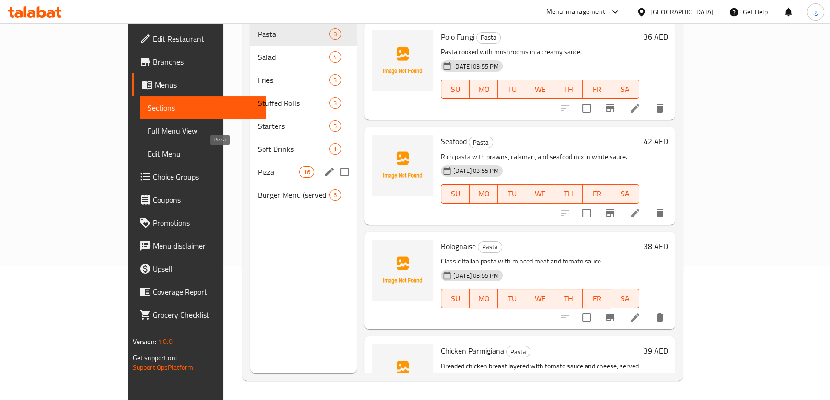
click at [258, 166] on span "Pizza" at bounding box center [278, 171] width 41 height 11
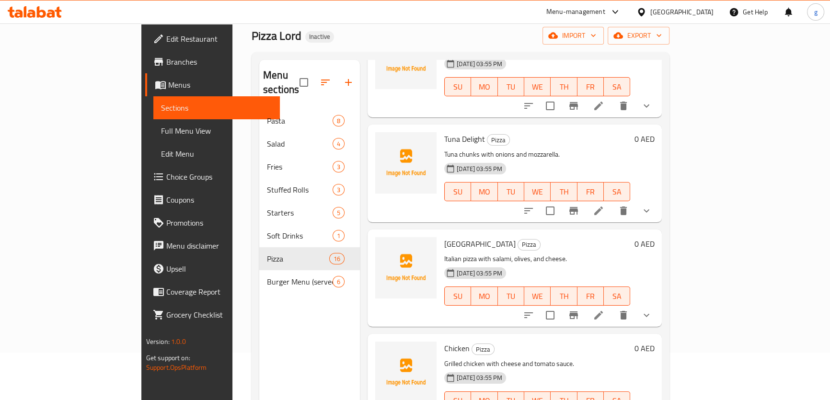
scroll to position [87, 0]
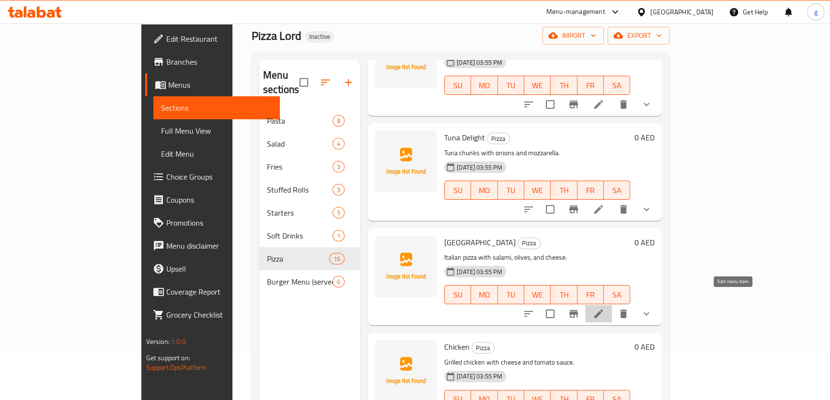
click at [603, 309] on icon at bounding box center [598, 313] width 9 height 9
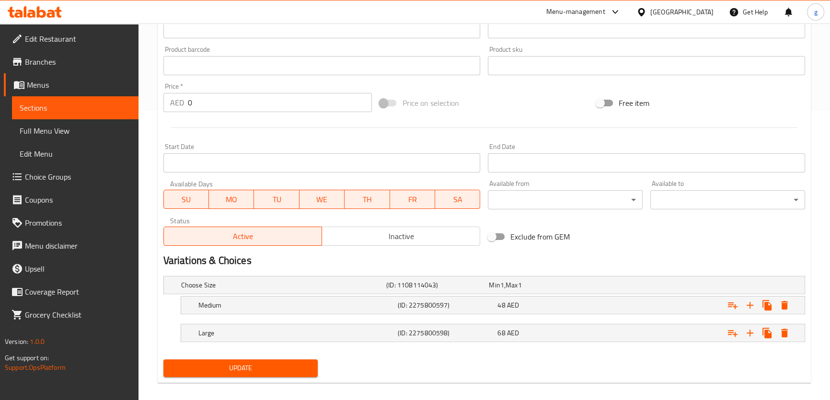
scroll to position [297, 0]
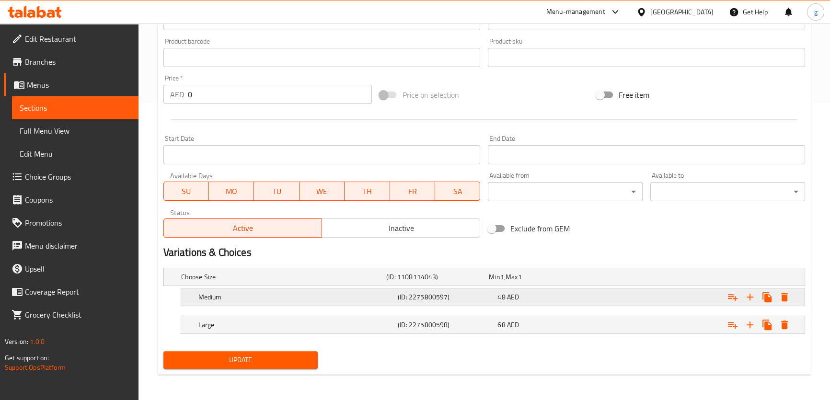
click at [452, 298] on h5 "(ID: 2275800597)" at bounding box center [446, 297] width 96 height 10
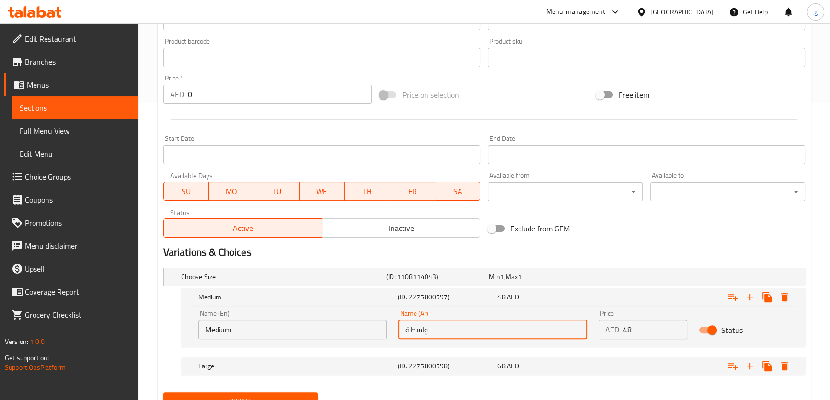
drag, startPoint x: 402, startPoint y: 333, endPoint x: 408, endPoint y: 332, distance: 5.4
click at [408, 332] on input "واسطة" at bounding box center [492, 329] width 189 height 19
click at [420, 330] on input "واسط" at bounding box center [492, 329] width 189 height 19
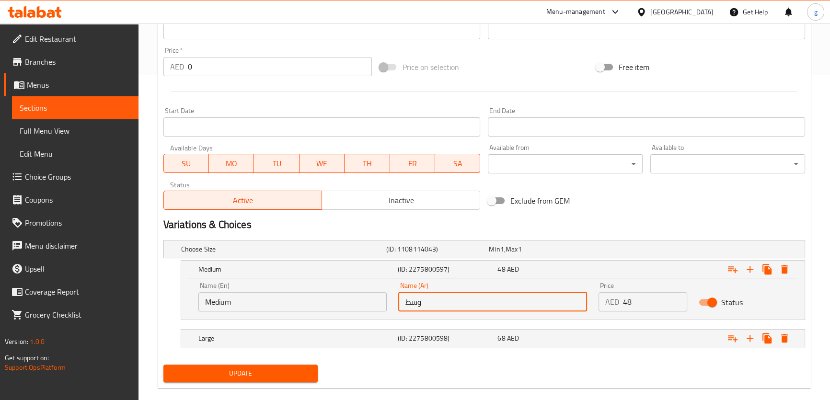
scroll to position [338, 0]
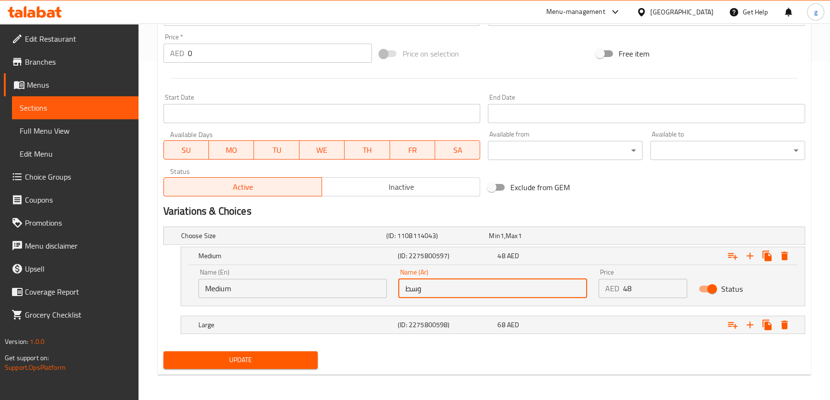
type input "وسط"
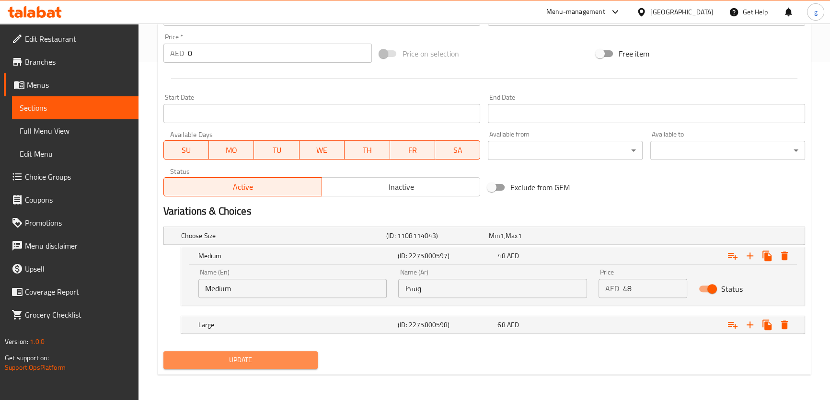
click at [290, 351] on button "Update" at bounding box center [240, 360] width 155 height 18
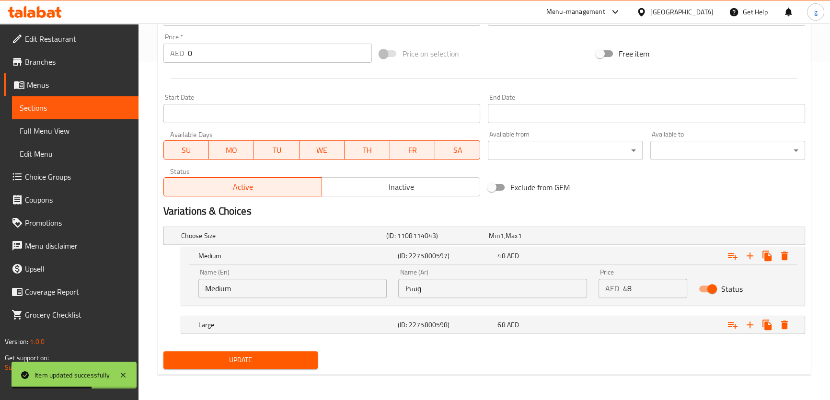
click at [76, 114] on link "Sections" at bounding box center [75, 107] width 126 height 23
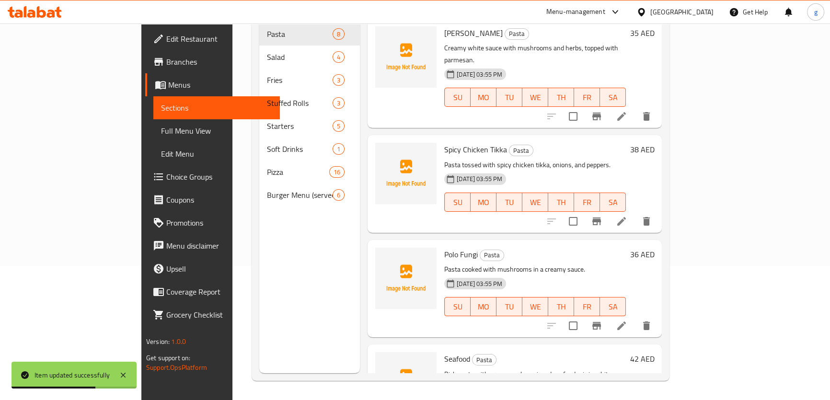
scroll to position [134, 0]
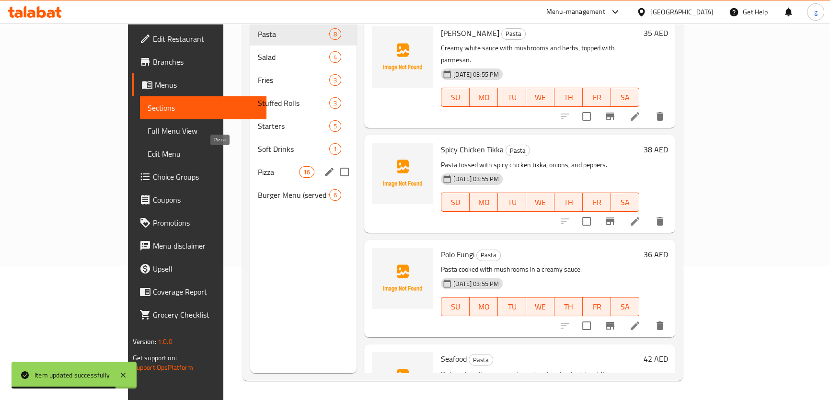
click at [258, 166] on span "Pizza" at bounding box center [278, 171] width 41 height 11
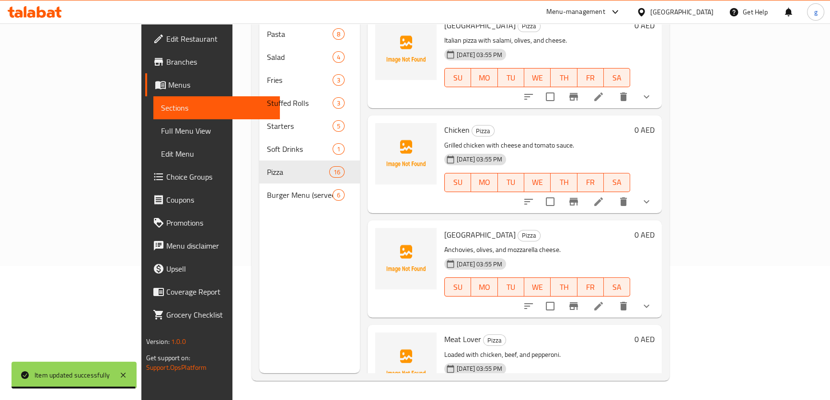
scroll to position [218, 0]
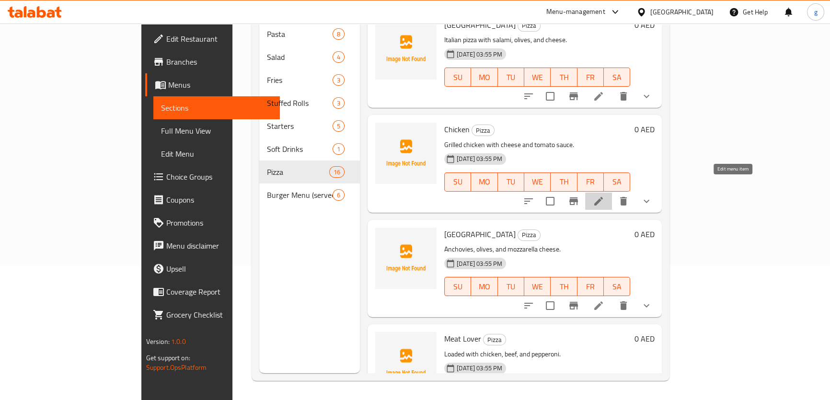
click at [604, 195] on icon at bounding box center [598, 200] width 11 height 11
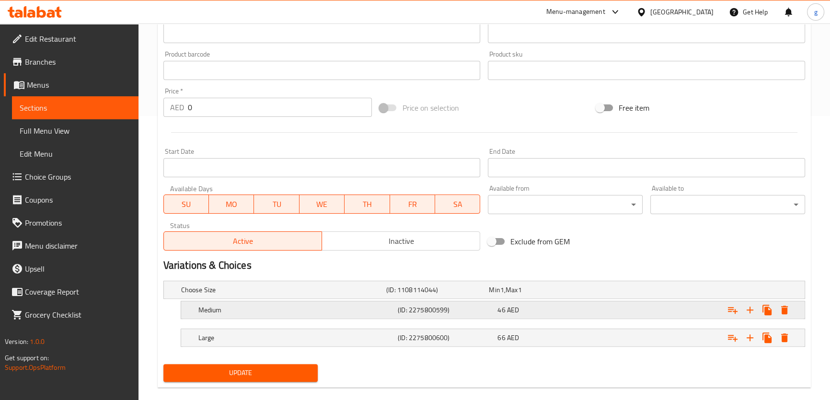
scroll to position [297, 0]
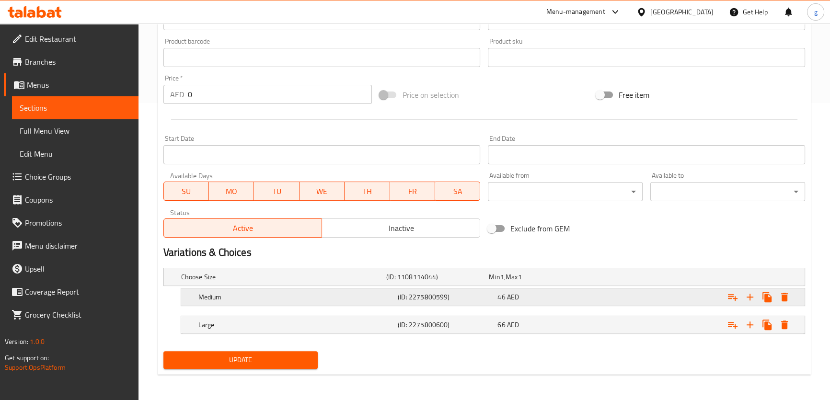
click at [385, 299] on h5 "Medium" at bounding box center [295, 297] width 195 height 10
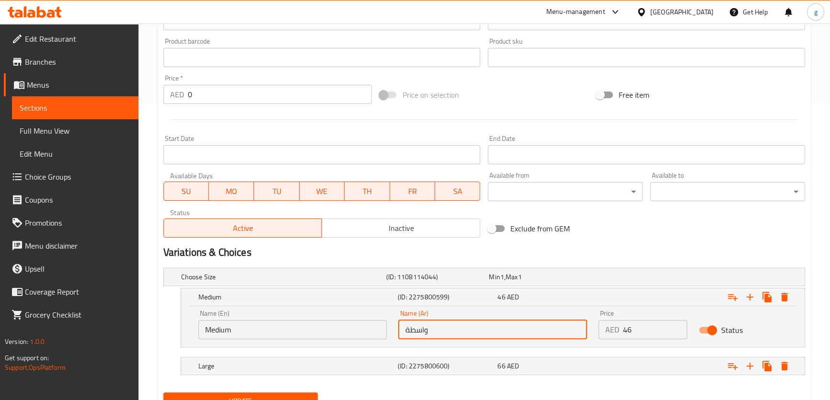
drag, startPoint x: 402, startPoint y: 329, endPoint x: 408, endPoint y: 330, distance: 5.4
click at [408, 330] on input "واسطة" at bounding box center [492, 329] width 189 height 19
click at [419, 331] on input "واسط" at bounding box center [492, 329] width 189 height 19
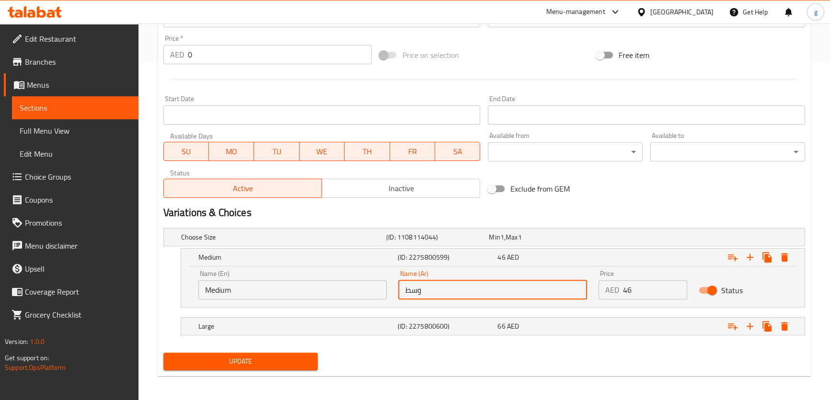
scroll to position [338, 0]
type input "وسط"
click at [288, 367] on button "Update" at bounding box center [240, 360] width 155 height 18
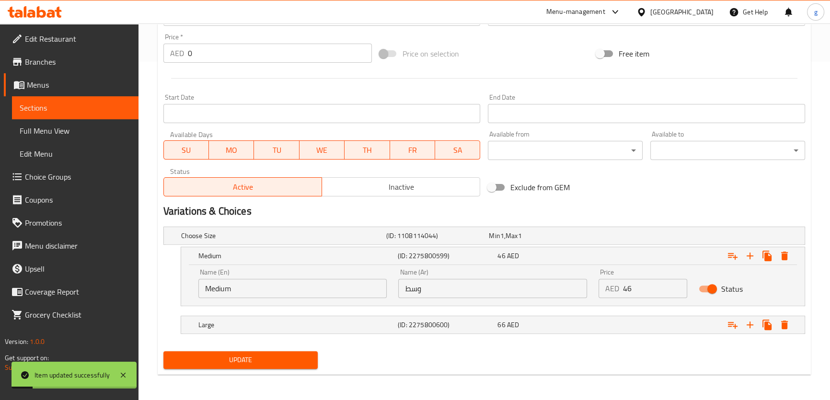
click at [77, 109] on span "Sections" at bounding box center [75, 107] width 111 height 11
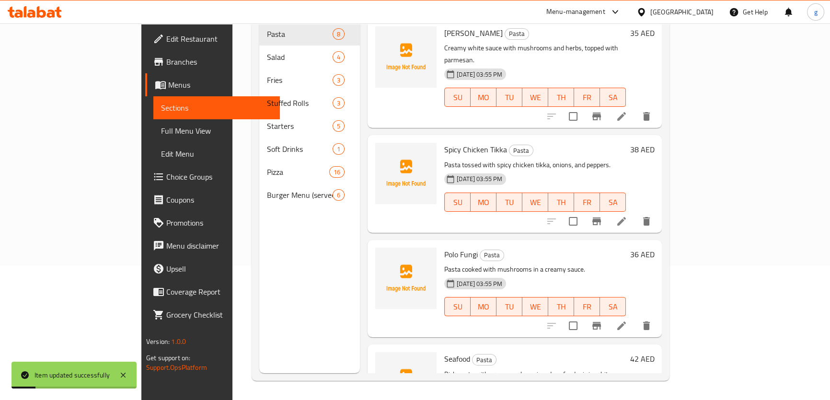
scroll to position [134, 0]
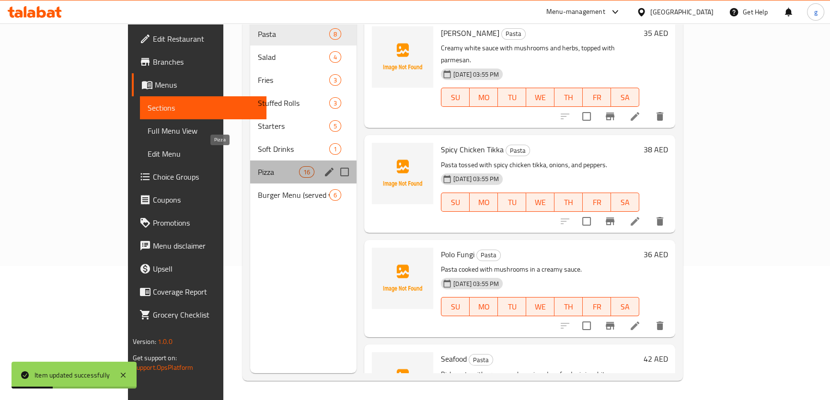
click at [258, 166] on span "Pizza" at bounding box center [278, 171] width 41 height 11
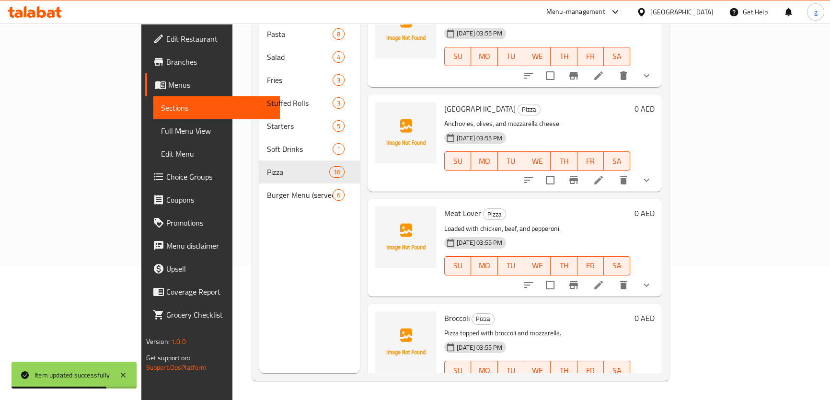
scroll to position [348, 0]
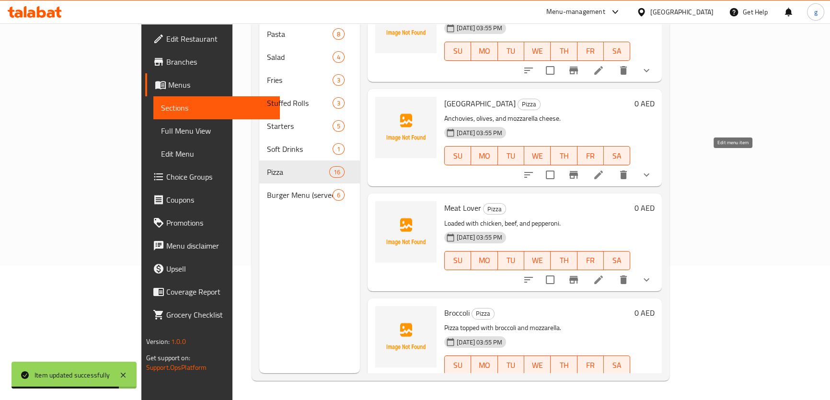
click at [604, 169] on icon at bounding box center [598, 174] width 11 height 11
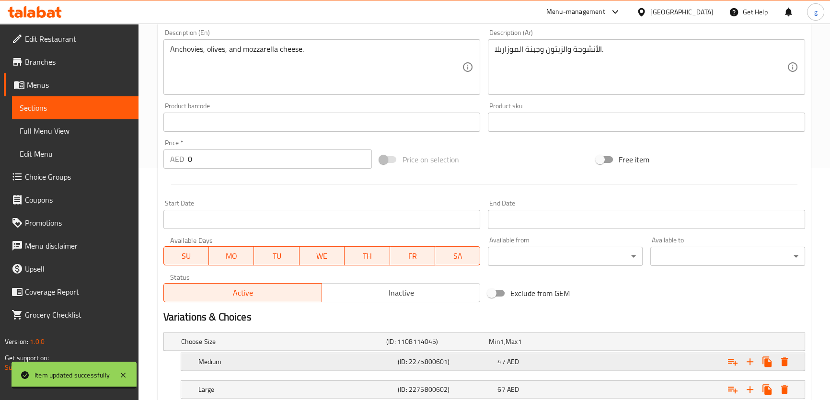
scroll to position [297, 0]
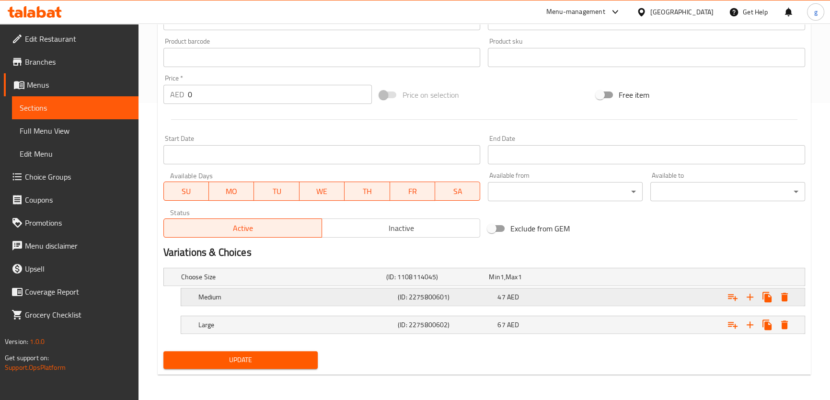
click at [398, 305] on div "Medium (ID: 2275800601) 47 AED" at bounding box center [495, 296] width 598 height 21
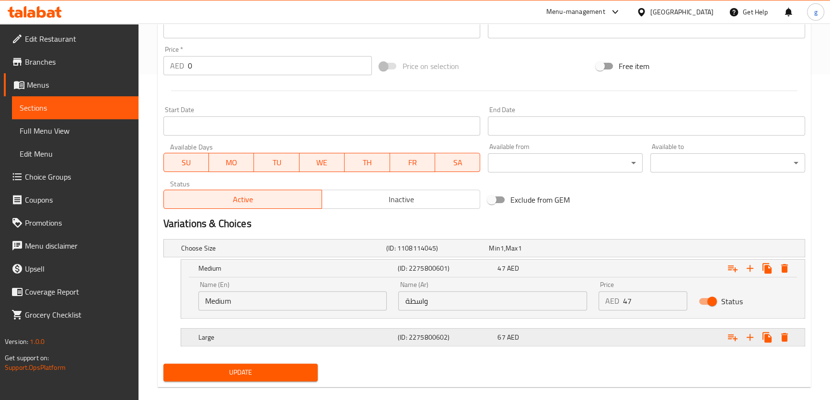
scroll to position [338, 0]
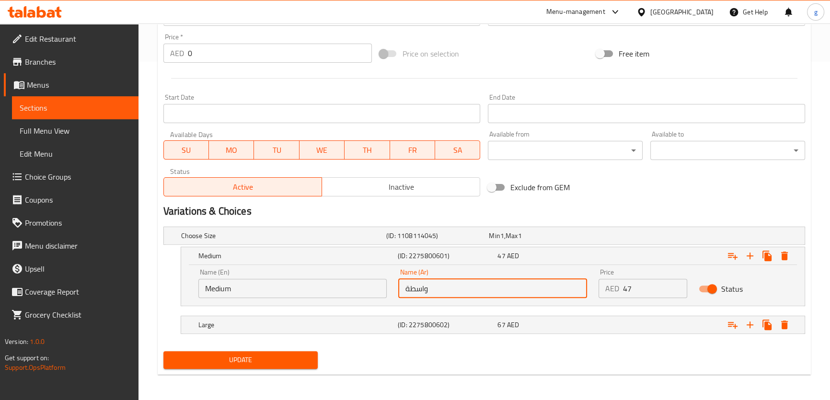
drag, startPoint x: 400, startPoint y: 292, endPoint x: 409, endPoint y: 291, distance: 9.2
click at [409, 291] on input "واسطة" at bounding box center [492, 288] width 189 height 19
click at [420, 289] on input "واسط" at bounding box center [492, 288] width 189 height 19
type input "وسط"
click at [300, 348] on div "Update" at bounding box center [241, 359] width 162 height 25
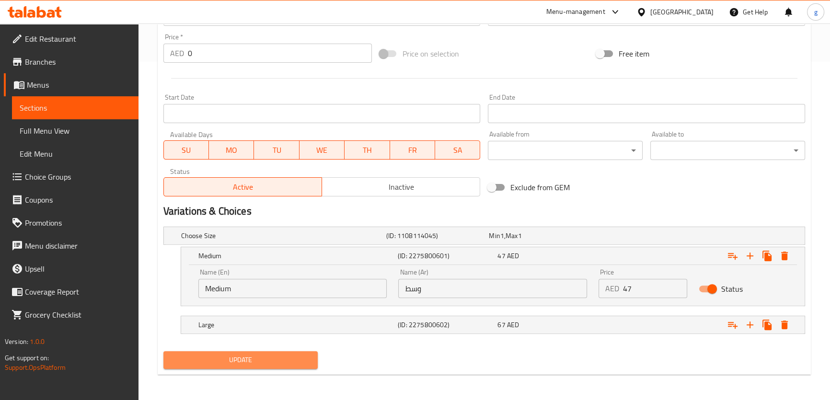
click at [300, 351] on button "Update" at bounding box center [240, 360] width 155 height 18
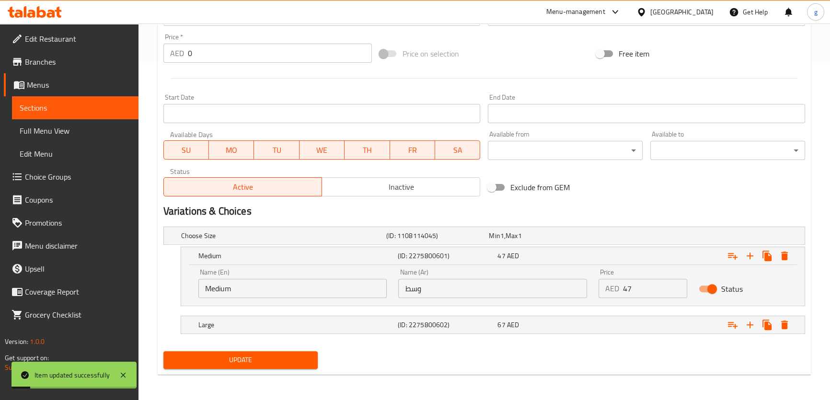
click at [83, 132] on span "Full Menu View" at bounding box center [75, 130] width 111 height 11
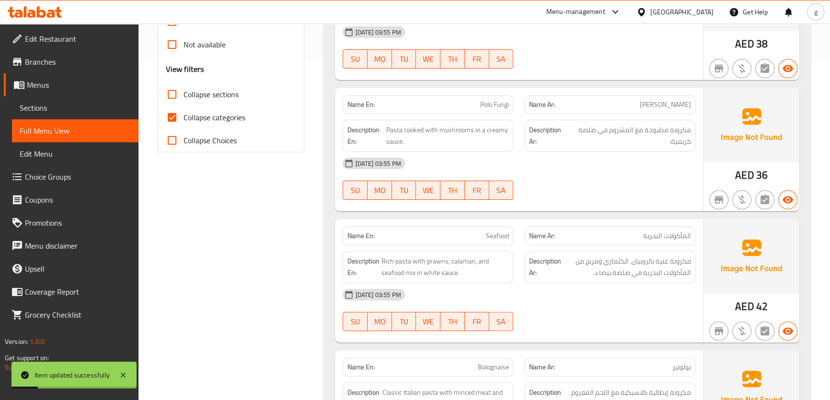
click at [70, 106] on span "Sections" at bounding box center [75, 107] width 111 height 11
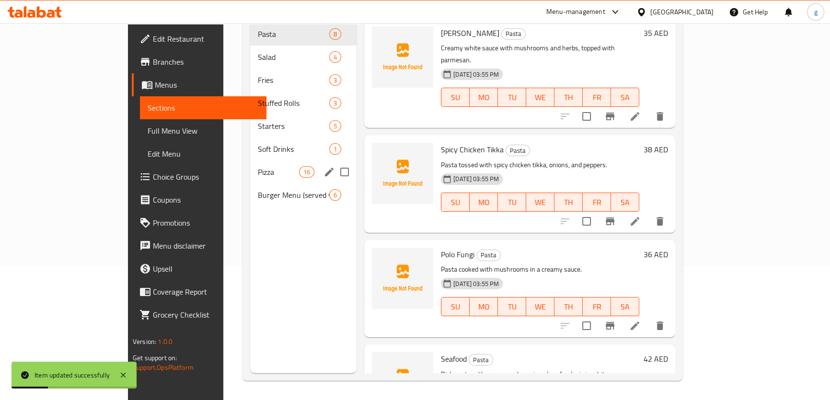
click at [262, 166] on div "Pizza 16" at bounding box center [303, 171] width 106 height 23
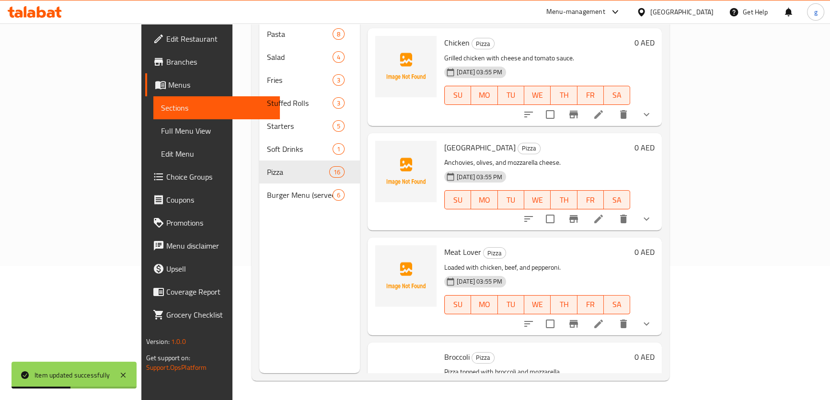
scroll to position [305, 0]
click at [604, 213] on icon at bounding box center [598, 218] width 11 height 11
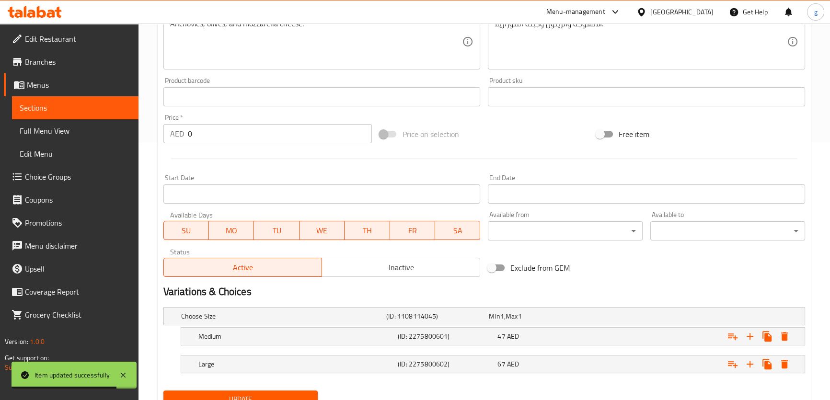
scroll to position [297, 0]
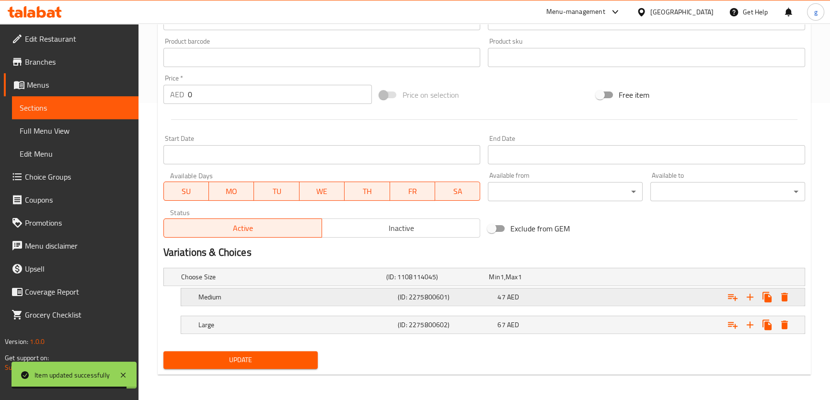
click at [448, 300] on h5 "(ID: 2275800601)" at bounding box center [446, 297] width 96 height 10
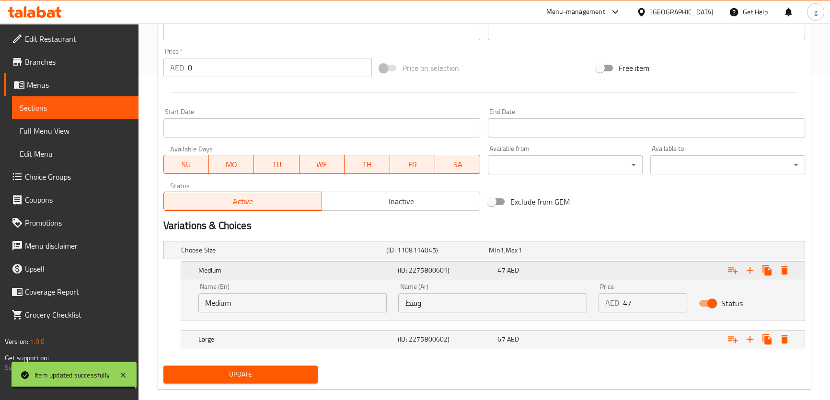
scroll to position [338, 0]
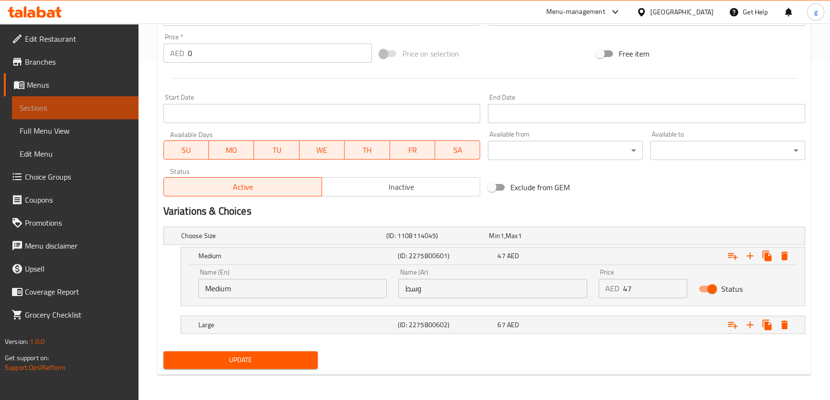
click at [99, 110] on span "Sections" at bounding box center [75, 107] width 111 height 11
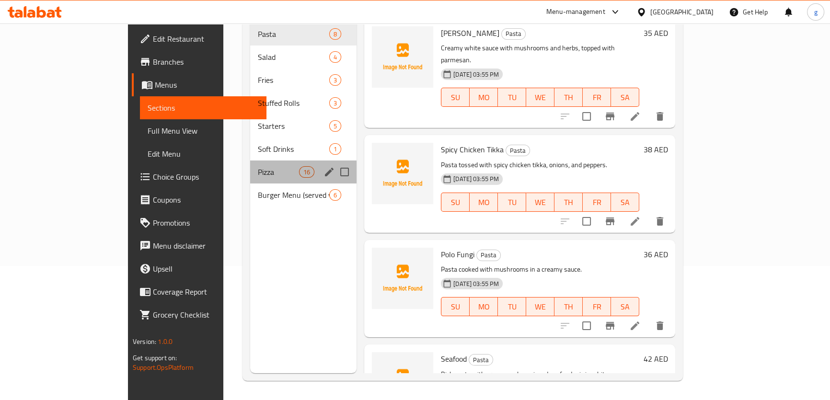
click at [250, 164] on div "Pizza 16" at bounding box center [303, 171] width 106 height 23
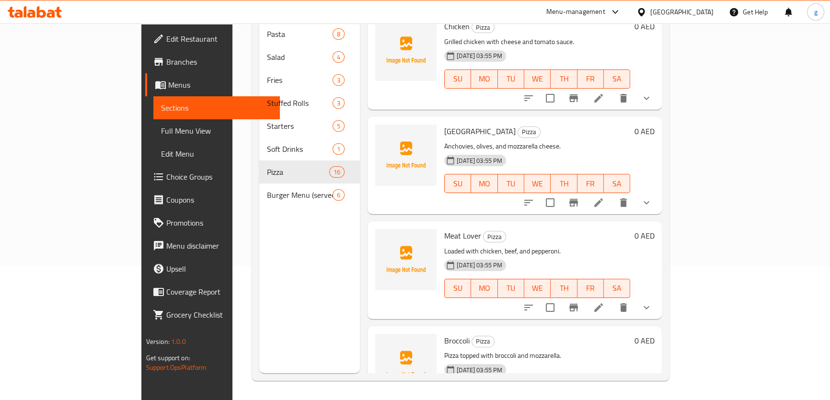
scroll to position [348, 0]
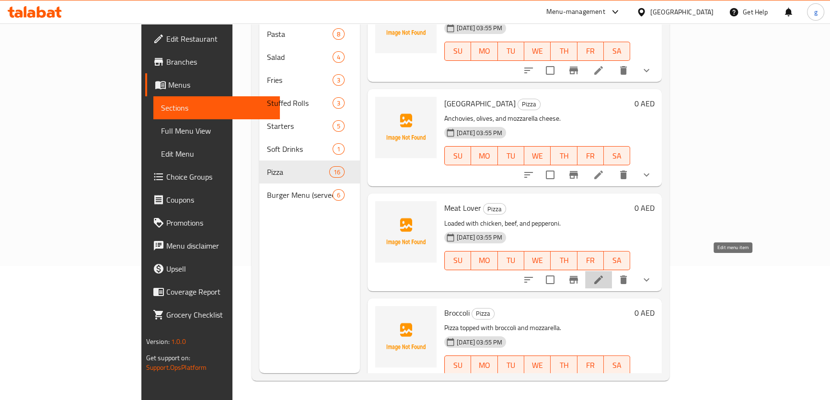
click at [603, 275] on icon at bounding box center [598, 279] width 9 height 9
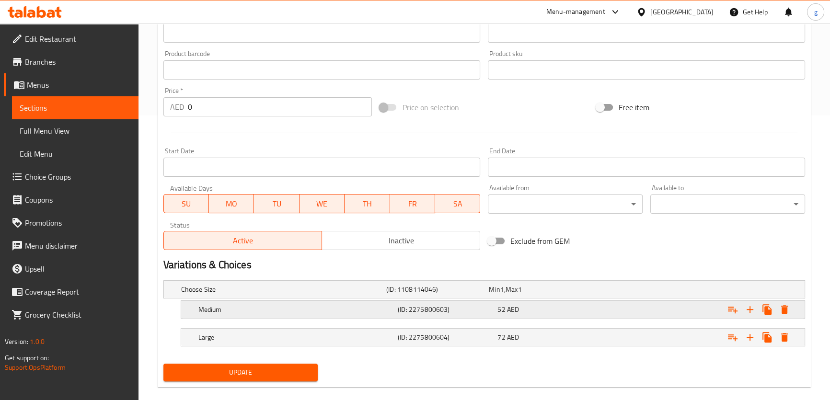
scroll to position [297, 0]
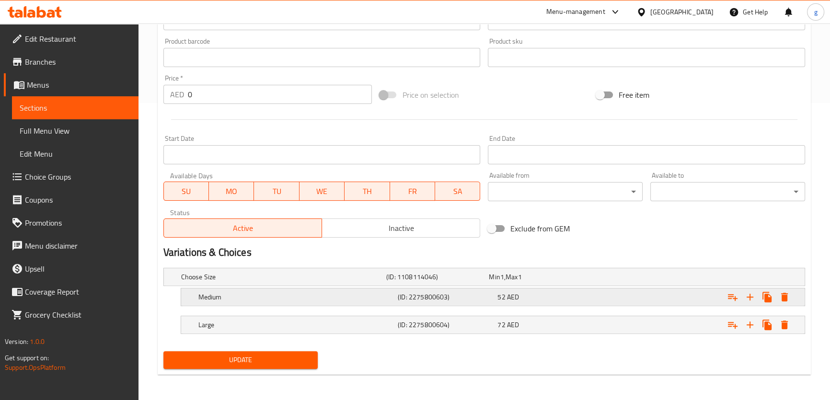
click at [479, 293] on h5 "(ID: 2275800603)" at bounding box center [446, 297] width 96 height 10
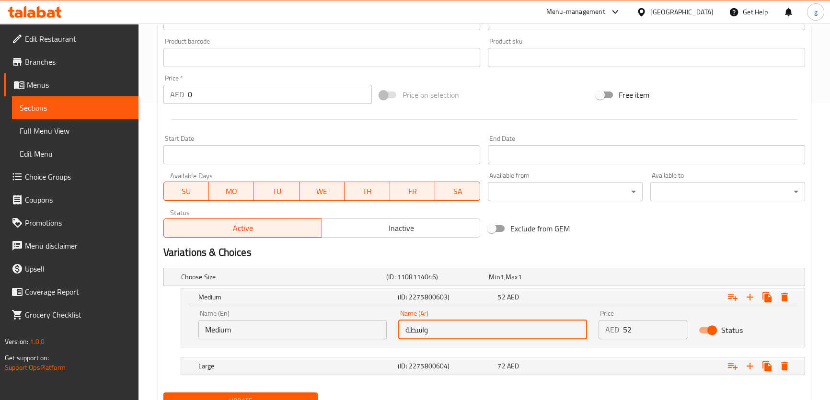
drag, startPoint x: 400, startPoint y: 326, endPoint x: 408, endPoint y: 331, distance: 9.7
click at [408, 331] on input "واسطة" at bounding box center [492, 329] width 189 height 19
click at [421, 331] on input "واسط" at bounding box center [492, 329] width 189 height 19
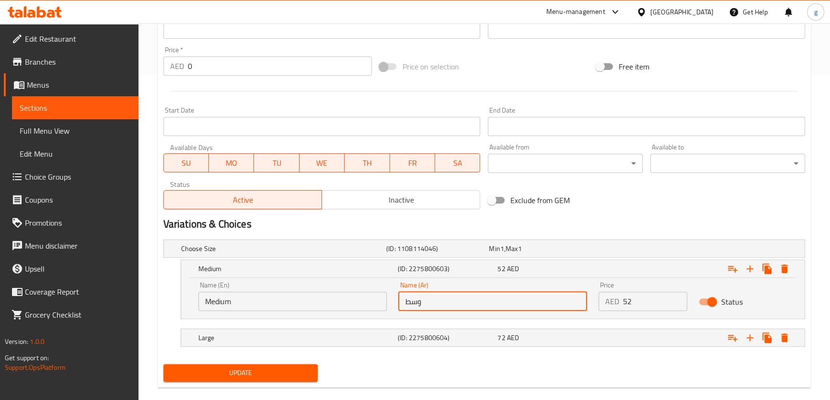
scroll to position [338, 0]
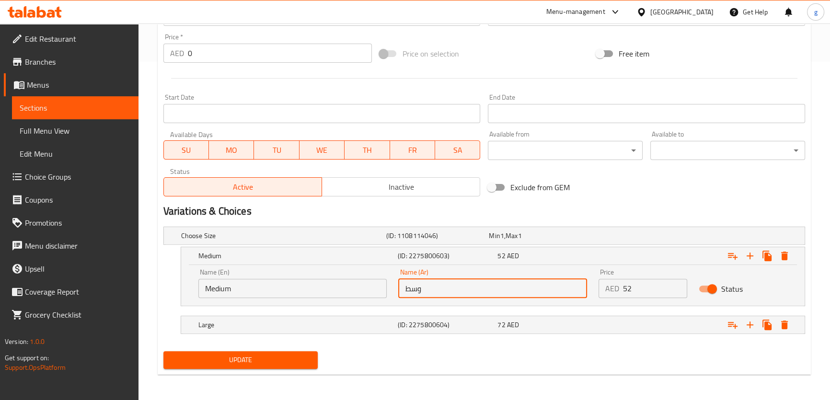
type input "وسط"
click at [269, 365] on button "Update" at bounding box center [240, 360] width 155 height 18
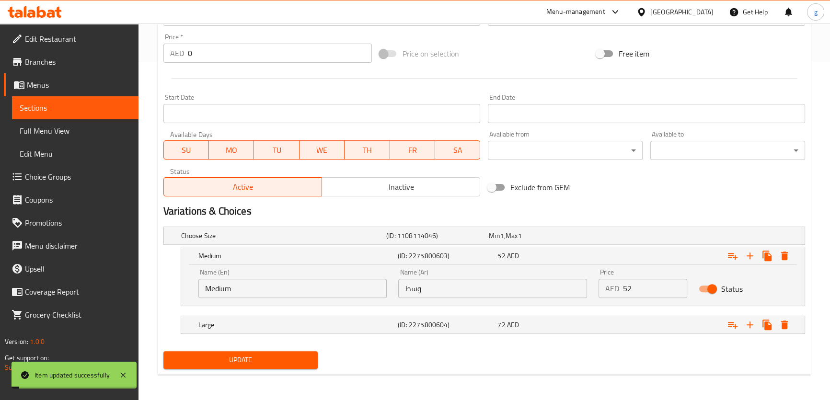
click at [61, 110] on span "Sections" at bounding box center [75, 107] width 111 height 11
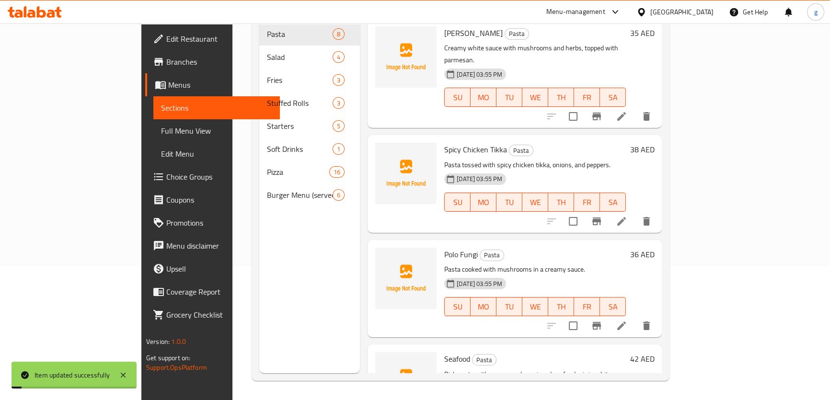
scroll to position [134, 0]
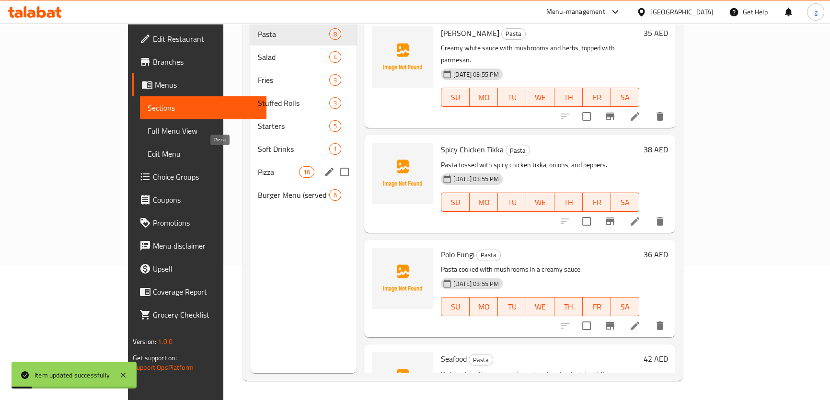
click at [258, 166] on span "Pizza" at bounding box center [278, 171] width 41 height 11
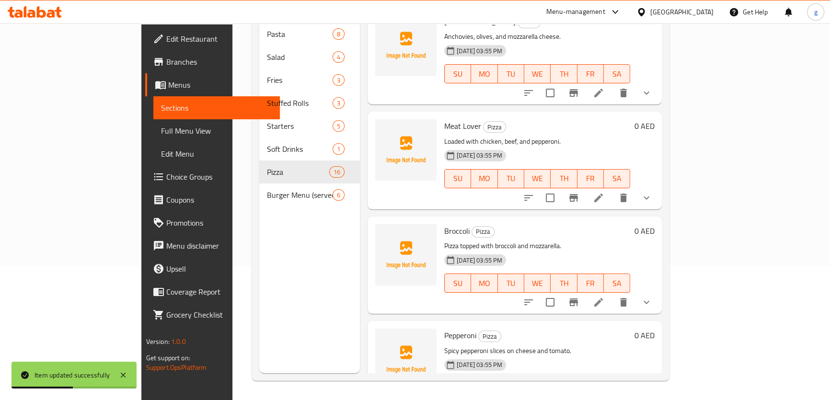
scroll to position [479, 0]
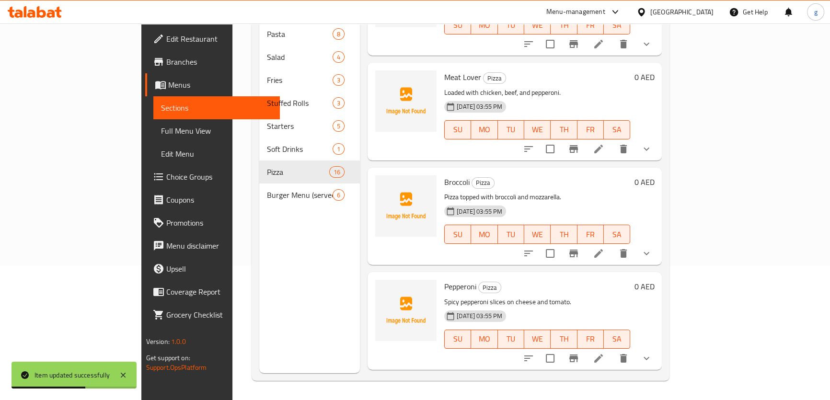
click at [604, 248] on icon at bounding box center [598, 253] width 11 height 11
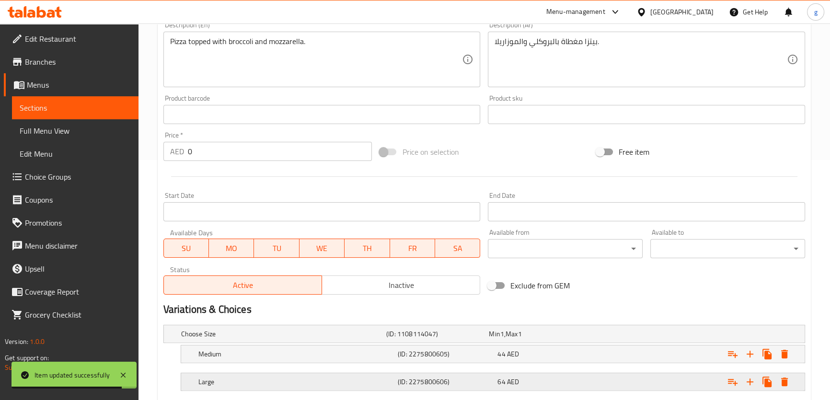
scroll to position [261, 0]
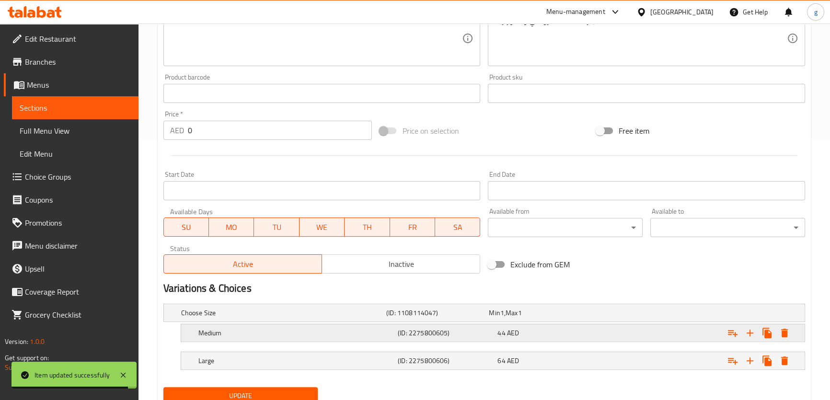
click at [489, 331] on h5 "(ID: 2275800605)" at bounding box center [446, 333] width 96 height 10
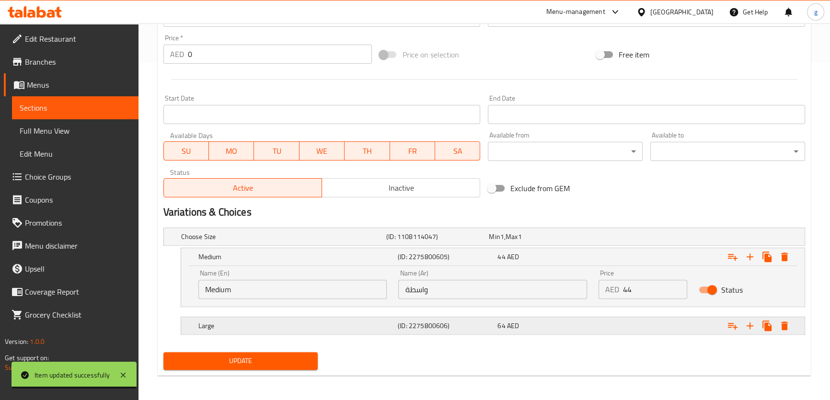
scroll to position [338, 0]
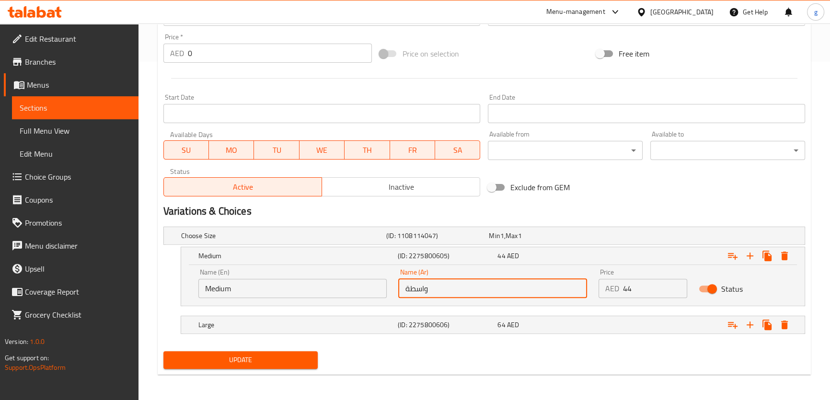
click at [408, 290] on input "واسطة" at bounding box center [492, 288] width 189 height 19
click at [418, 288] on input "واسط" at bounding box center [492, 288] width 189 height 19
click at [419, 291] on input "واسط" at bounding box center [492, 288] width 189 height 19
type input "وسط"
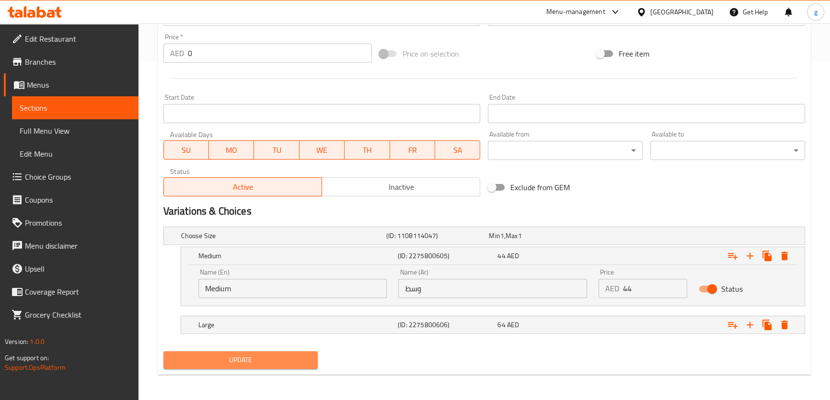
click at [303, 355] on span "Update" at bounding box center [240, 360] width 139 height 12
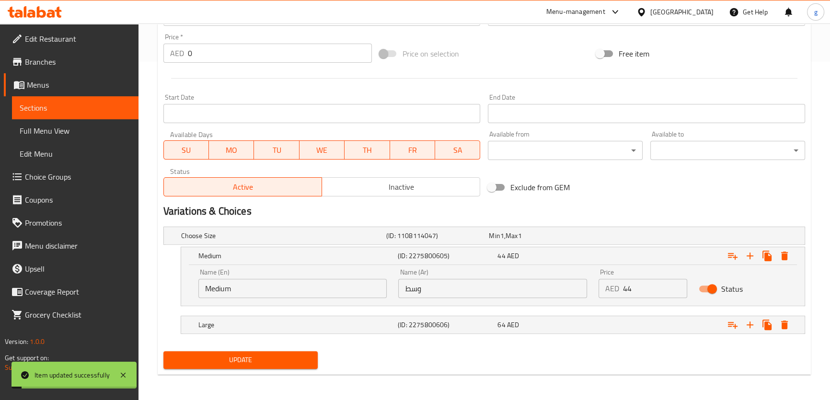
click at [84, 135] on span "Full Menu View" at bounding box center [75, 130] width 111 height 11
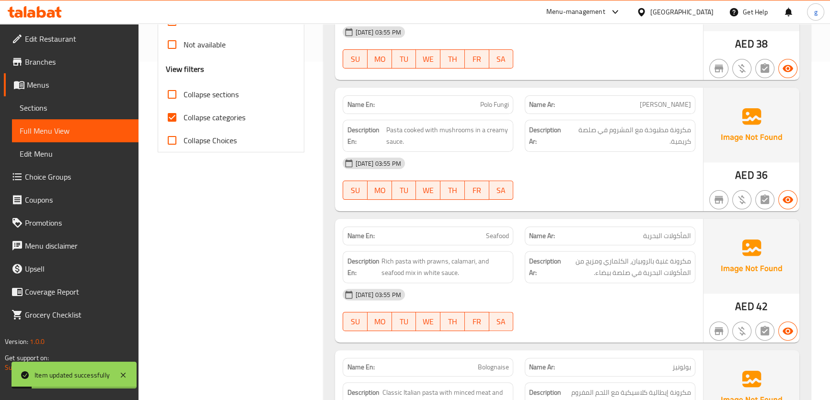
click at [92, 114] on link "Sections" at bounding box center [75, 107] width 126 height 23
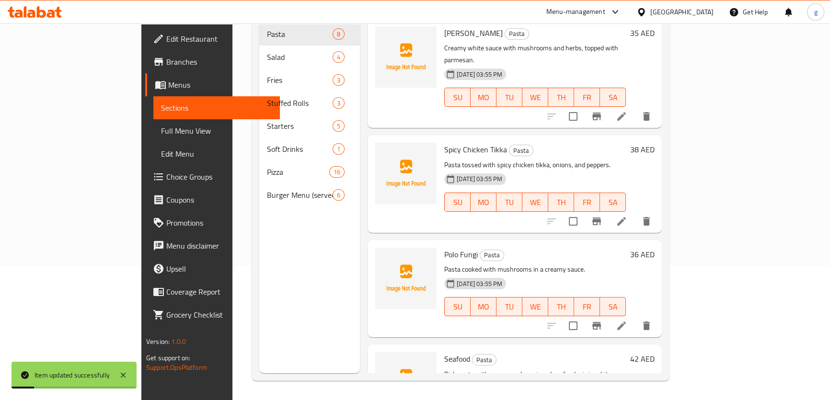
scroll to position [134, 0]
click at [161, 112] on span "Sections" at bounding box center [216, 107] width 111 height 11
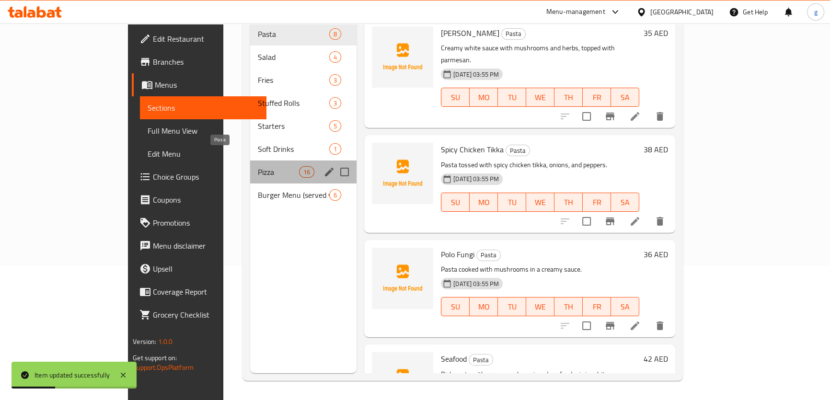
click at [258, 166] on span "Pizza" at bounding box center [278, 171] width 41 height 11
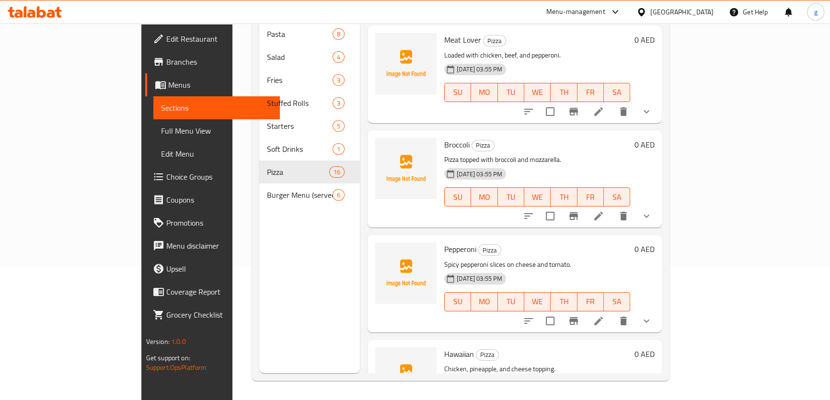
scroll to position [522, 0]
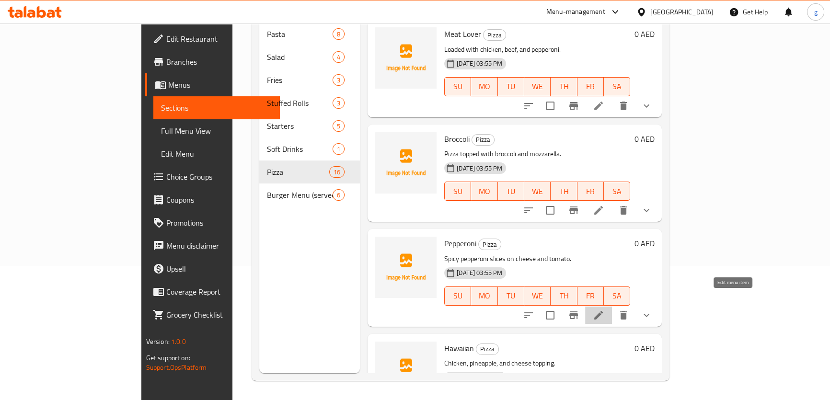
click at [603, 311] on icon at bounding box center [598, 315] width 9 height 9
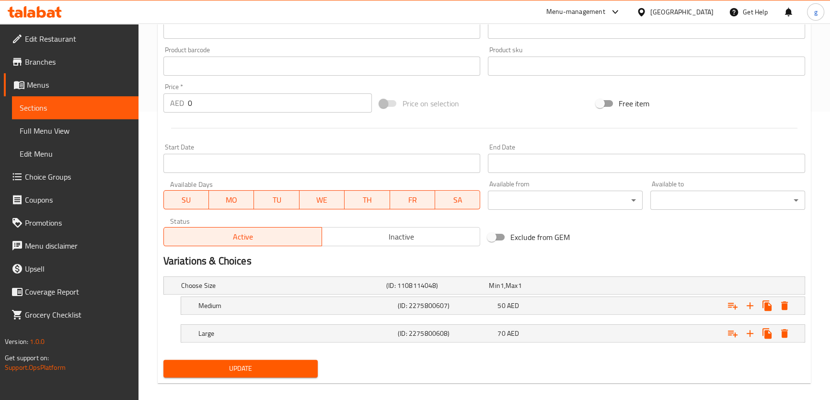
scroll to position [297, 0]
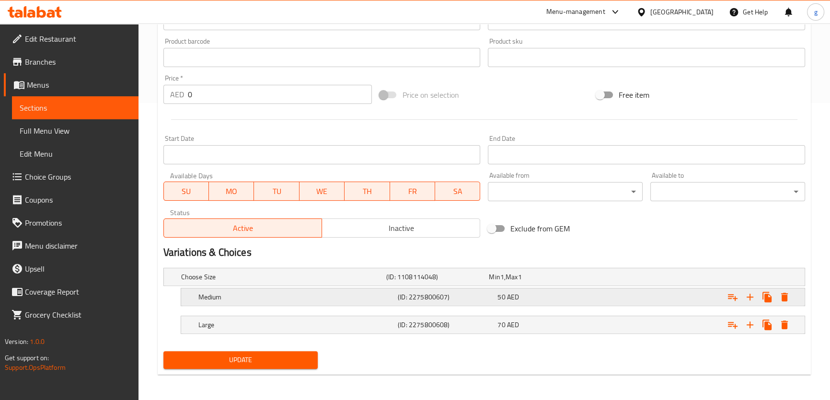
click at [465, 298] on h5 "(ID: 2275800607)" at bounding box center [446, 297] width 96 height 10
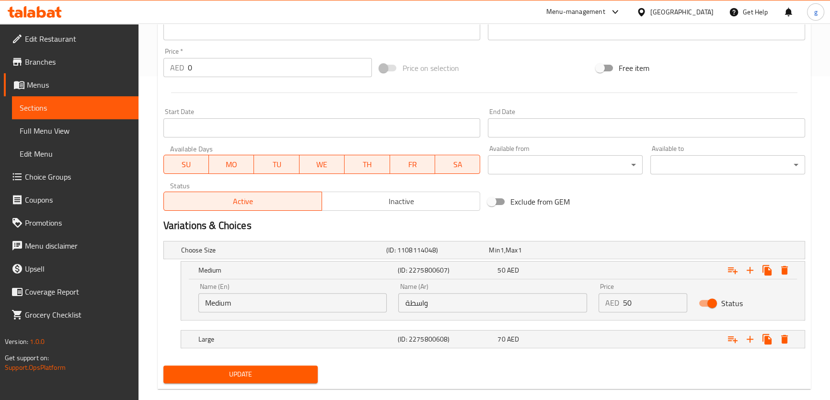
scroll to position [338, 0]
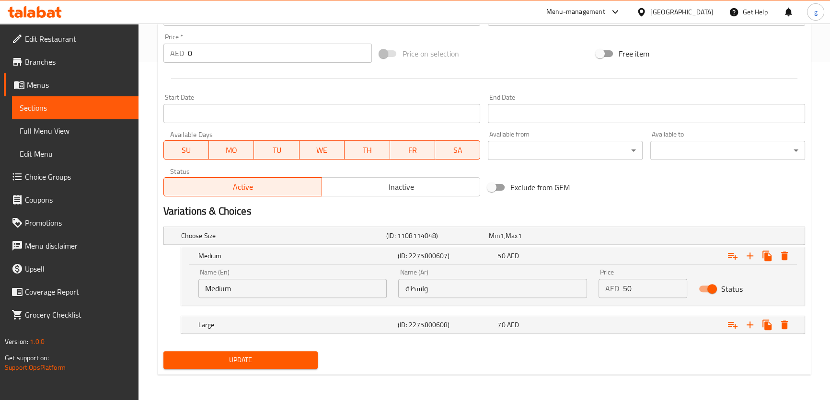
click at [403, 289] on input "واسطة" at bounding box center [492, 288] width 189 height 19
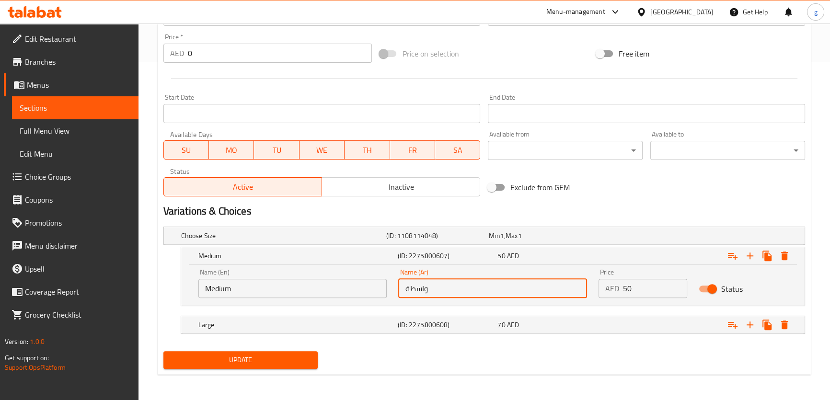
drag, startPoint x: 407, startPoint y: 289, endPoint x: 414, endPoint y: 292, distance: 7.6
click at [408, 291] on input "واسطة" at bounding box center [492, 288] width 189 height 19
click at [419, 288] on input "واسط" at bounding box center [492, 288] width 189 height 19
type input "وسط"
click at [217, 366] on button "Update" at bounding box center [240, 360] width 155 height 18
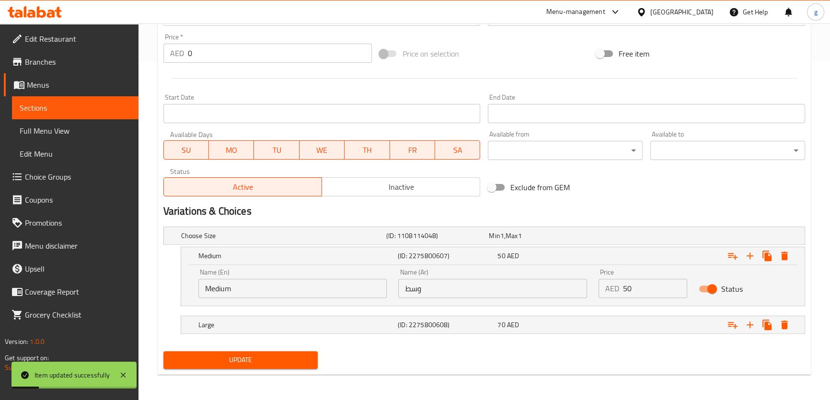
click at [92, 107] on span "Sections" at bounding box center [75, 107] width 111 height 11
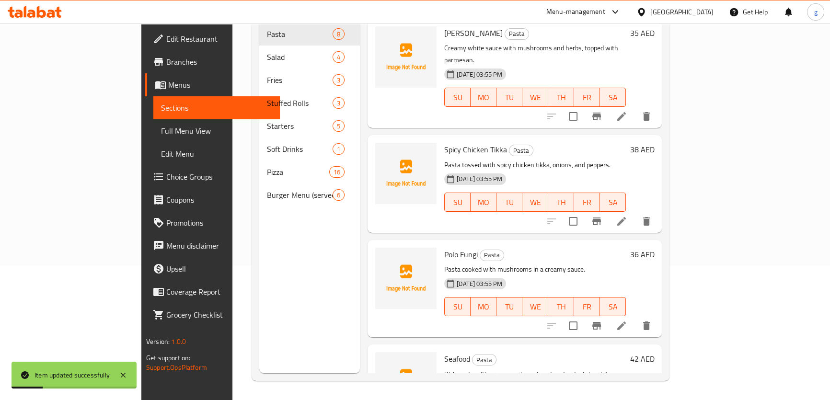
scroll to position [134, 0]
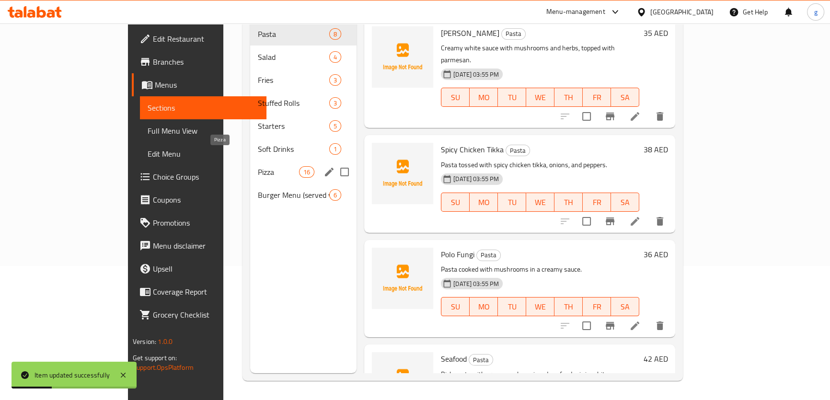
click at [258, 166] on span "Pizza" at bounding box center [278, 171] width 41 height 11
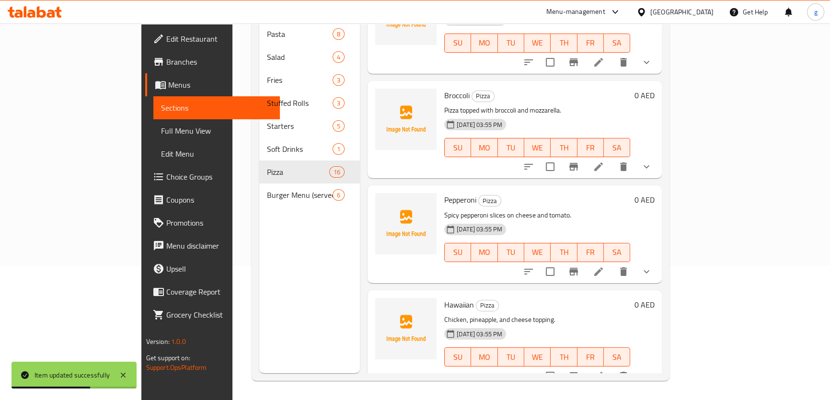
scroll to position [653, 0]
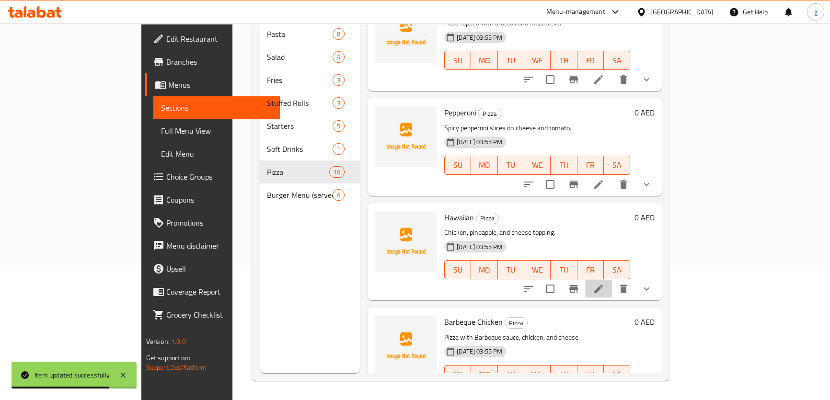
click at [612, 280] on li at bounding box center [598, 288] width 27 height 17
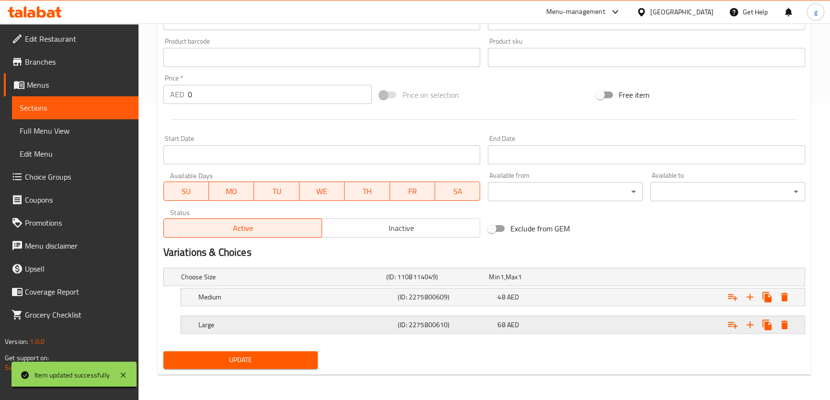
scroll to position [297, 0]
click at [397, 306] on div "Medium (ID: 2275800609) 48 AED" at bounding box center [495, 296] width 598 height 21
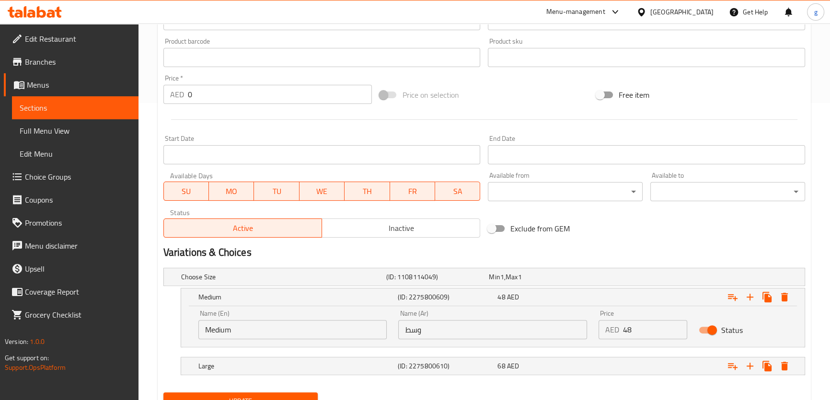
click at [63, 114] on link "Sections" at bounding box center [75, 107] width 126 height 23
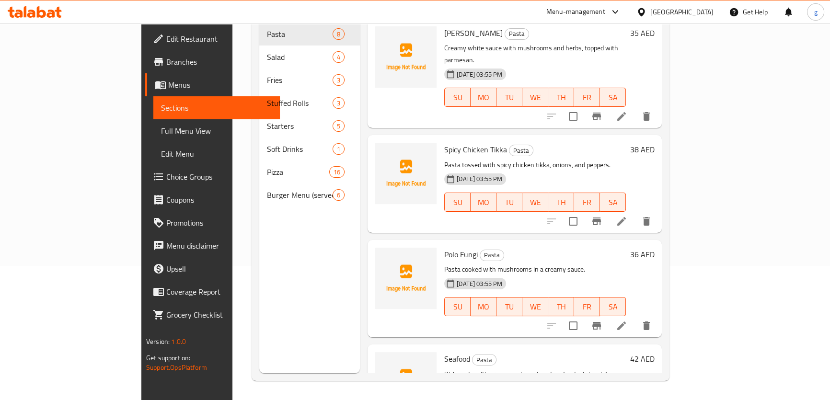
scroll to position [134, 0]
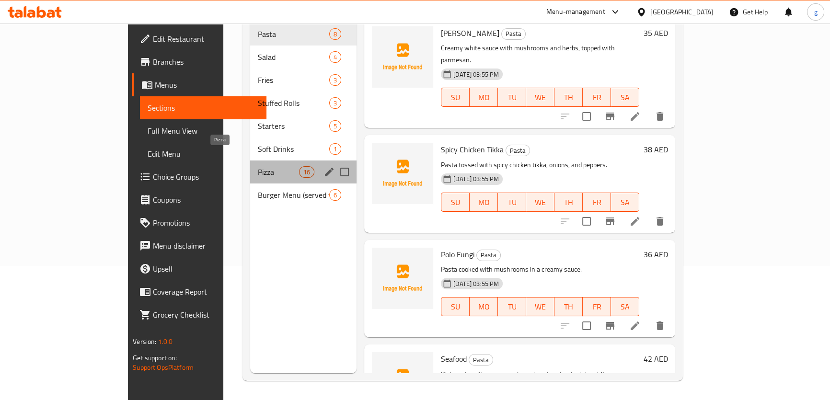
click at [258, 166] on span "Pizza" at bounding box center [278, 171] width 41 height 11
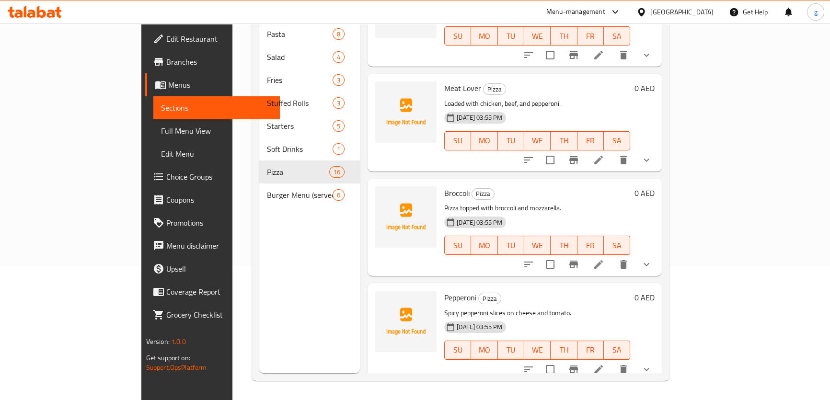
scroll to position [1298, 0]
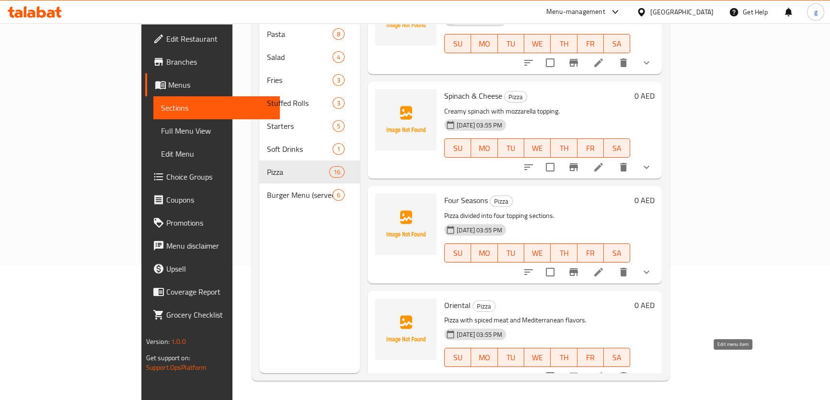
click at [604, 371] on icon at bounding box center [598, 376] width 11 height 11
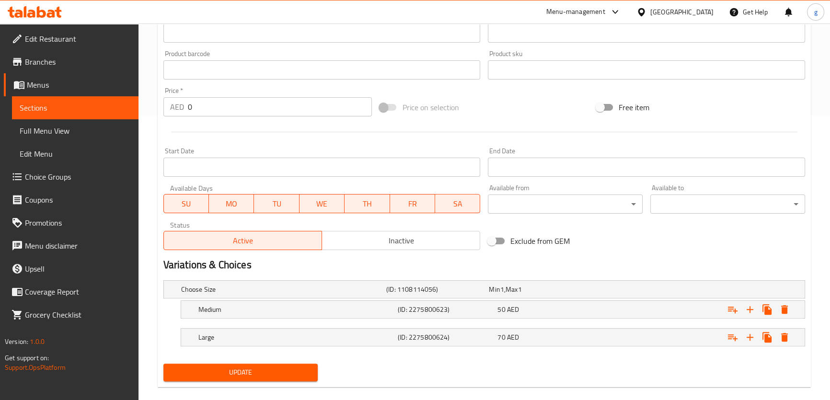
scroll to position [297, 0]
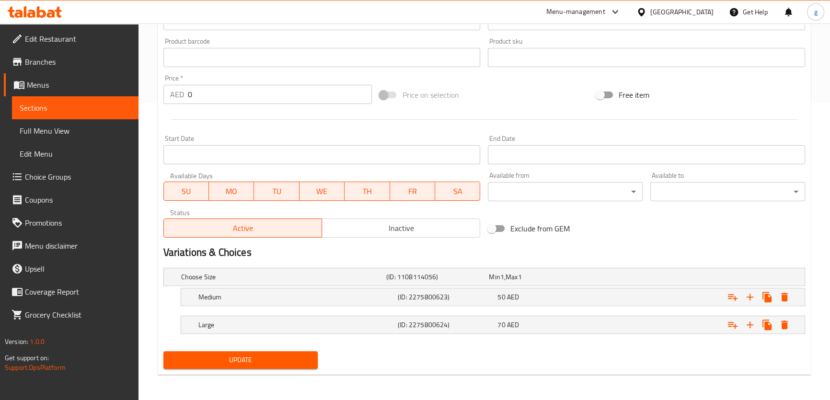
click at [398, 308] on nav at bounding box center [483, 312] width 641 height 8
click at [393, 295] on div "Medium (ID: 2275800623) 50 AED" at bounding box center [495, 296] width 598 height 21
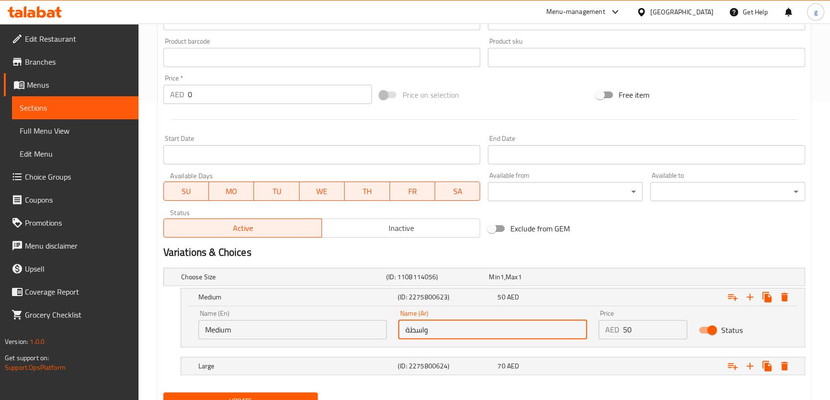
click at [409, 331] on input "واسطة" at bounding box center [492, 329] width 189 height 19
drag, startPoint x: 415, startPoint y: 331, endPoint x: 420, endPoint y: 330, distance: 5.0
click at [420, 330] on input "واسط" at bounding box center [492, 329] width 189 height 19
type input "وسط"
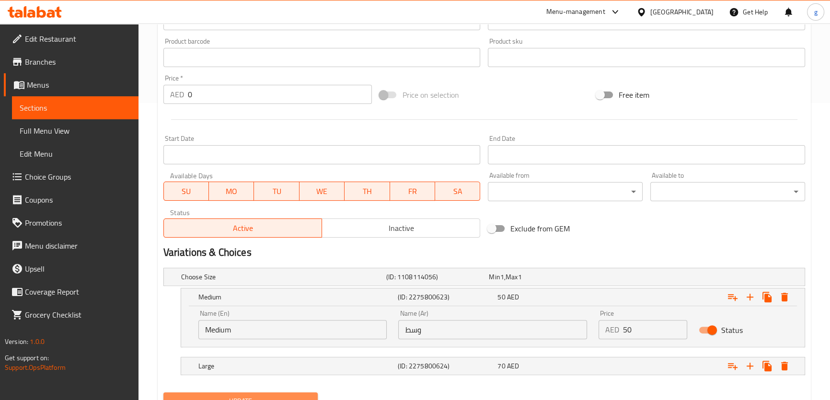
click at [305, 397] on span "Update" at bounding box center [240, 401] width 139 height 12
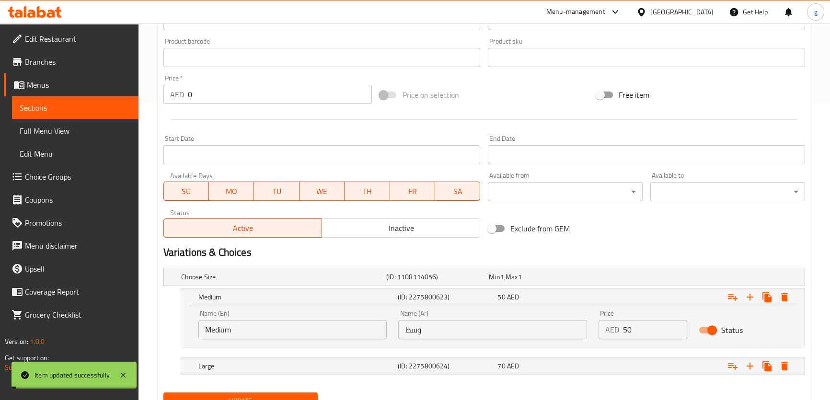
click at [62, 106] on span "Sections" at bounding box center [75, 107] width 111 height 11
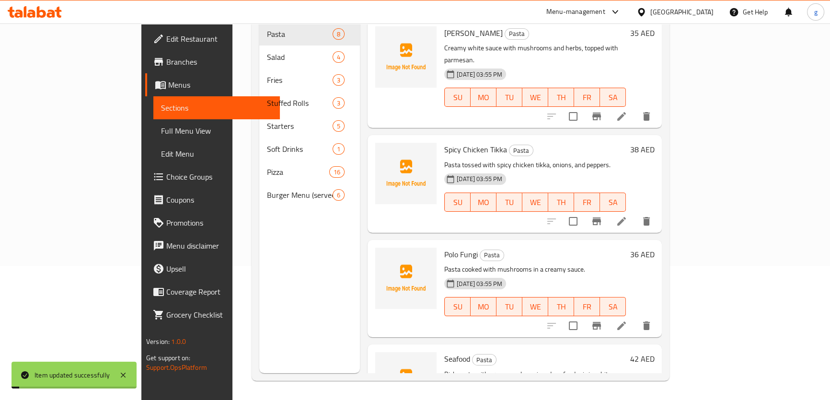
scroll to position [134, 0]
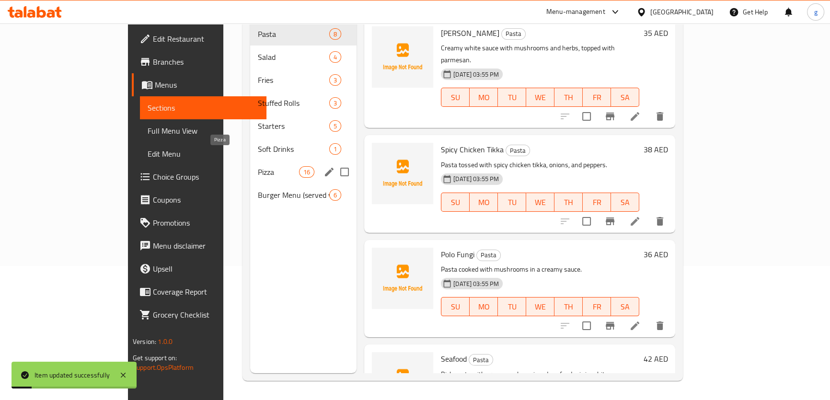
click at [258, 166] on span "Pizza" at bounding box center [278, 171] width 41 height 11
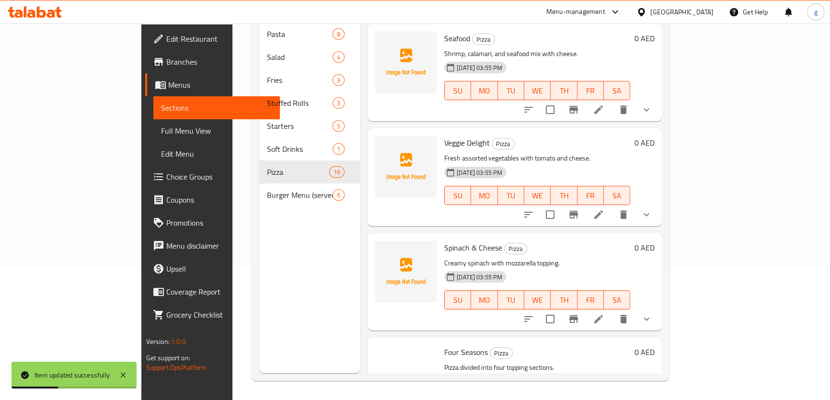
scroll to position [1298, 0]
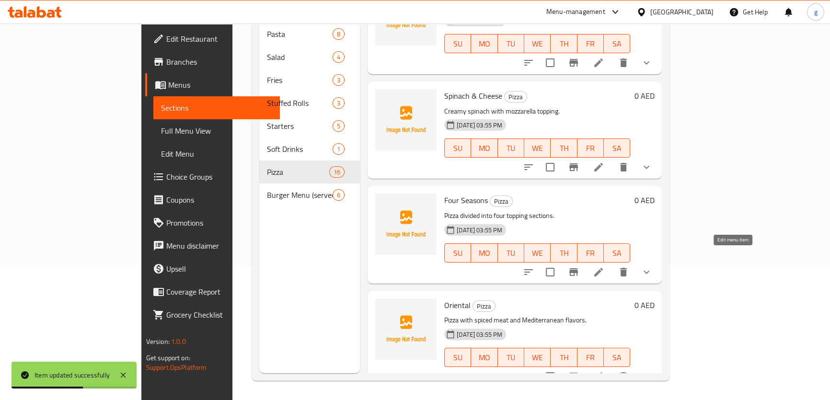
click at [604, 266] on icon at bounding box center [598, 271] width 11 height 11
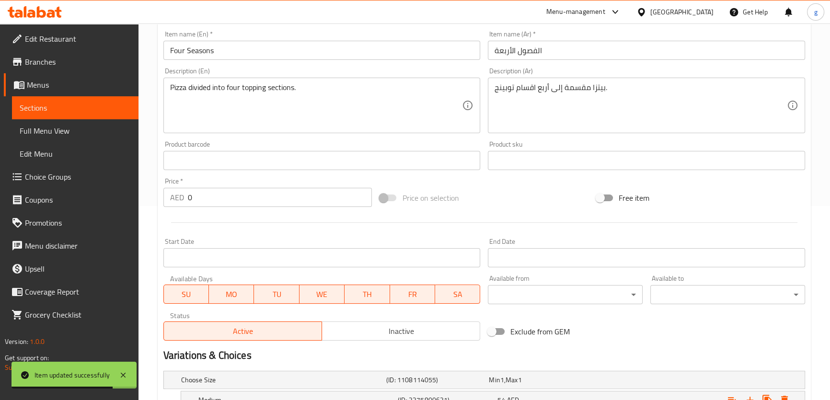
scroll to position [261, 0]
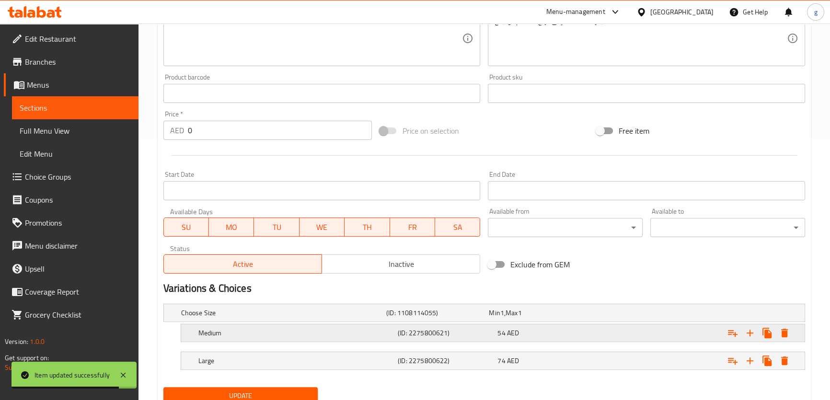
click at [402, 331] on h5 "(ID: 2275800621)" at bounding box center [446, 333] width 96 height 10
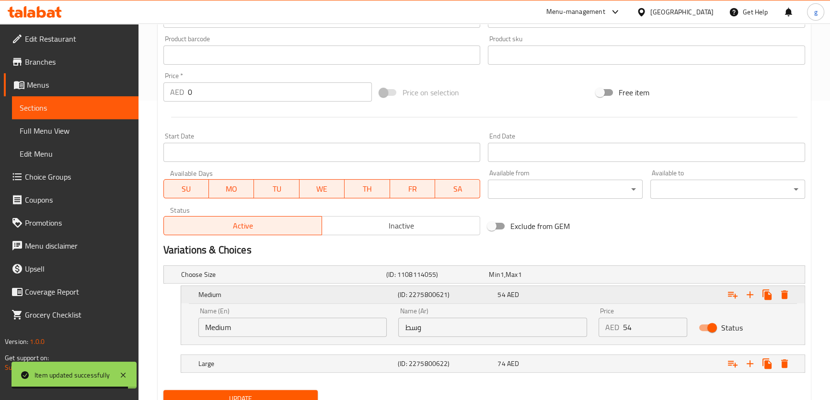
scroll to position [338, 0]
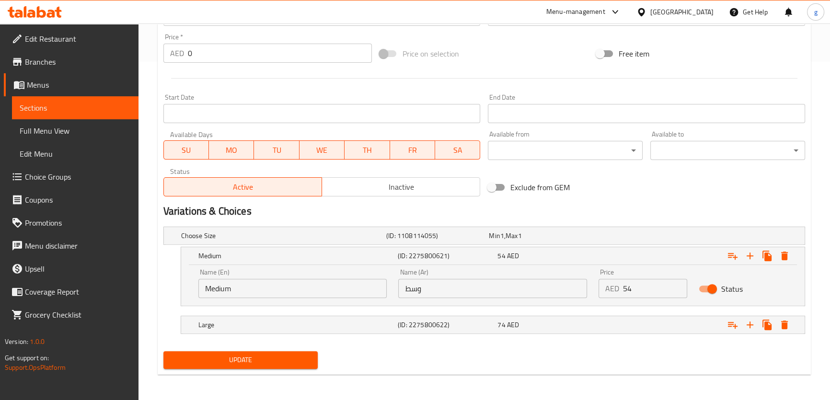
click at [51, 114] on link "Sections" at bounding box center [75, 107] width 126 height 23
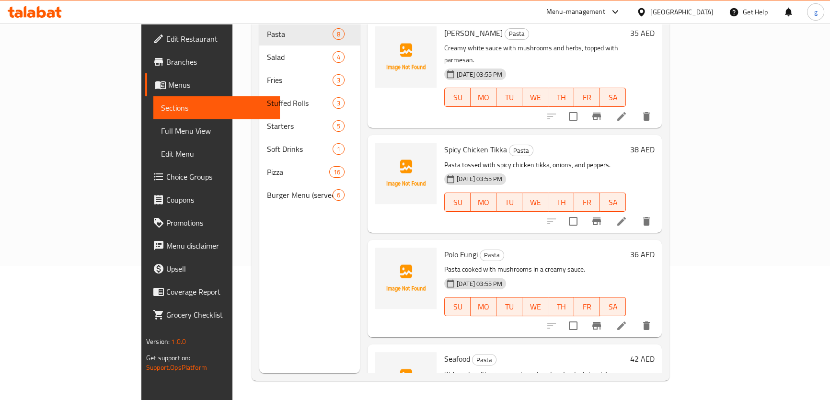
scroll to position [134, 0]
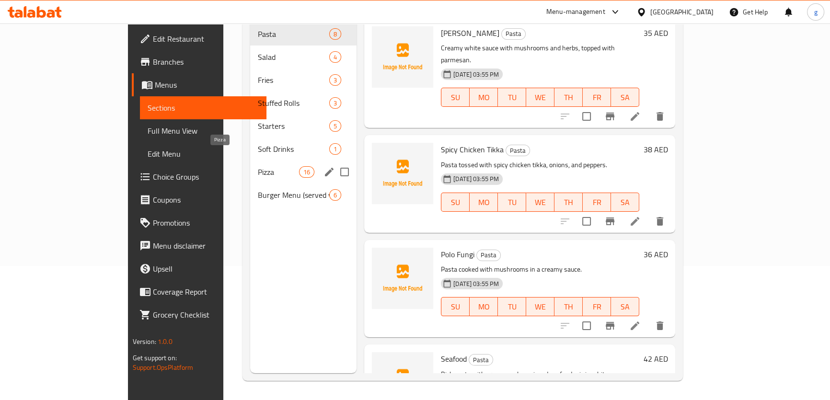
click at [258, 166] on span "Pizza" at bounding box center [278, 171] width 41 height 11
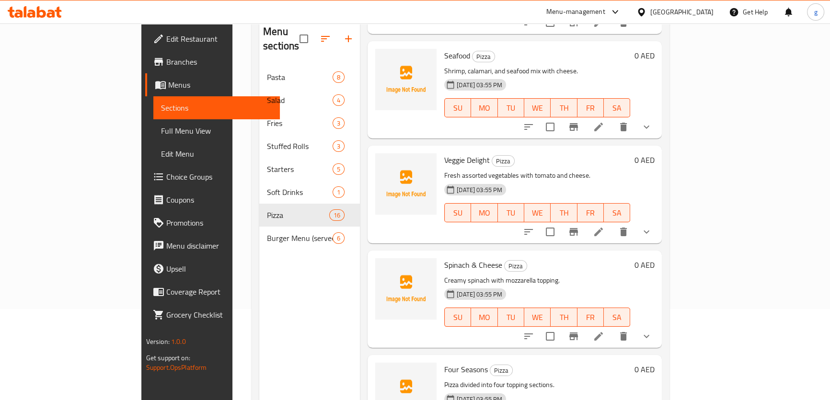
scroll to position [1167, 0]
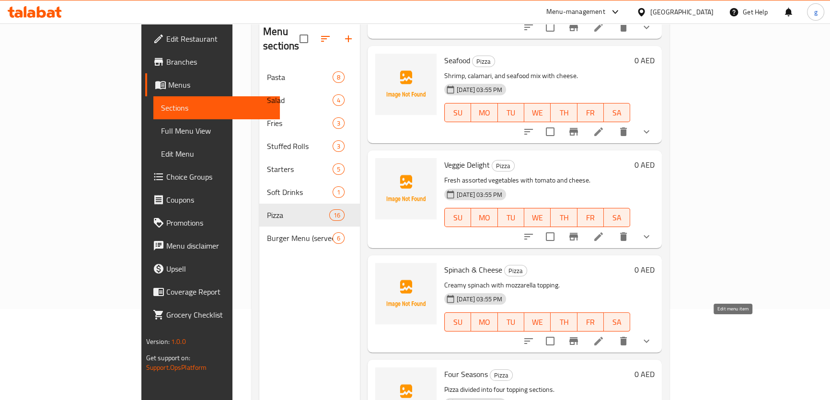
click at [604, 335] on icon at bounding box center [598, 340] width 11 height 11
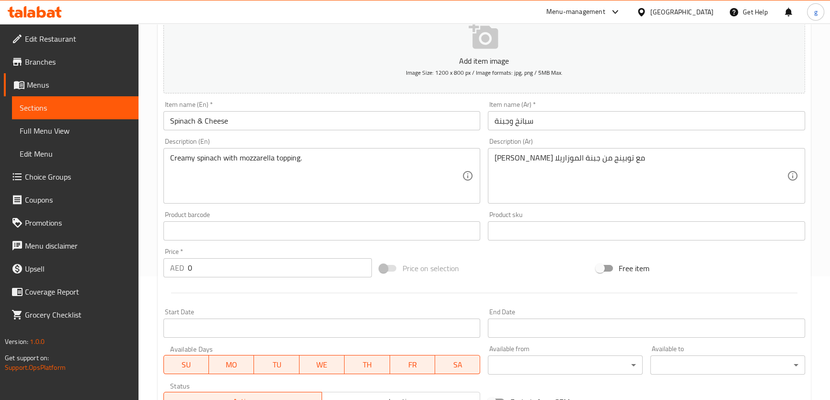
scroll to position [261, 0]
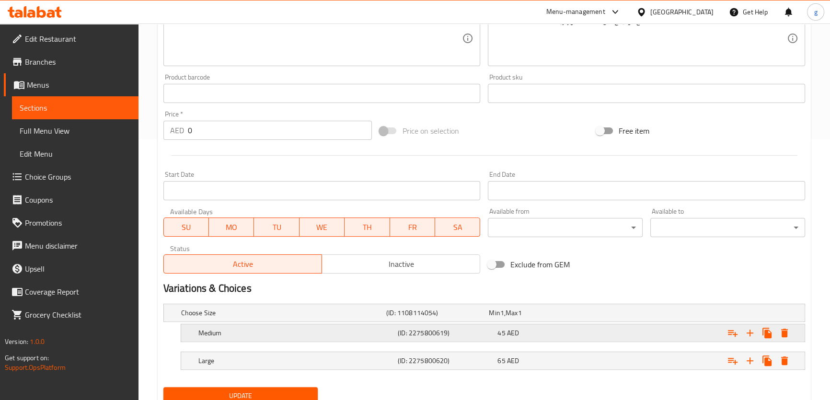
click at [431, 336] on h5 "(ID: 2275800619)" at bounding box center [446, 333] width 96 height 10
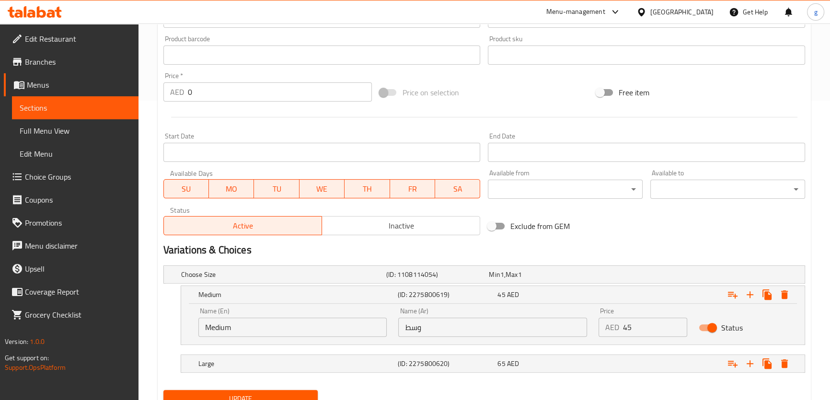
scroll to position [338, 0]
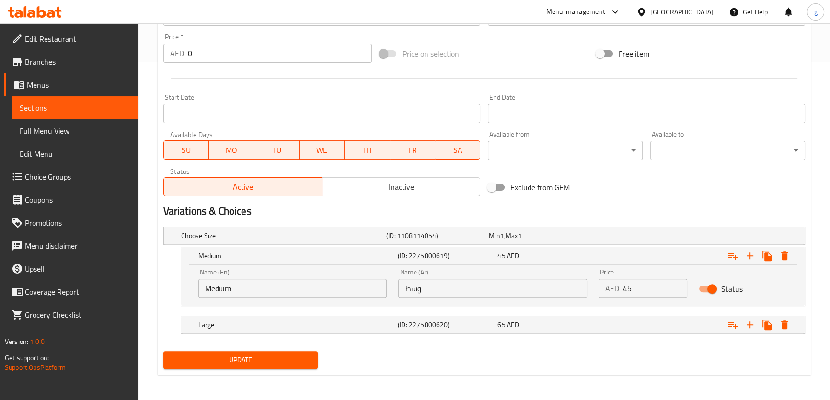
click at [119, 103] on span "Sections" at bounding box center [75, 107] width 111 height 11
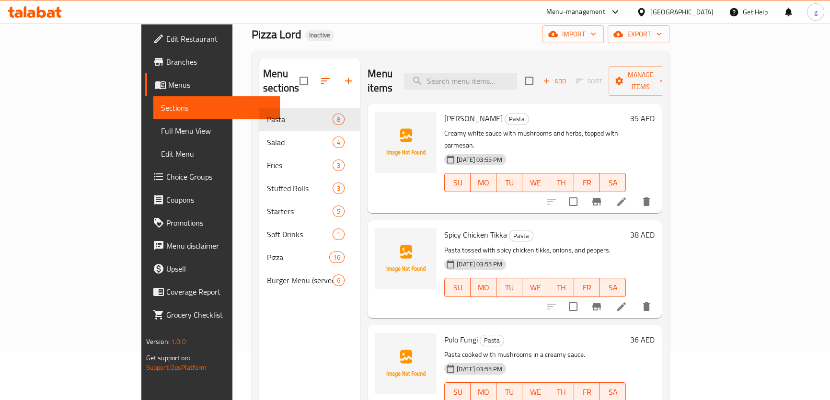
scroll to position [47, 0]
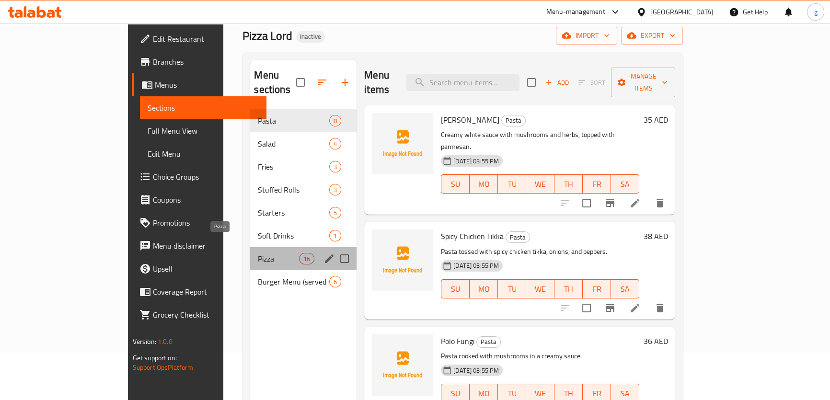
click at [258, 253] on span "Pizza" at bounding box center [278, 258] width 41 height 11
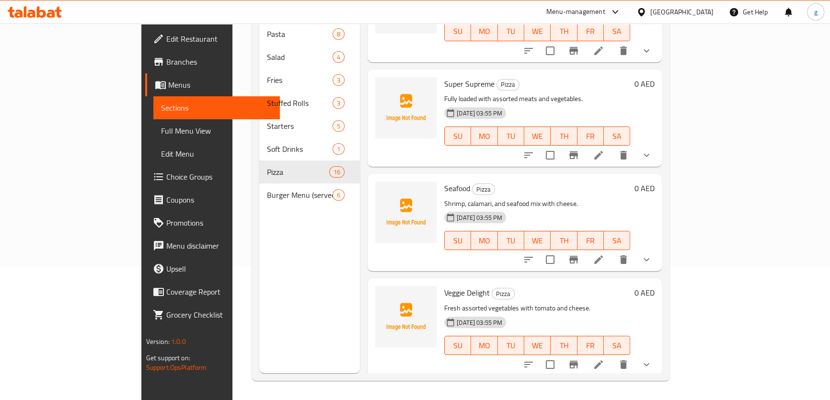
scroll to position [993, 0]
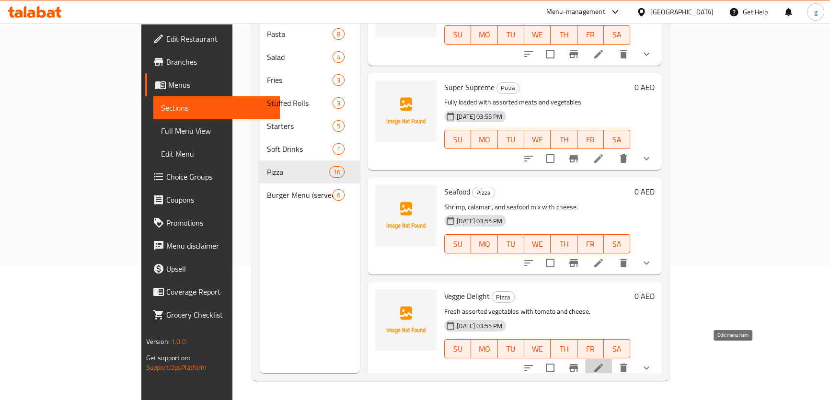
click at [604, 362] on icon at bounding box center [598, 367] width 11 height 11
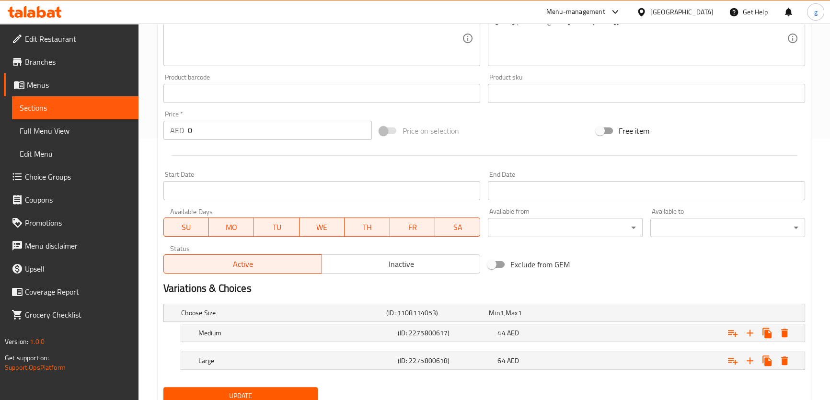
scroll to position [297, 0]
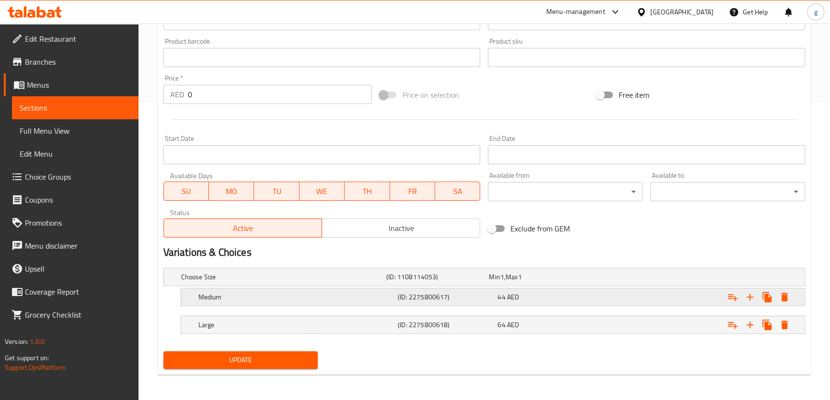
click at [460, 295] on h5 "(ID: 2275800617)" at bounding box center [446, 297] width 96 height 10
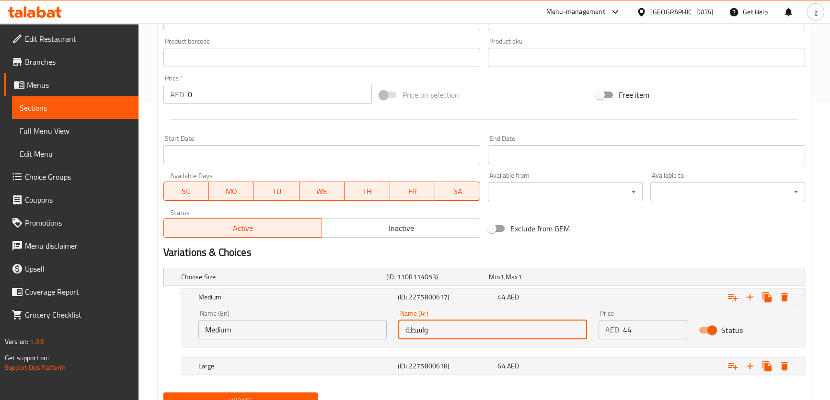
drag, startPoint x: 407, startPoint y: 325, endPoint x: 405, endPoint y: 332, distance: 6.7
click at [405, 332] on input "واسطة" at bounding box center [492, 329] width 189 height 19
click at [421, 328] on input "واسط" at bounding box center [492, 329] width 189 height 19
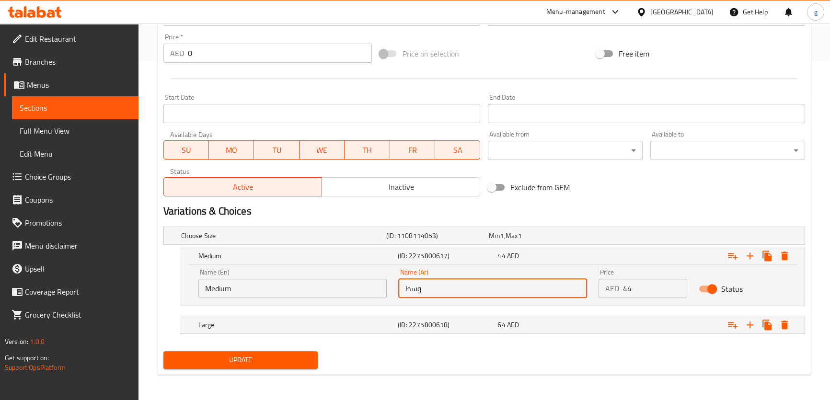
type input "وسط"
click at [285, 363] on span "Update" at bounding box center [240, 360] width 139 height 12
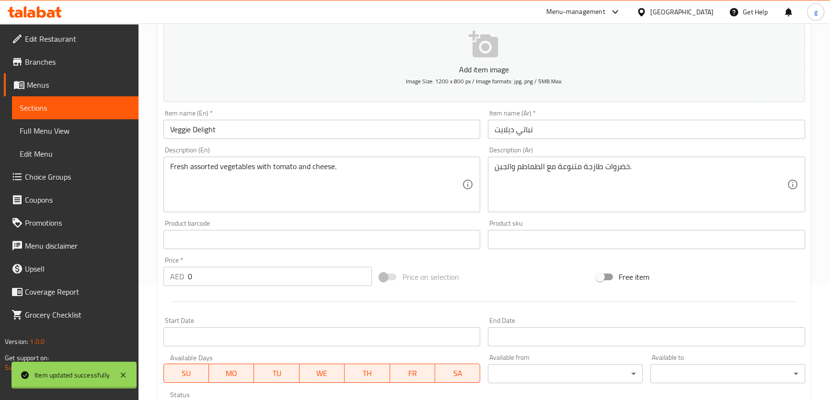
scroll to position [77, 0]
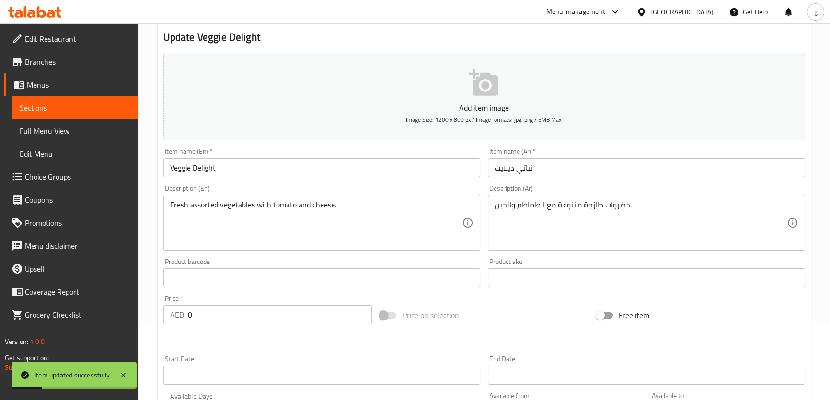
click at [89, 109] on span "Sections" at bounding box center [75, 107] width 111 height 11
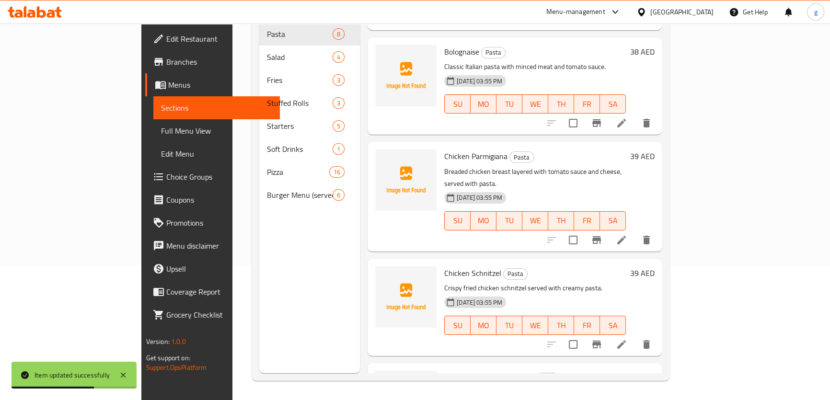
scroll to position [374, 0]
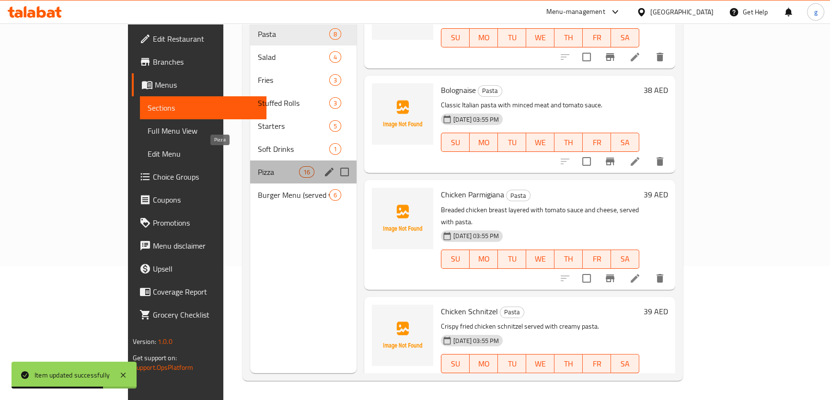
click at [258, 166] on span "Pizza" at bounding box center [278, 171] width 41 height 11
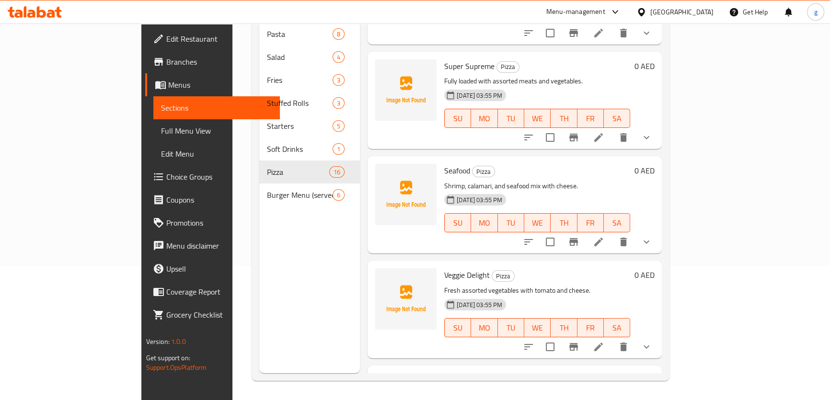
scroll to position [949, 0]
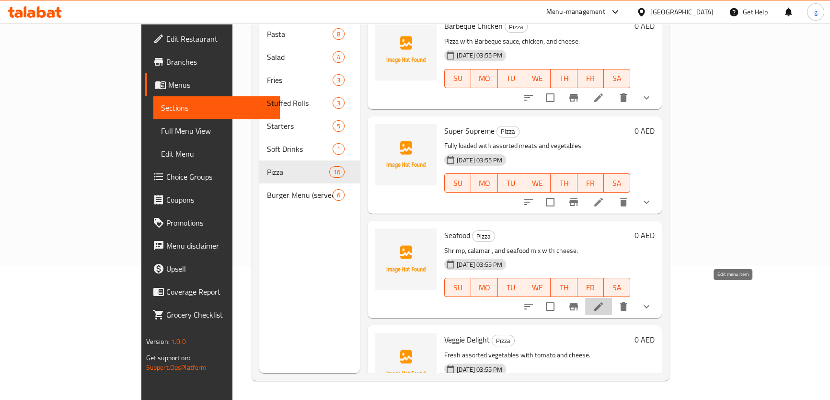
click at [604, 301] on icon at bounding box center [598, 306] width 11 height 11
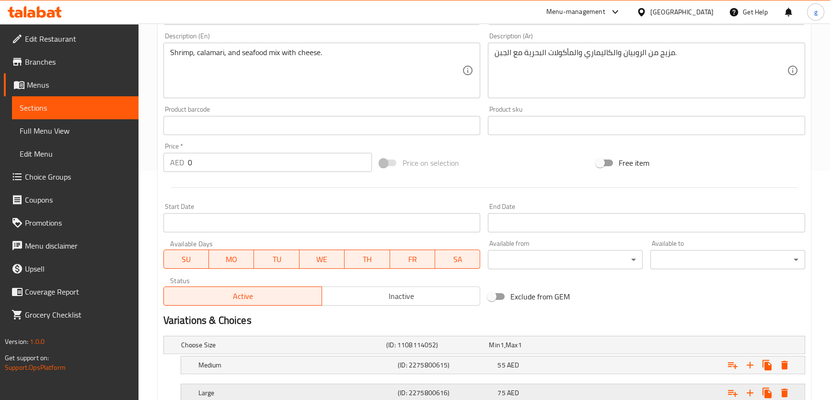
scroll to position [297, 0]
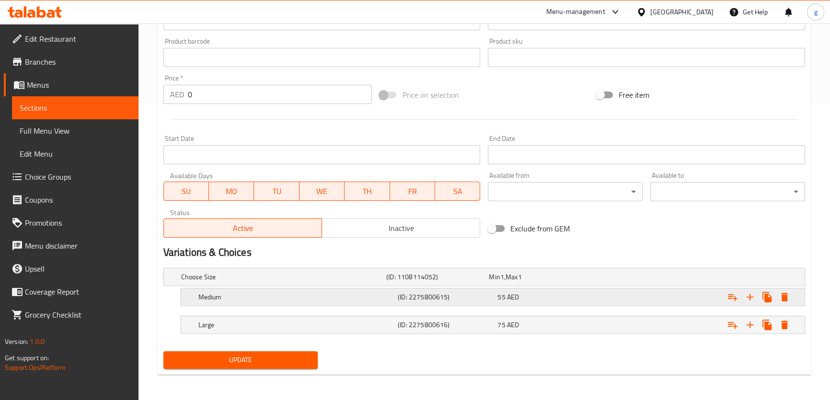
click at [394, 302] on div "Medium (ID: 2275800615) 55 AED" at bounding box center [495, 296] width 598 height 21
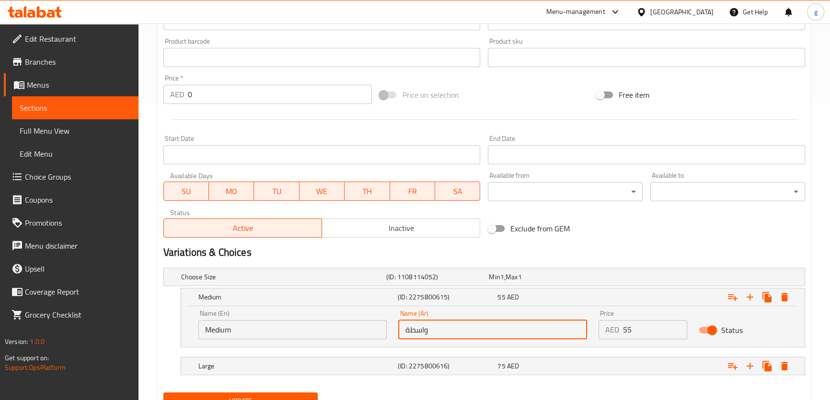
drag, startPoint x: 403, startPoint y: 329, endPoint x: 409, endPoint y: 330, distance: 5.3
click at [409, 330] on input "واسطة" at bounding box center [492, 329] width 189 height 19
click at [419, 330] on input "واسط" at bounding box center [492, 329] width 189 height 19
type input "وسط"
click at [306, 380] on nav at bounding box center [483, 381] width 641 height 8
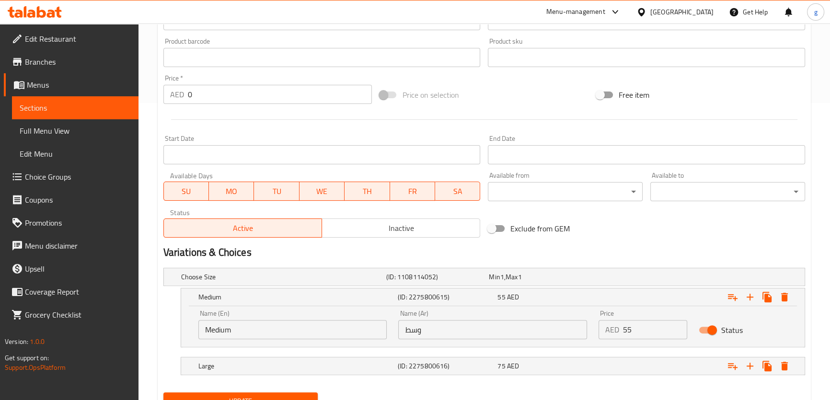
click at [304, 392] on button "Update" at bounding box center [240, 401] width 155 height 18
click at [75, 111] on span "Sections" at bounding box center [75, 107] width 111 height 11
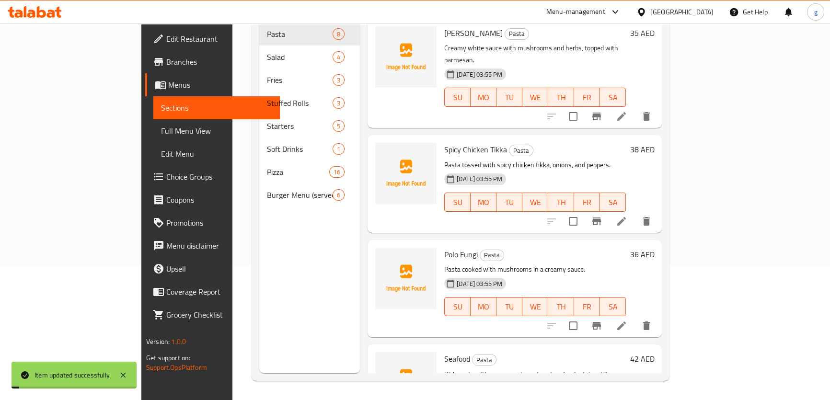
scroll to position [134, 0]
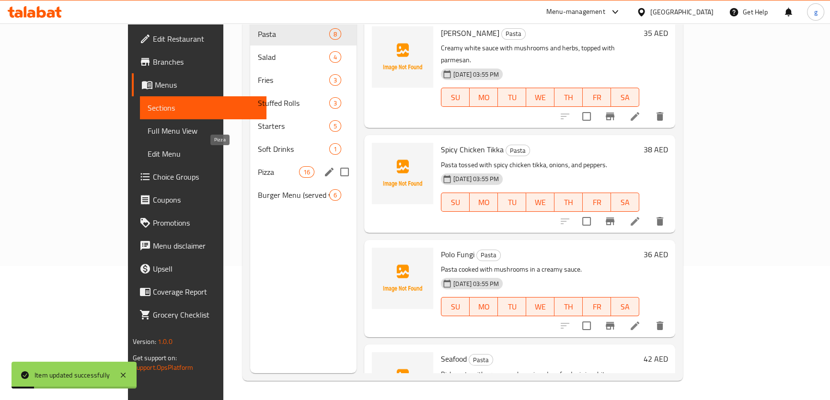
click at [258, 166] on span "Pizza" at bounding box center [278, 171] width 41 height 11
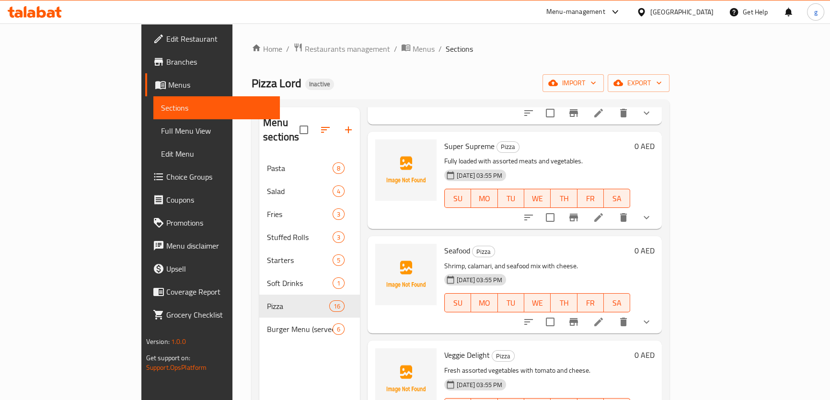
scroll to position [1088, 0]
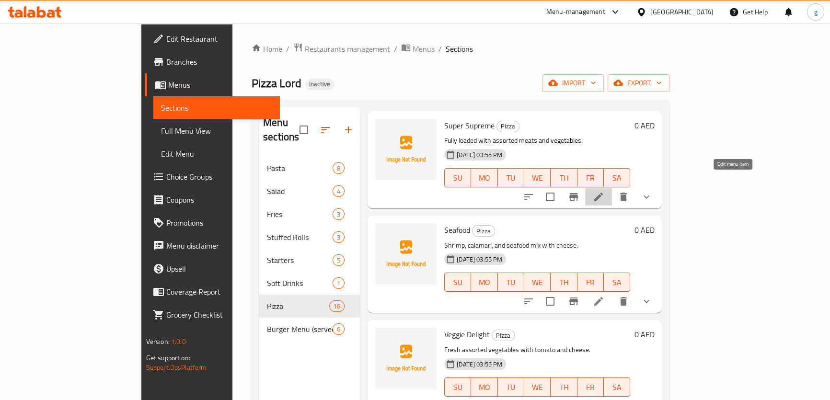
click at [604, 191] on icon at bounding box center [598, 196] width 11 height 11
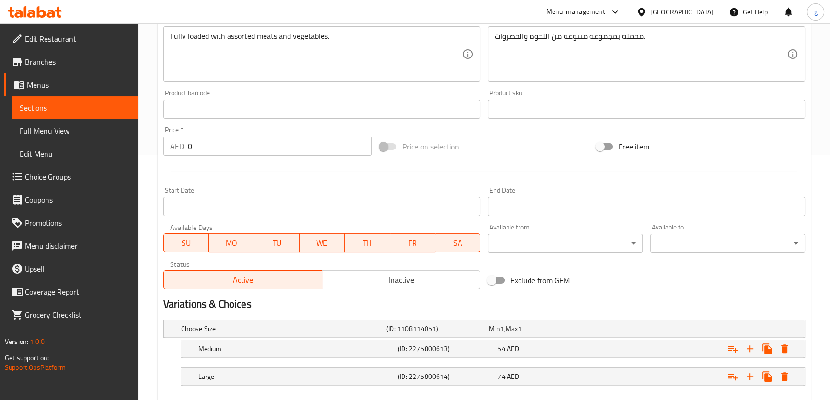
scroll to position [261, 0]
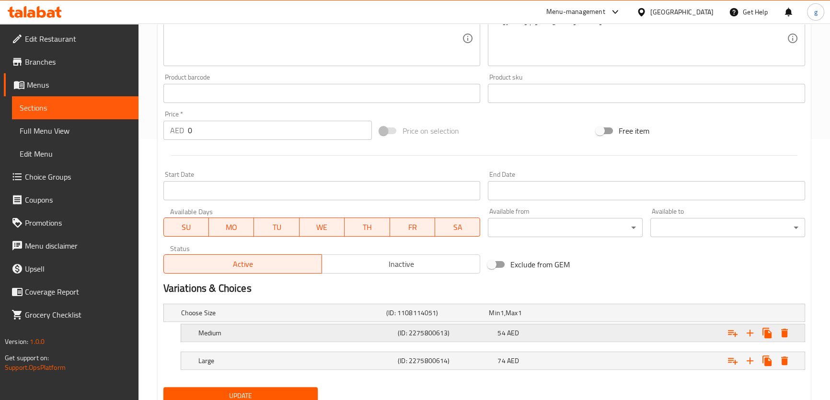
click at [441, 330] on h5 "(ID: 2275800613)" at bounding box center [446, 333] width 96 height 10
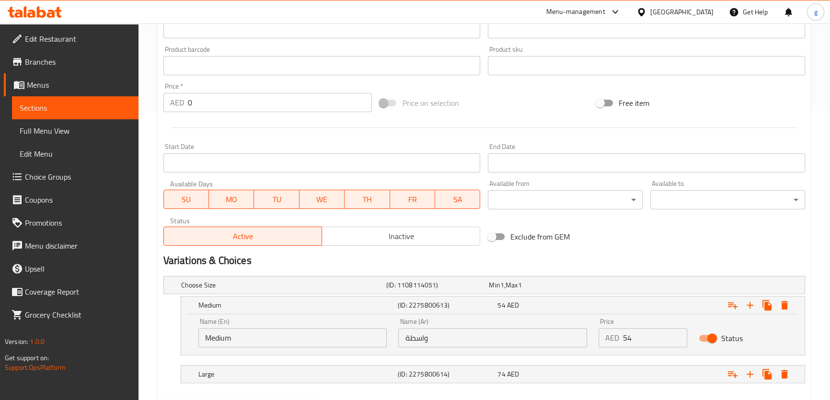
scroll to position [305, 0]
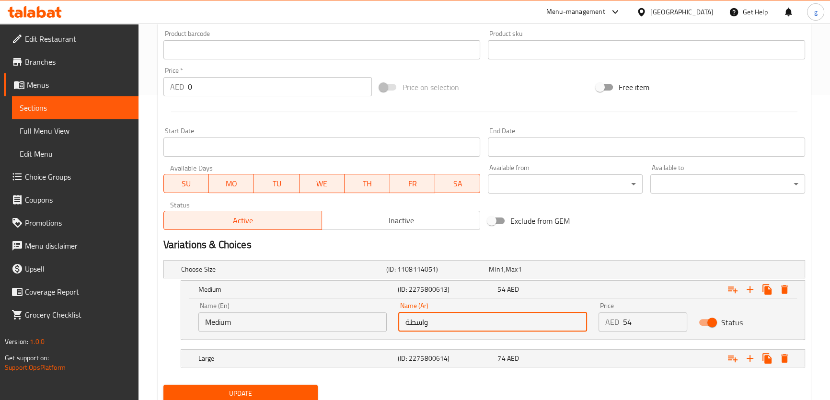
click at [409, 322] on input "واسطة" at bounding box center [492, 321] width 189 height 19
click at [420, 321] on input "واسط" at bounding box center [492, 321] width 189 height 19
type input "وسط"
click at [278, 386] on button "Update" at bounding box center [240, 394] width 155 height 18
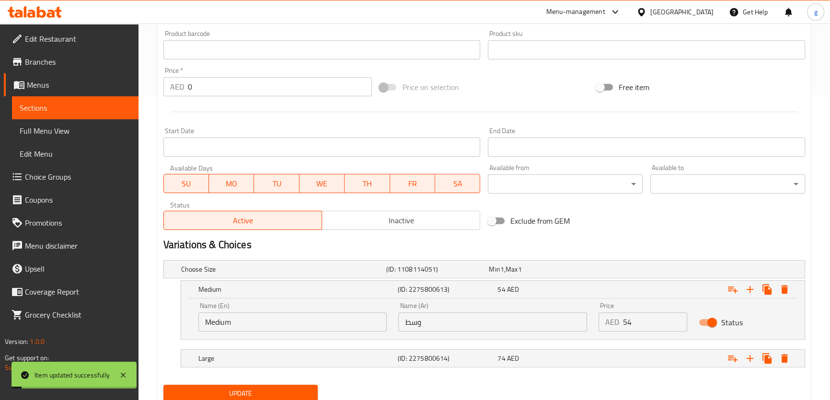
click at [86, 126] on span "Full Menu View" at bounding box center [75, 130] width 111 height 11
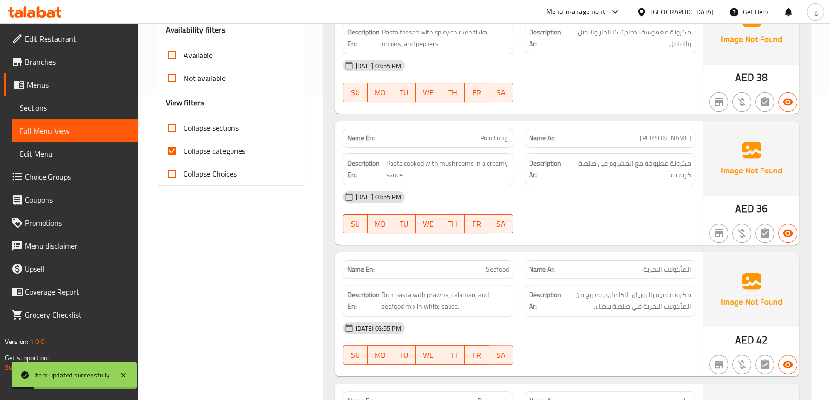
click at [176, 150] on input "Collapse categories" at bounding box center [171, 150] width 23 height 23
checkbox input "false"
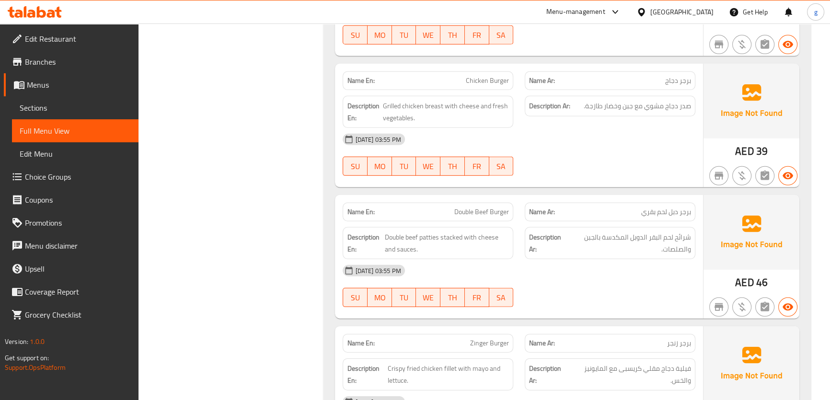
scroll to position [8405, 0]
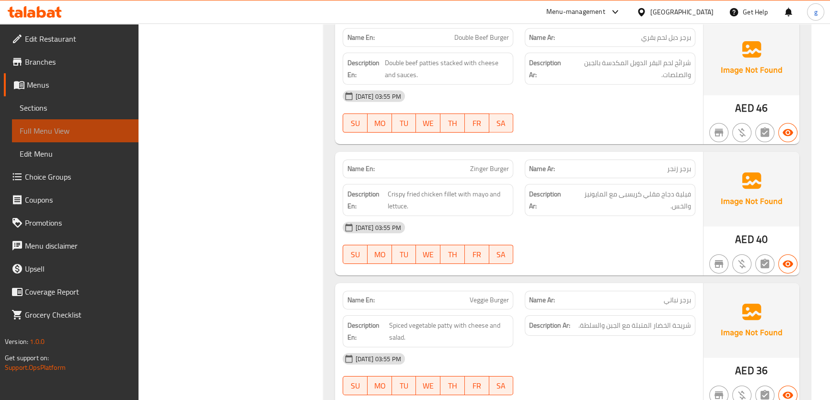
click at [91, 126] on span "Full Menu View" at bounding box center [75, 130] width 111 height 11
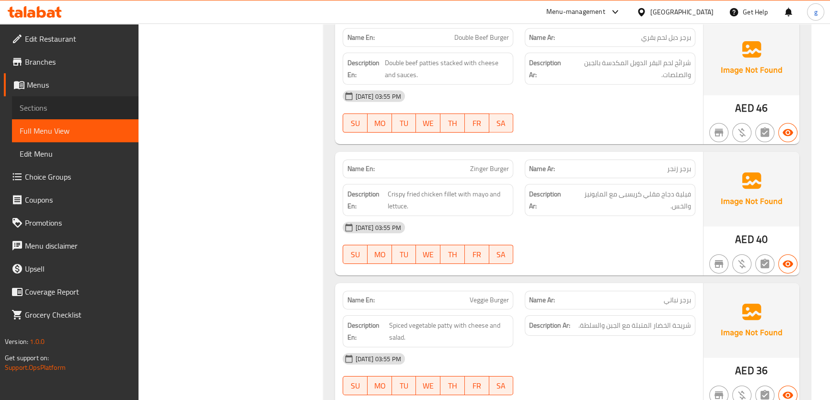
click at [66, 107] on span "Sections" at bounding box center [75, 107] width 111 height 11
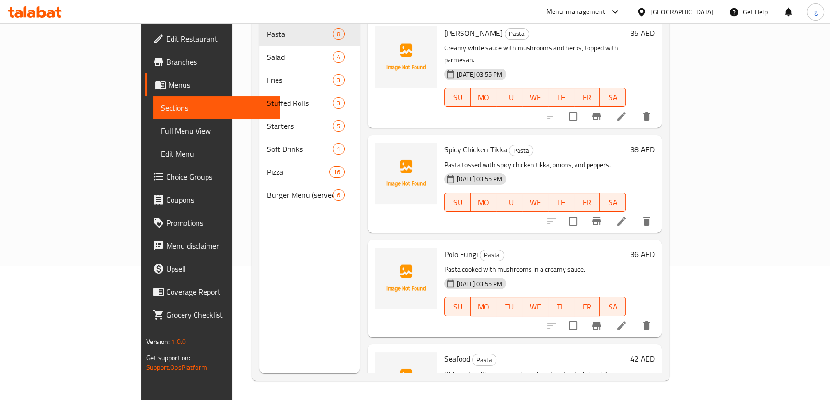
scroll to position [134, 0]
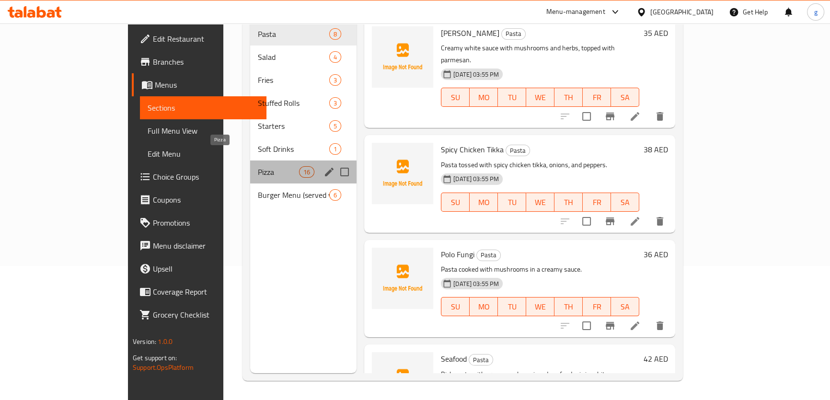
click at [258, 166] on span "Pizza" at bounding box center [278, 171] width 41 height 11
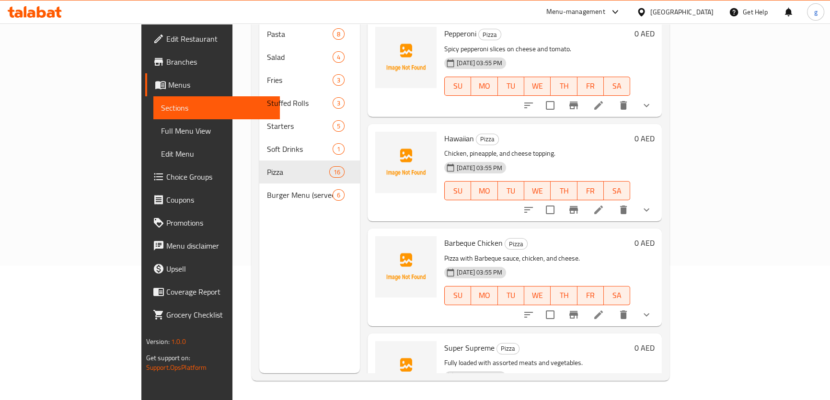
scroll to position [732, 0]
click at [604, 309] on icon at bounding box center [598, 314] width 11 height 11
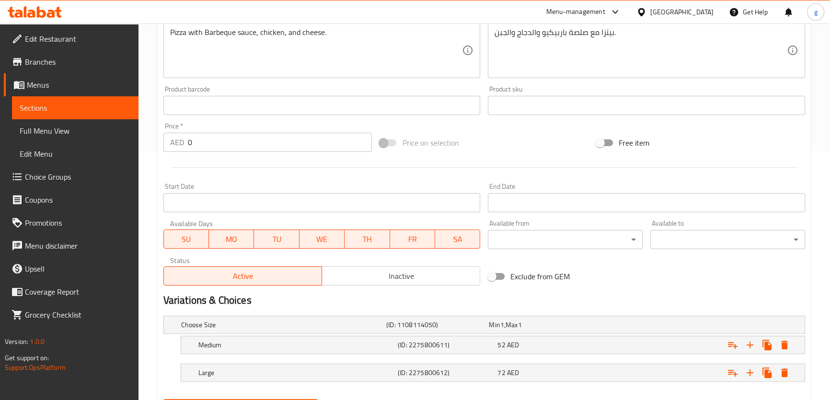
scroll to position [297, 0]
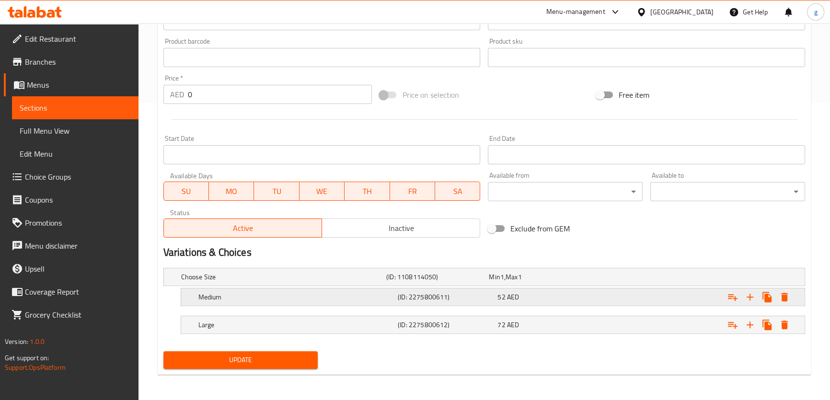
click at [468, 302] on div "(ID: 2275800611)" at bounding box center [446, 296] width 100 height 13
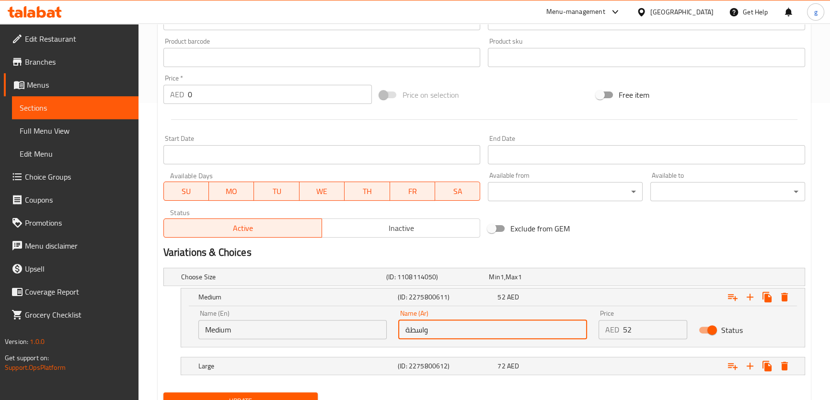
click at [409, 328] on input "واسطة" at bounding box center [492, 329] width 189 height 19
click at [419, 326] on input "واسط" at bounding box center [492, 329] width 189 height 19
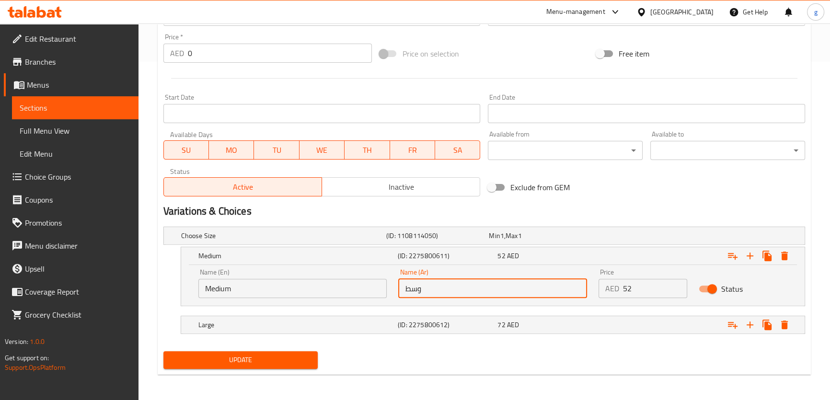
type input "وسط"
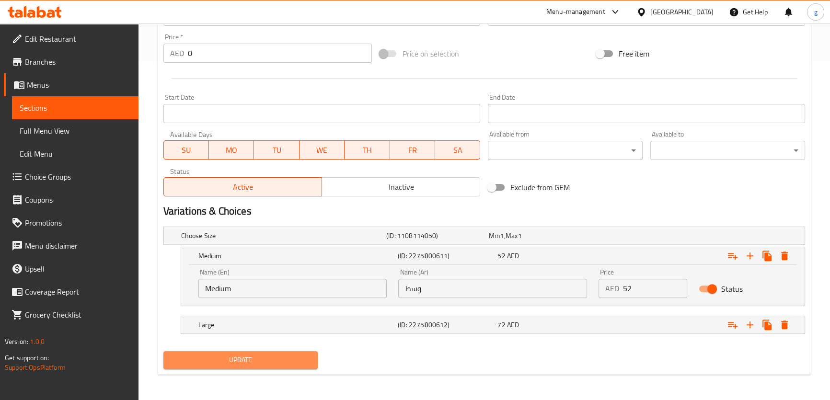
click at [271, 354] on span "Update" at bounding box center [240, 360] width 139 height 12
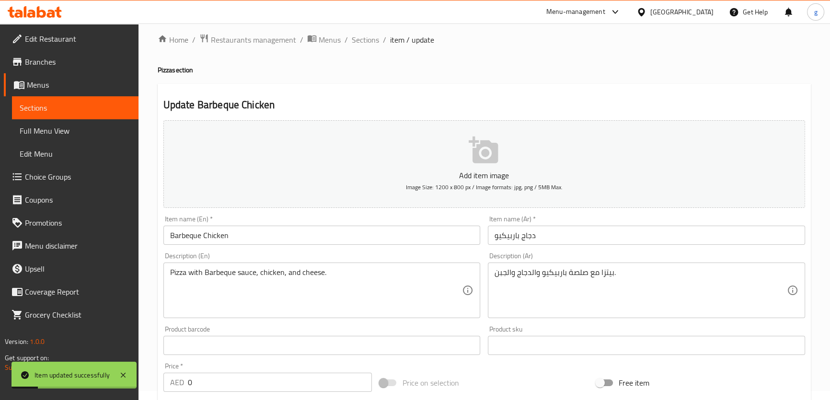
scroll to position [0, 0]
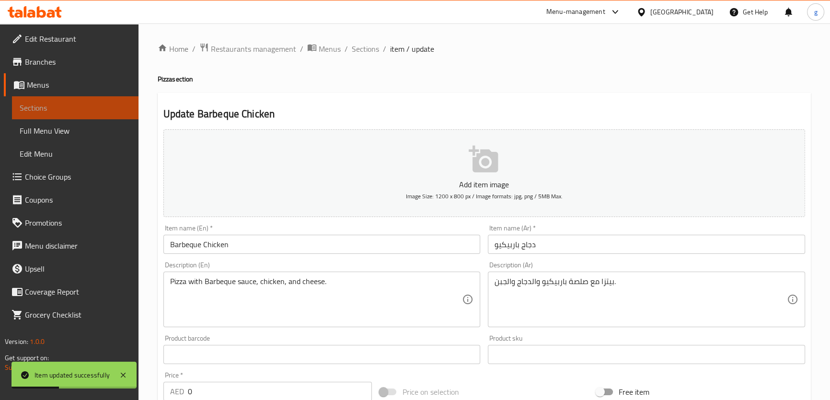
click at [79, 112] on span "Sections" at bounding box center [75, 107] width 111 height 11
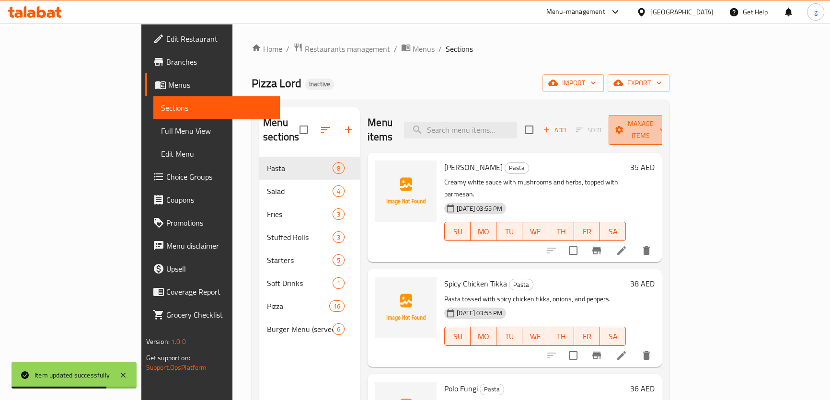
click at [665, 125] on span "Manage items" at bounding box center [640, 130] width 49 height 24
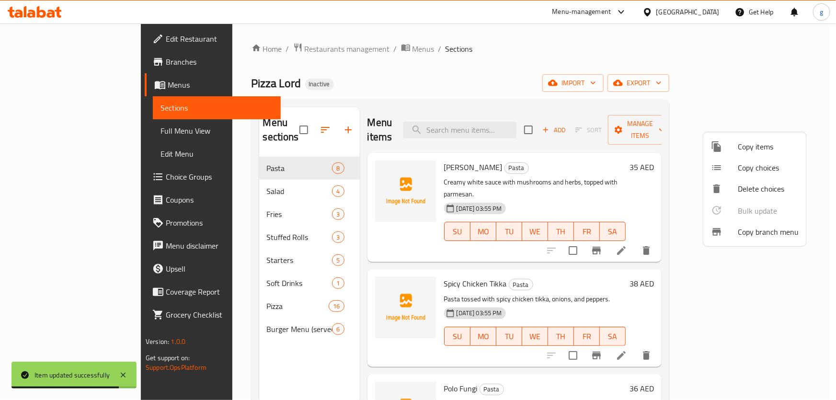
click at [629, 83] on div at bounding box center [418, 200] width 836 height 400
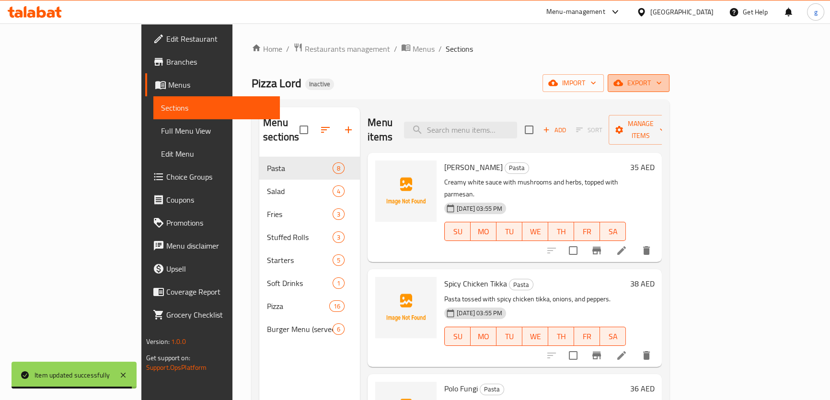
click at [662, 84] on span "export" at bounding box center [638, 83] width 46 height 12
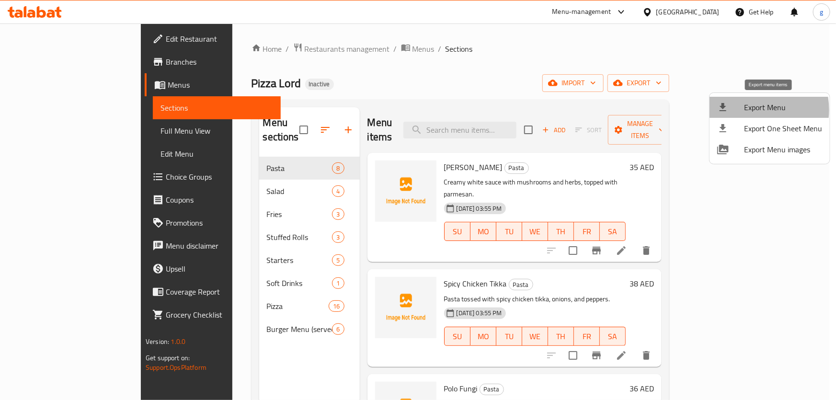
click at [748, 110] on span "Export Menu" at bounding box center [783, 107] width 78 height 11
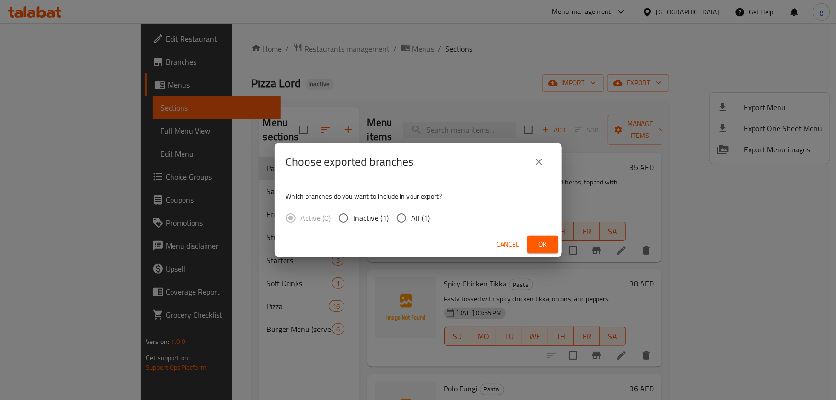
click at [387, 226] on label "Inactive (1)" at bounding box center [361, 218] width 56 height 20
click at [354, 226] on input "Inactive (1)" at bounding box center [343, 218] width 20 height 20
radio input "true"
click at [400, 219] on input "All (1)" at bounding box center [401, 218] width 20 height 20
radio input "true"
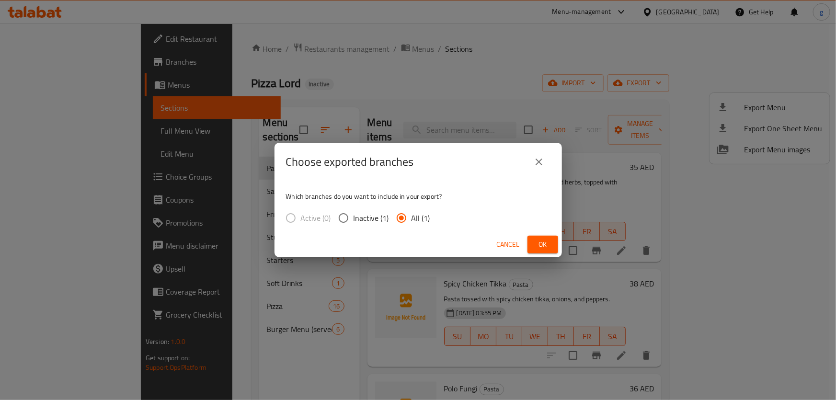
click at [539, 245] on span "Ok" at bounding box center [542, 245] width 15 height 12
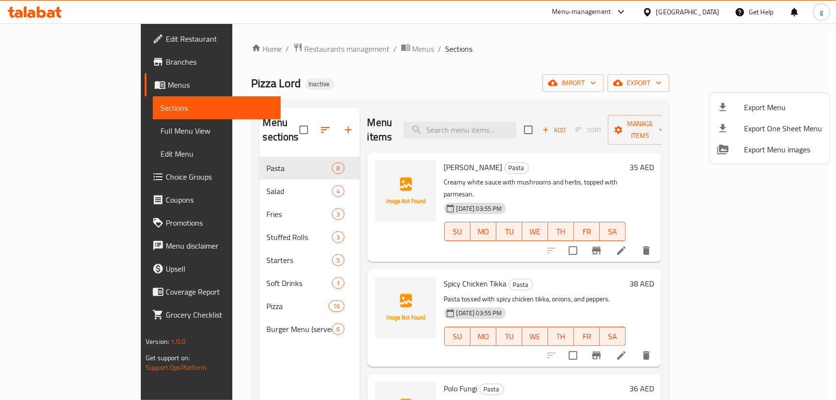
click at [66, 128] on div at bounding box center [418, 200] width 836 height 400
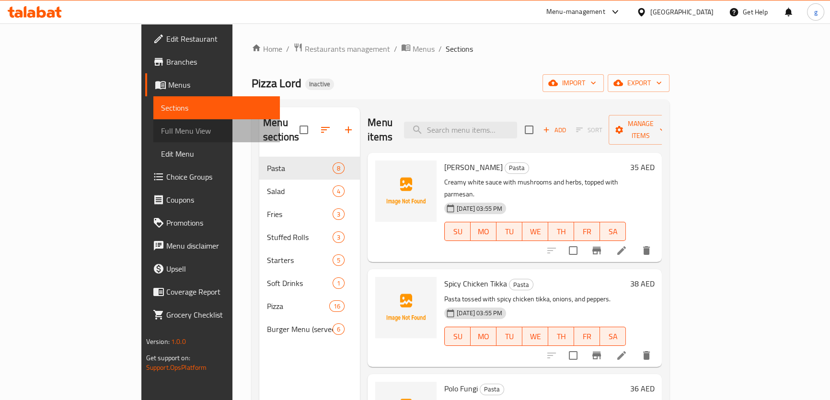
click at [161, 132] on span "Full Menu View" at bounding box center [216, 130] width 111 height 11
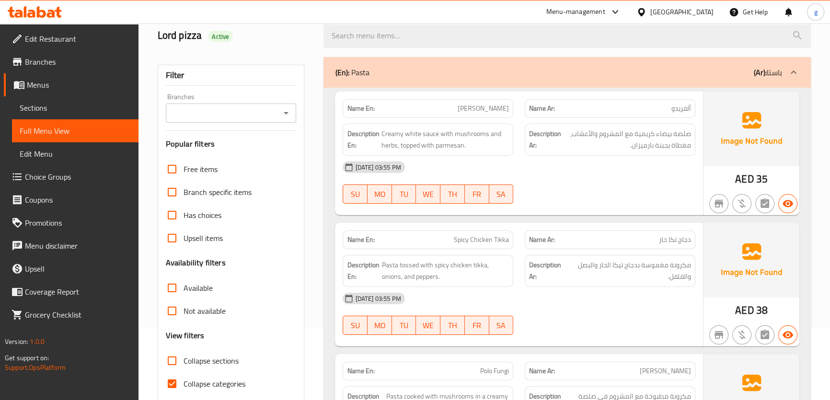
scroll to position [130, 0]
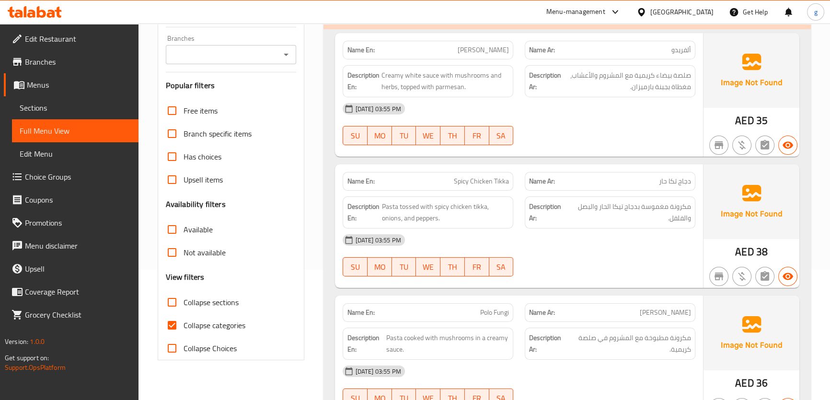
click at [172, 319] on input "Collapse categories" at bounding box center [171, 325] width 23 height 23
checkbox input "false"
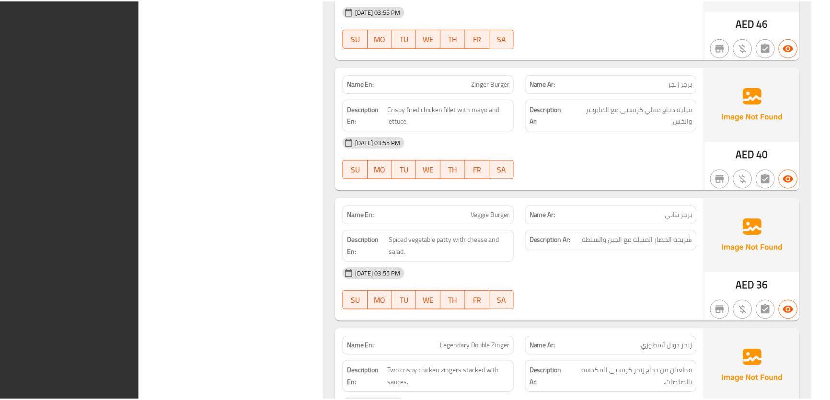
scroll to position [8562, 0]
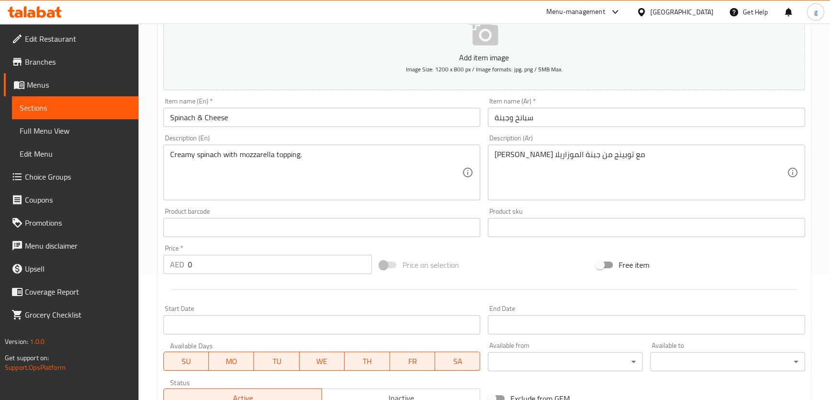
scroll to position [130, 0]
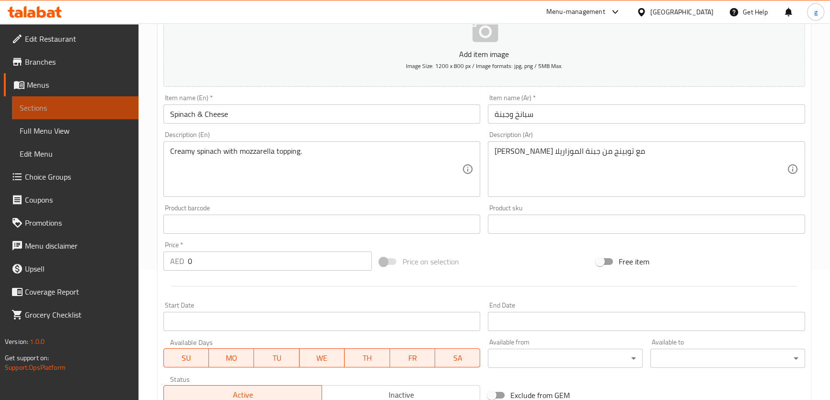
click at [63, 110] on span "Sections" at bounding box center [75, 107] width 111 height 11
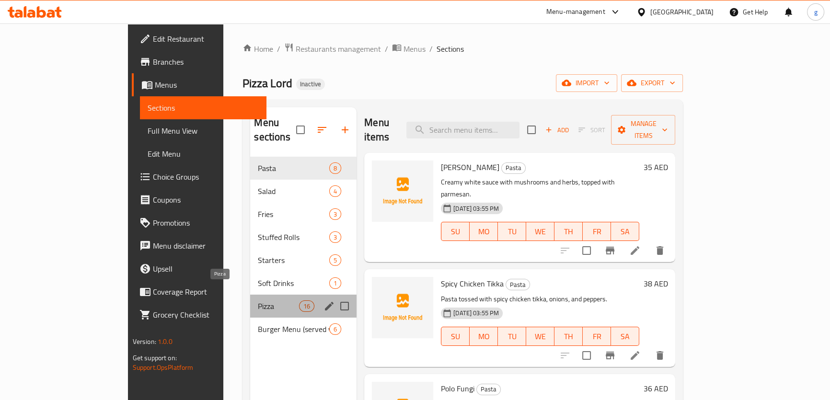
click at [263, 300] on span "Pizza" at bounding box center [278, 305] width 41 height 11
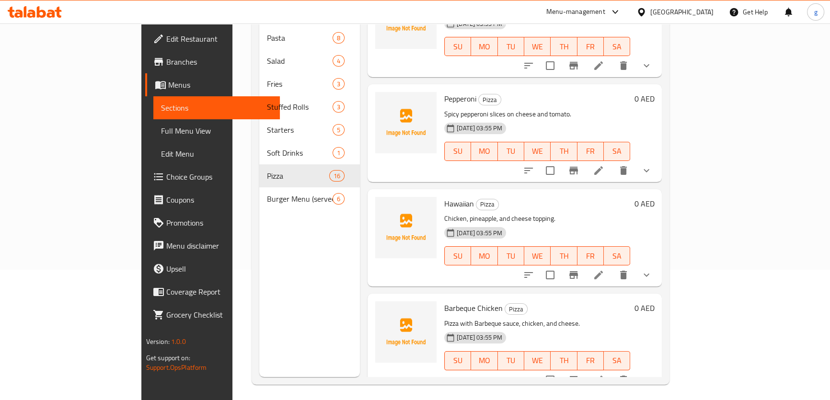
scroll to position [644, 0]
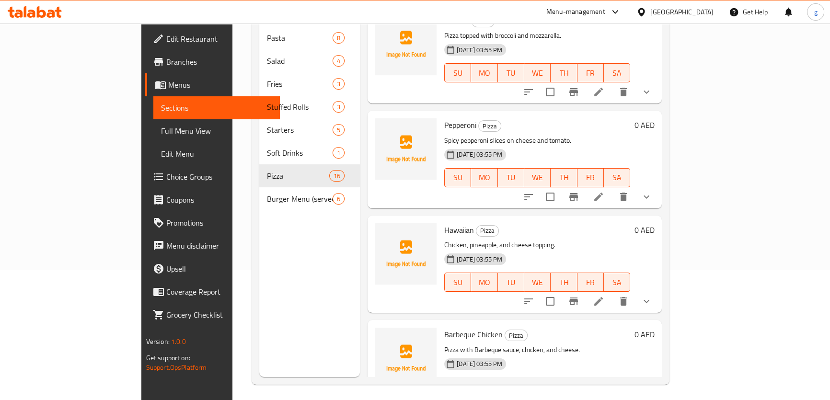
click at [604, 296] on icon at bounding box center [598, 301] width 11 height 11
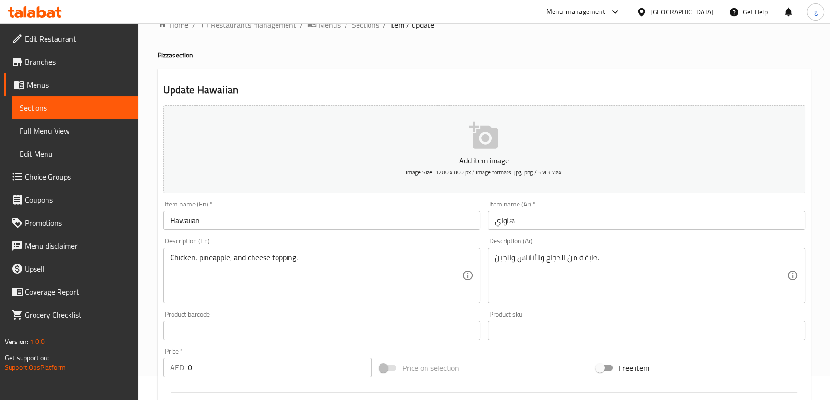
scroll to position [43, 0]
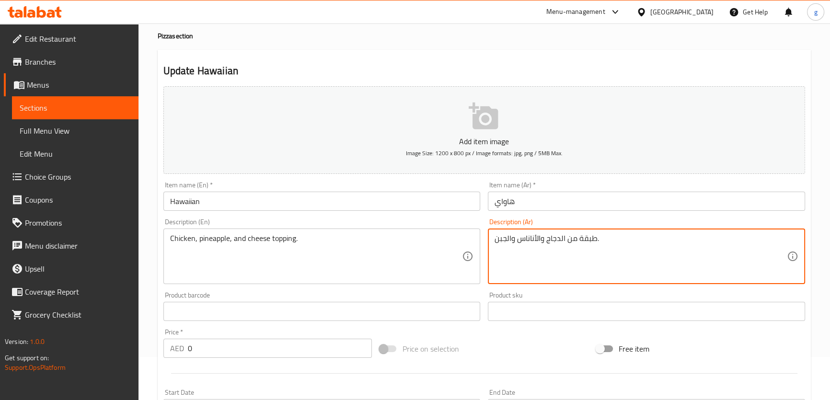
drag, startPoint x: 578, startPoint y: 239, endPoint x: 595, endPoint y: 245, distance: 18.3
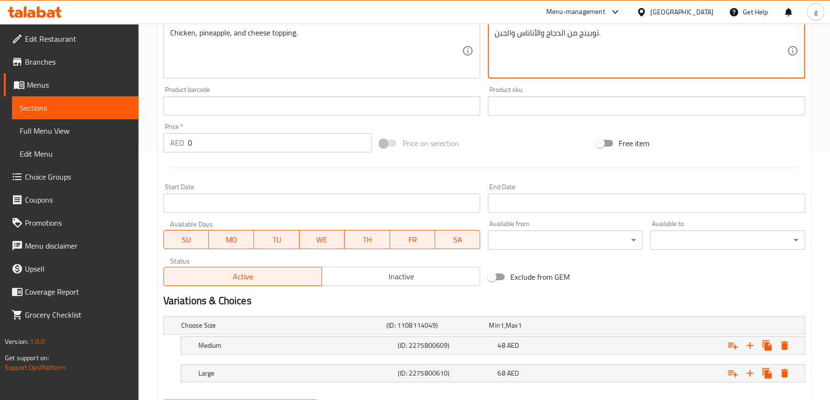
scroll to position [297, 0]
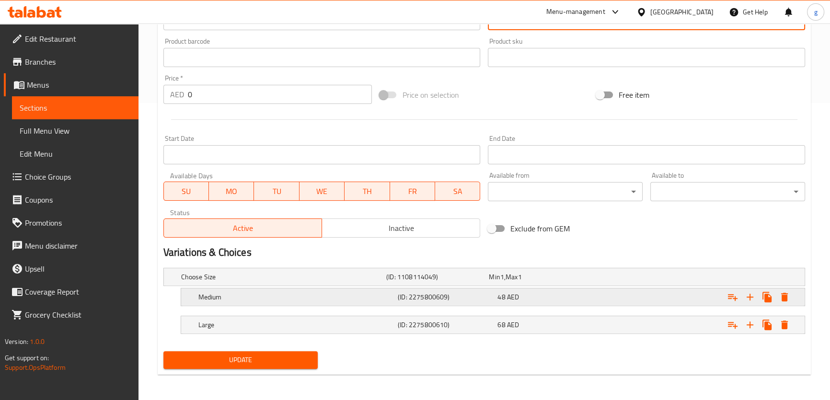
type textarea "توبينج من الدجاج والأناناس والجبن."
click at [536, 295] on div "48 AED" at bounding box center [545, 297] width 96 height 10
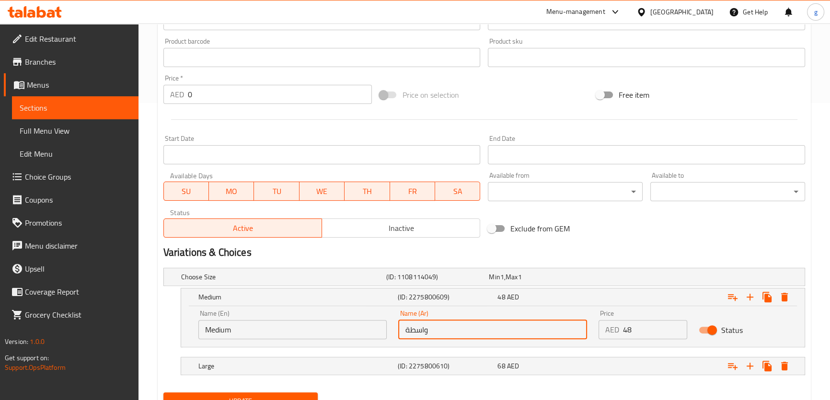
click at [409, 331] on input "واسطة" at bounding box center [492, 329] width 189 height 19
click at [421, 331] on input "واسط" at bounding box center [492, 329] width 189 height 19
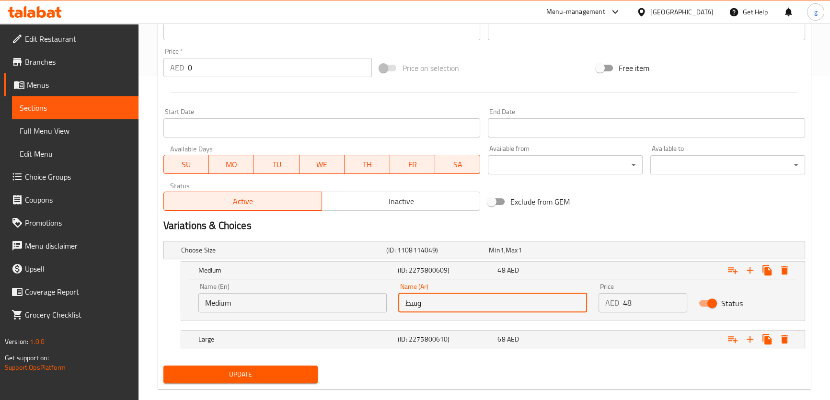
scroll to position [338, 0]
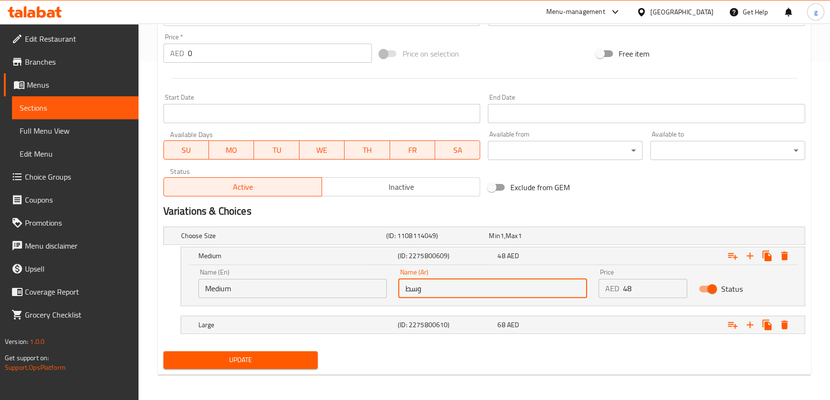
type input "وسط"
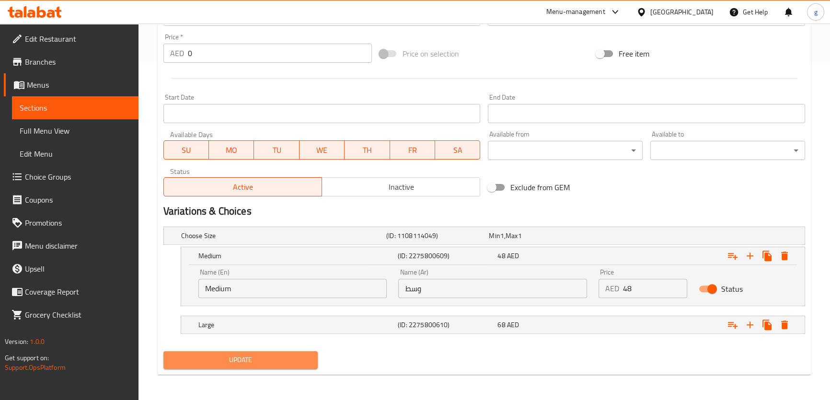
click at [283, 356] on span "Update" at bounding box center [240, 360] width 139 height 12
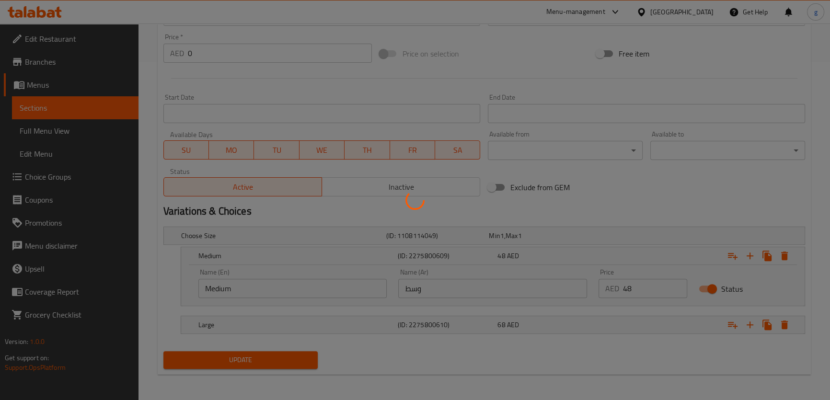
click at [81, 113] on div at bounding box center [415, 200] width 830 height 400
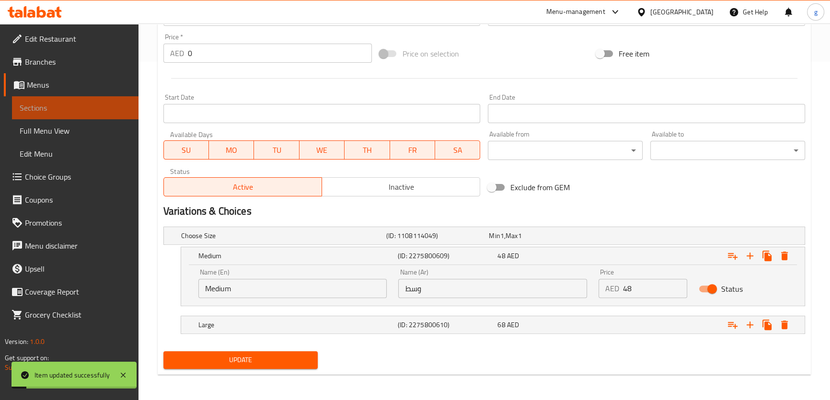
click at [83, 101] on link "Sections" at bounding box center [75, 107] width 126 height 23
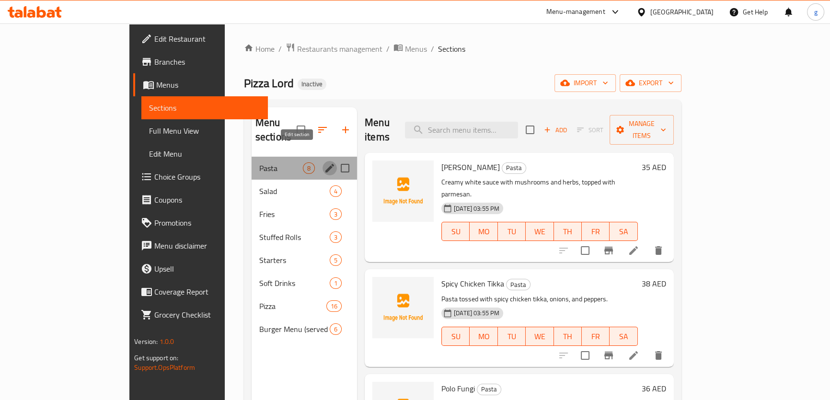
click at [325, 164] on icon "edit" at bounding box center [329, 168] width 9 height 9
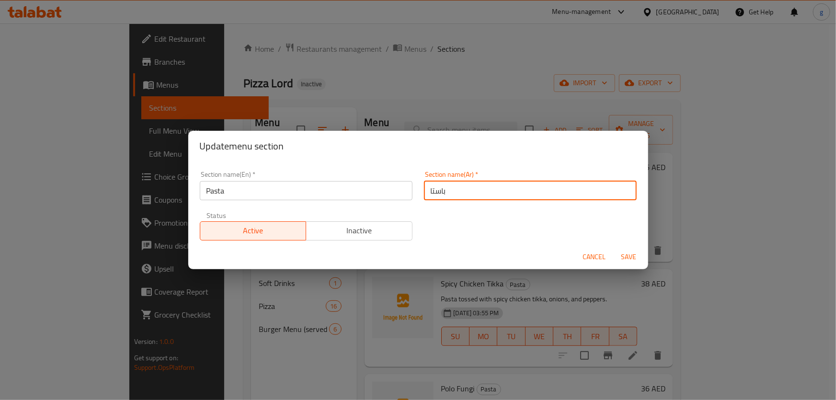
drag, startPoint x: 449, startPoint y: 194, endPoint x: 411, endPoint y: 195, distance: 38.8
click at [411, 195] on div "Section name(En)   * Pasta Section name(En) * Section name(Ar)   * باستا Sectio…" at bounding box center [418, 205] width 448 height 81
type input "مكرونة"
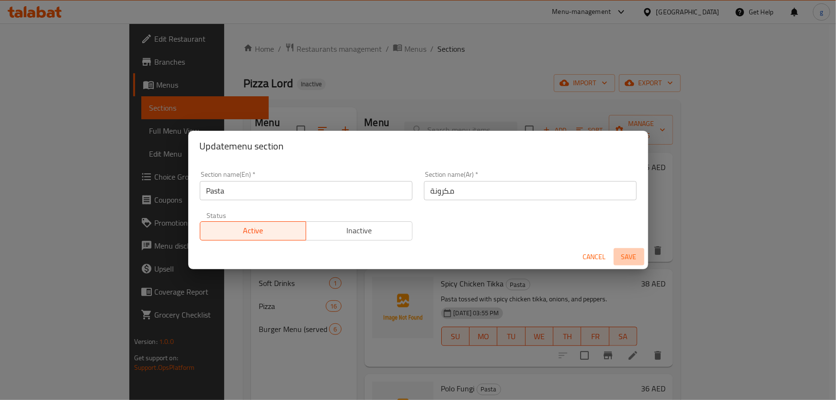
click at [628, 251] on span "Save" at bounding box center [629, 257] width 23 height 12
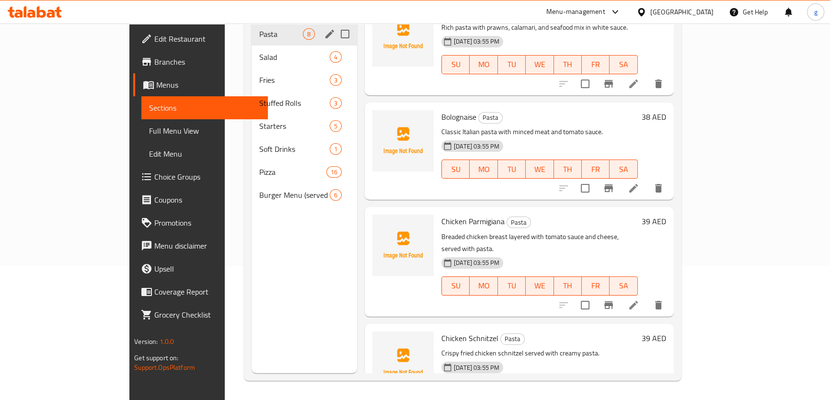
scroll to position [330, 0]
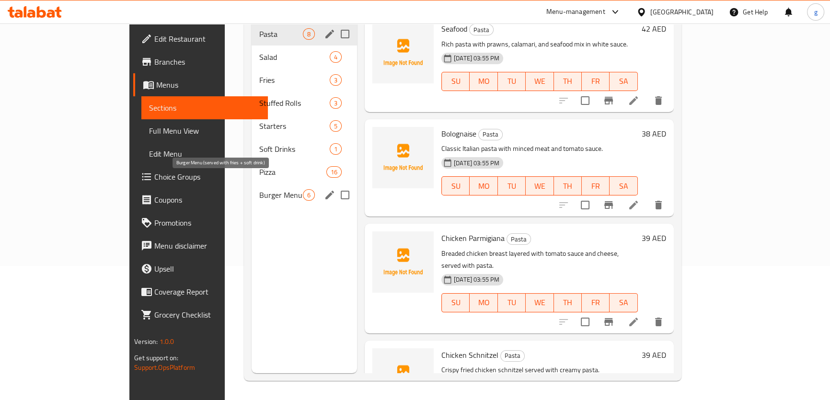
click at [259, 189] on span "Burger Menu (served with fries + soft drink)" at bounding box center [281, 194] width 44 height 11
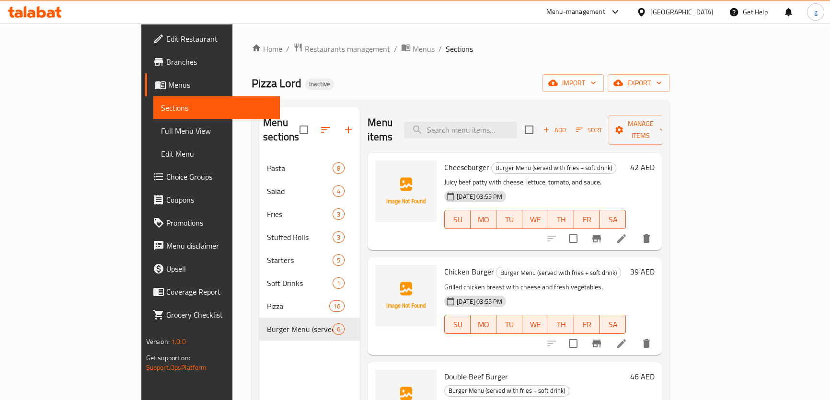
click at [161, 127] on span "Full Menu View" at bounding box center [216, 130] width 111 height 11
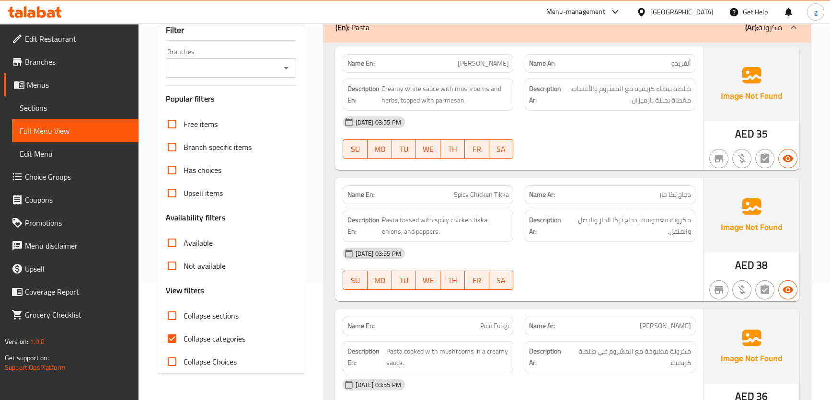
scroll to position [218, 0]
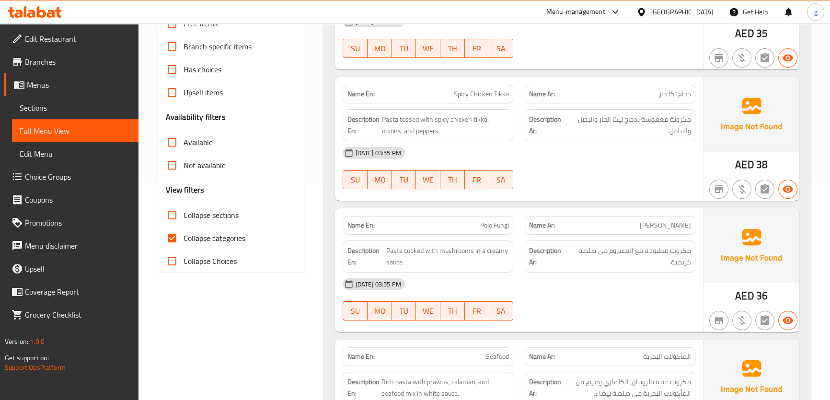
click at [180, 240] on input "Collapse categories" at bounding box center [171, 238] width 23 height 23
checkbox input "false"
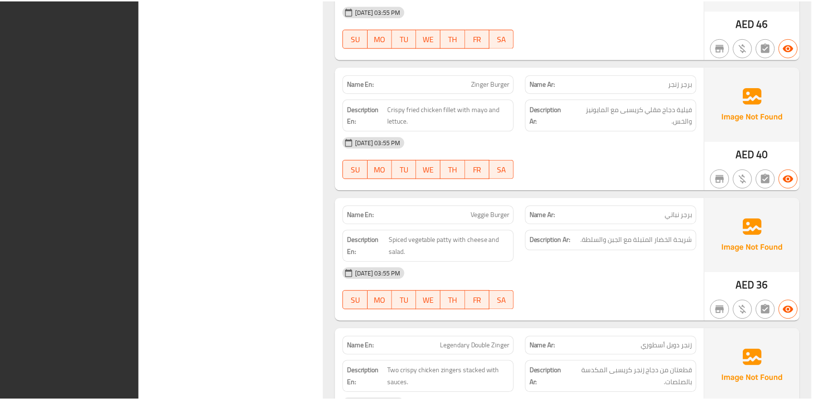
scroll to position [8562, 0]
